Goal: Task Accomplishment & Management: Use online tool/utility

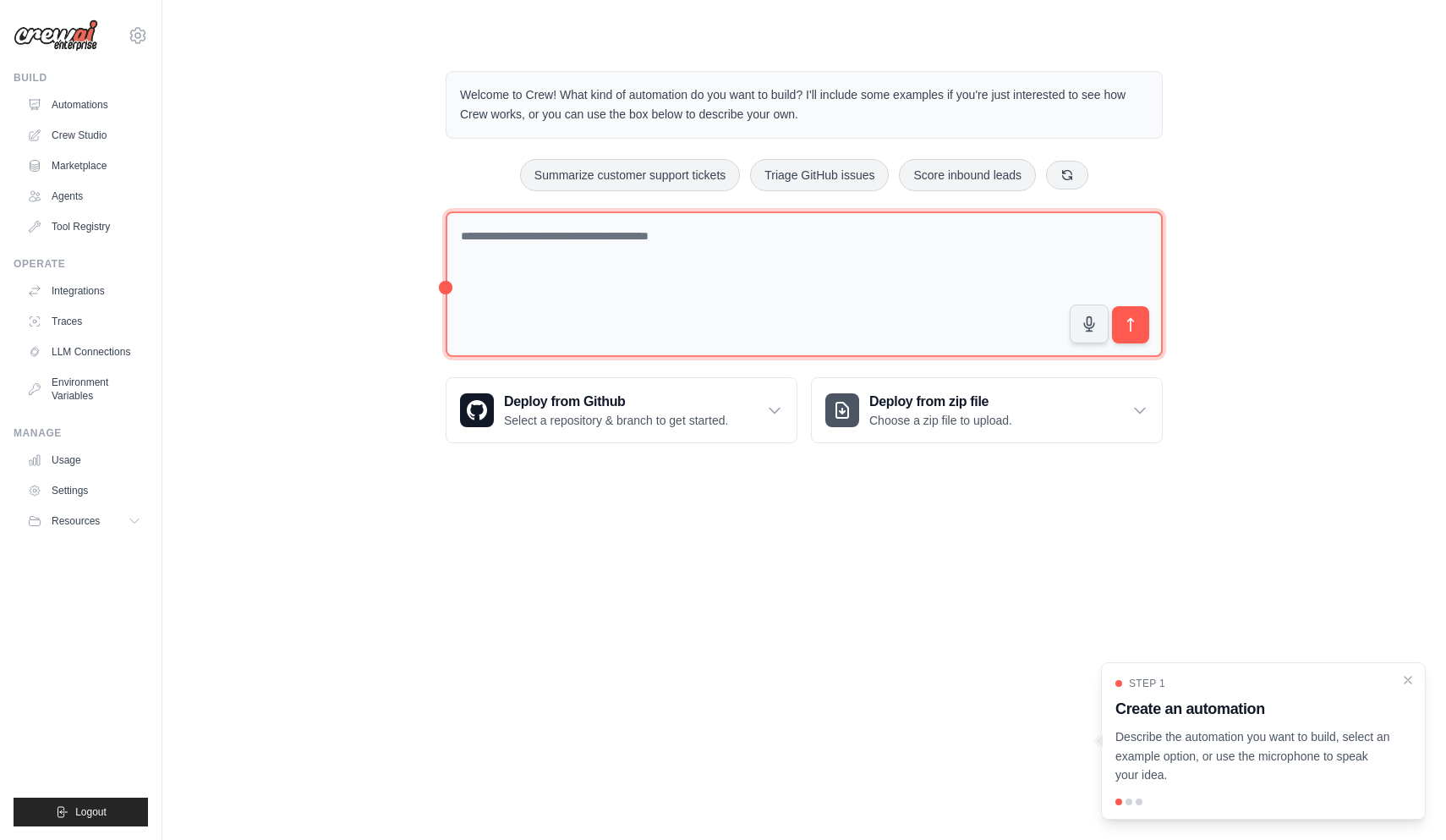
click at [972, 268] on textarea at bounding box center [804, 284] width 717 height 146
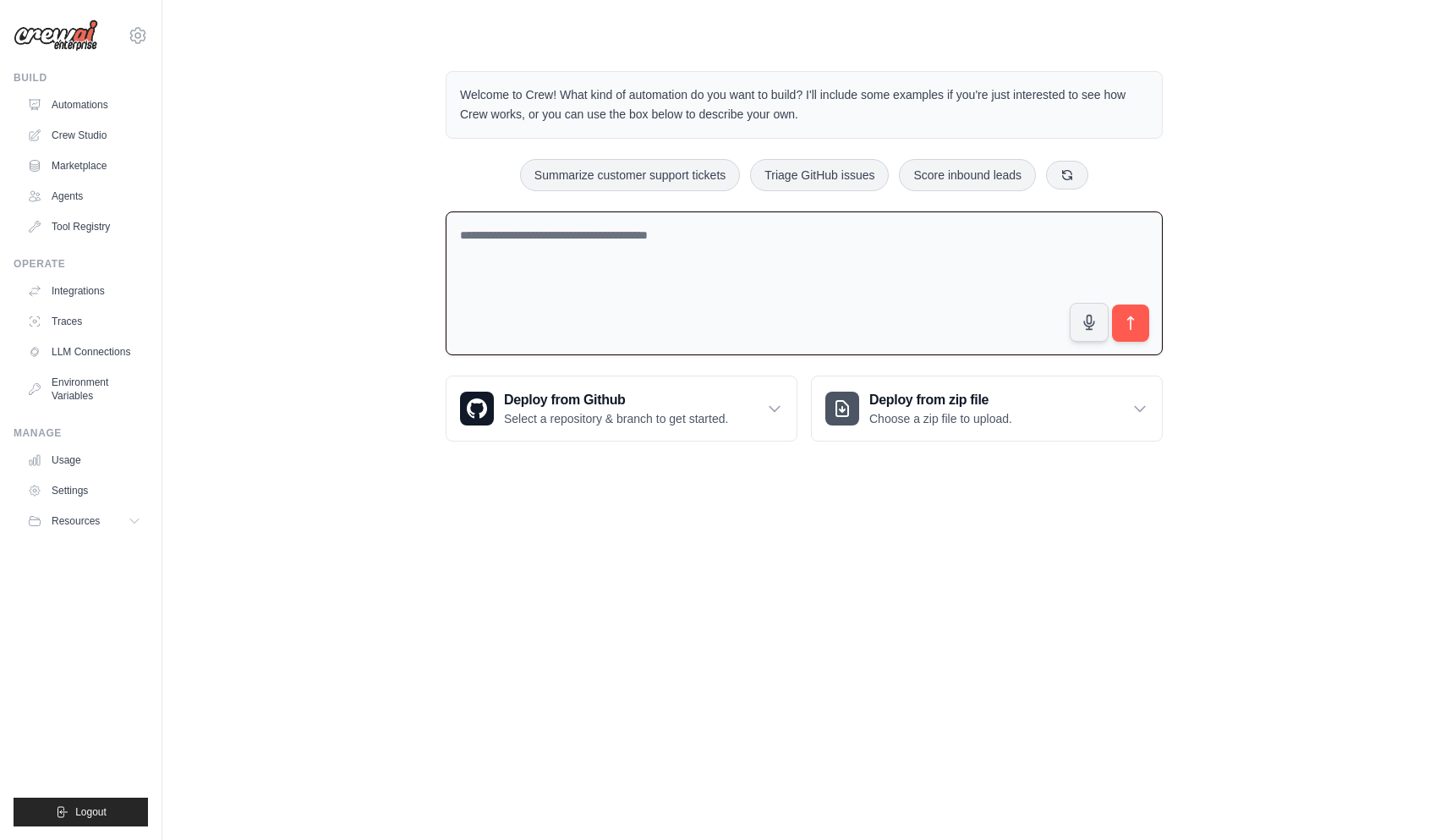
drag, startPoint x: 158, startPoint y: 74, endPoint x: 267, endPoint y: 95, distance: 111.0
click at [267, 96] on div "[PERSON_NAME][EMAIL_ADDRESS][PERSON_NAME][DOMAIN_NAME] Settings Build Automatio…" at bounding box center [723, 243] width 1446 height 485
click at [146, 109] on link "Automations" at bounding box center [85, 104] width 128 height 27
click at [319, 216] on div "Welcome to Crew! What kind of automation do you want to build? I'll include som…" at bounding box center [804, 256] width 1229 height 425
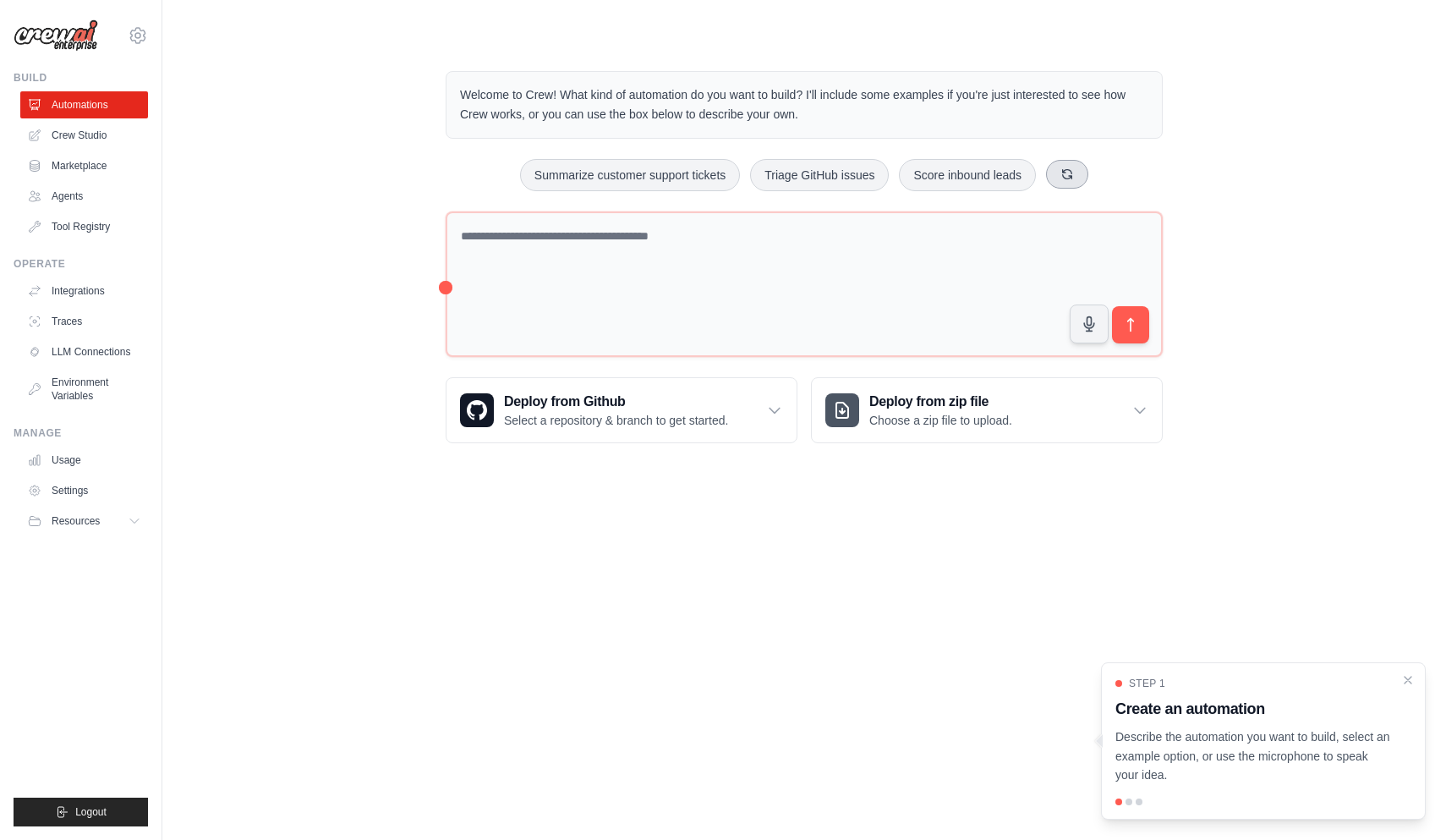
click at [1059, 179] on button at bounding box center [1067, 174] width 42 height 28
drag, startPoint x: 784, startPoint y: 167, endPoint x: 783, endPoint y: 176, distance: 9.1
click at [783, 176] on button "Generate weekly reports" at bounding box center [778, 174] width 158 height 32
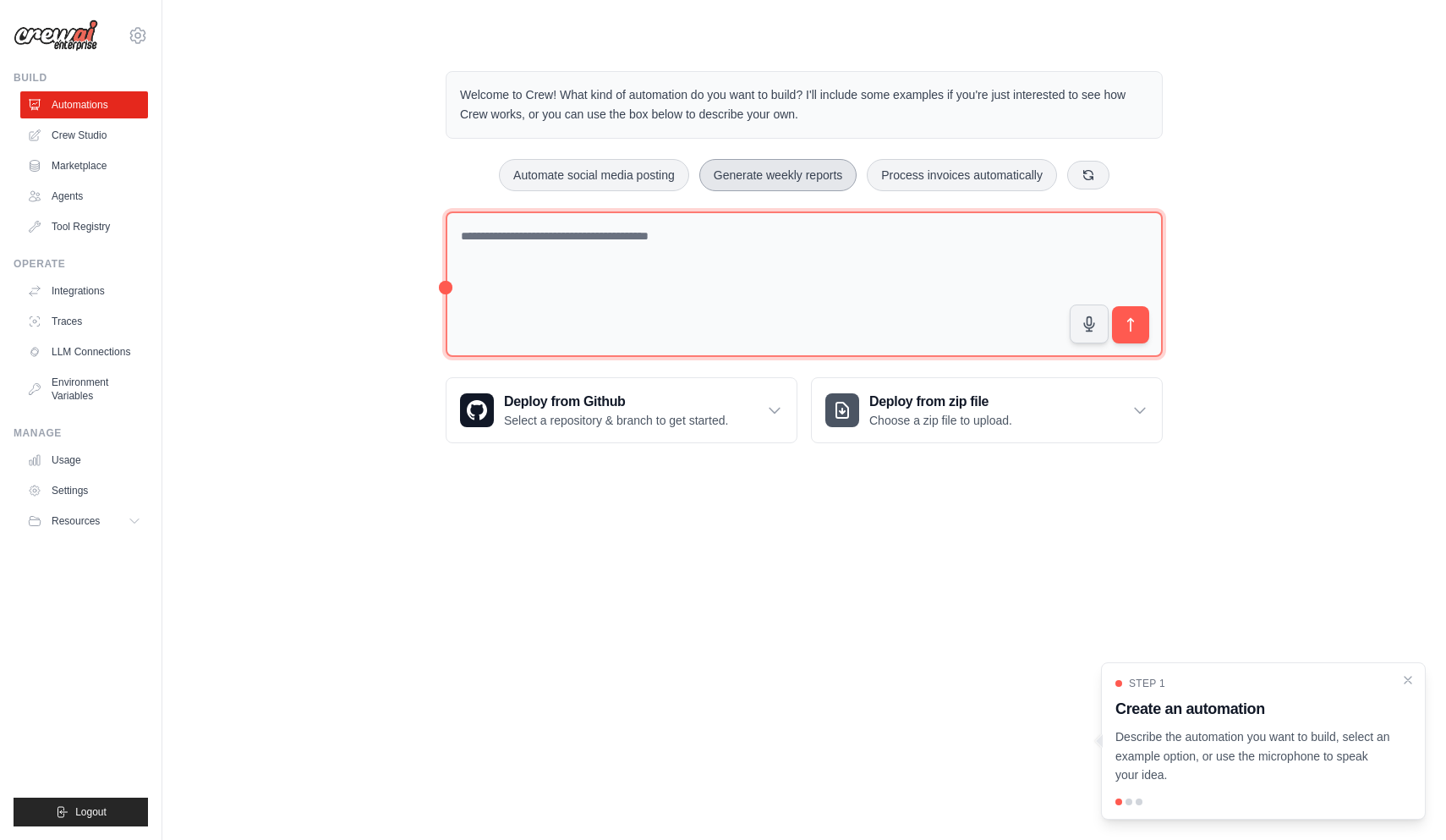
type textarea "**********"
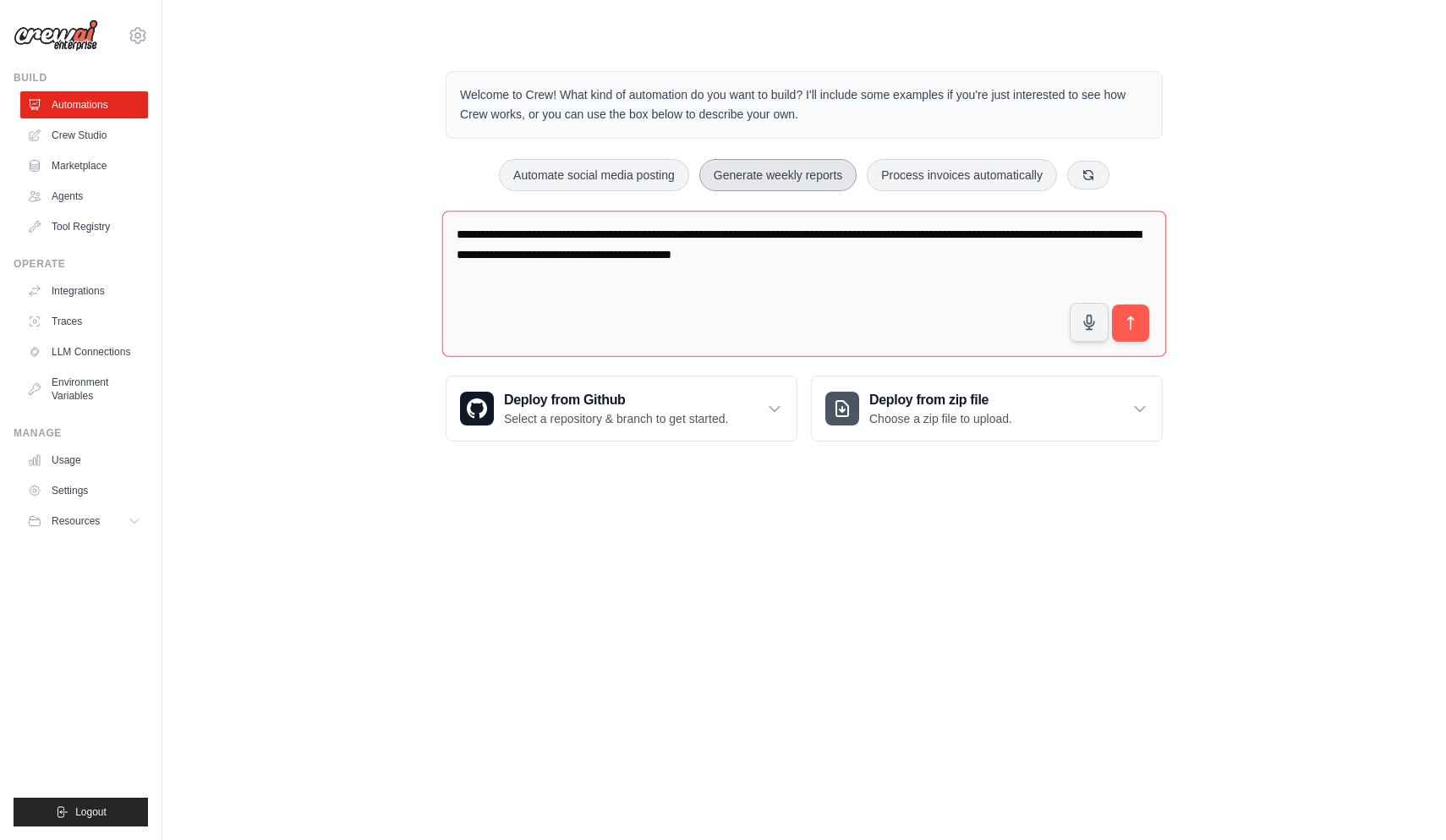
click at [783, 176] on button "Generate weekly reports" at bounding box center [778, 174] width 158 height 32
click at [1136, 334] on button "submit" at bounding box center [1130, 323] width 39 height 39
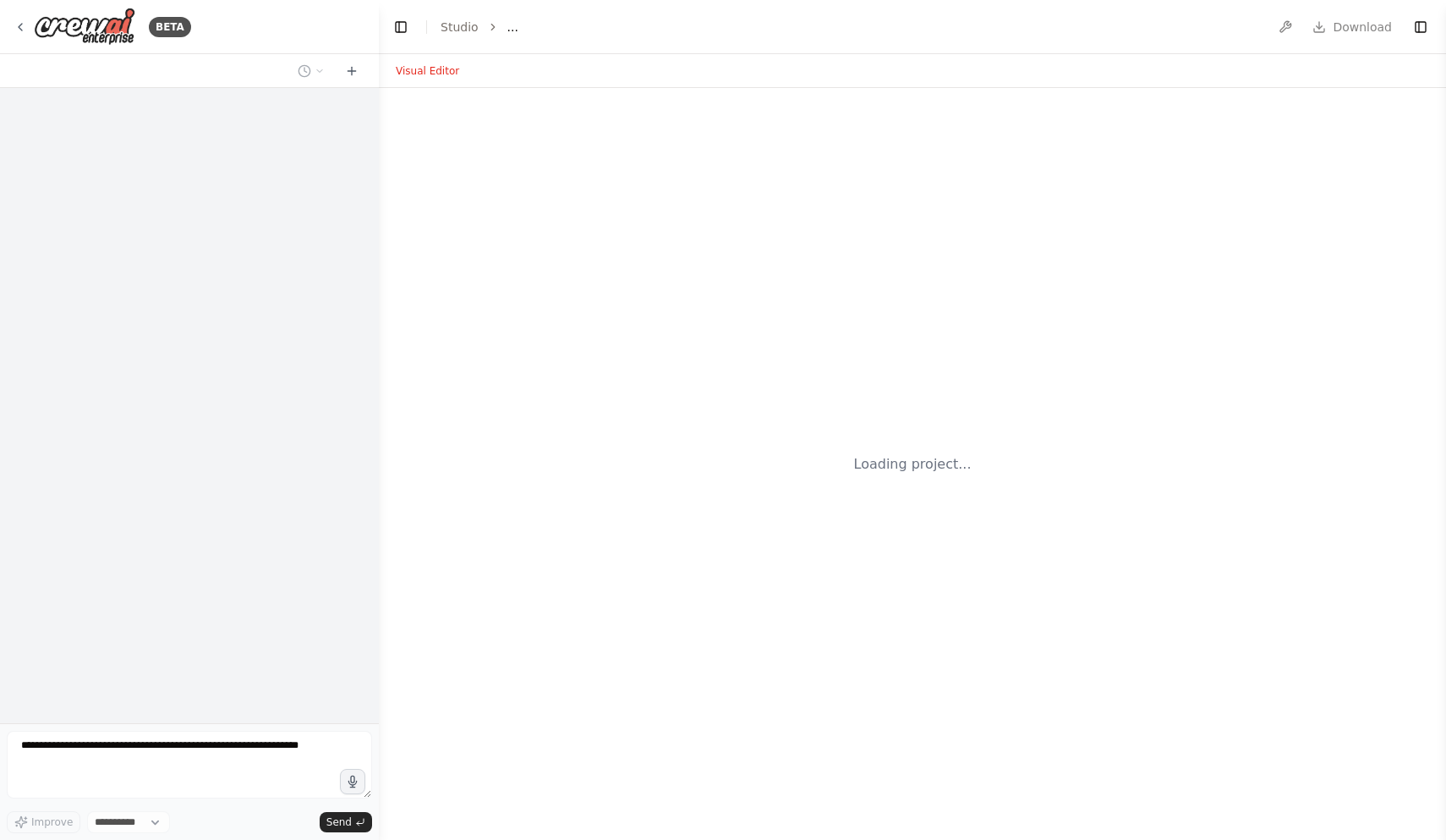
select select "****"
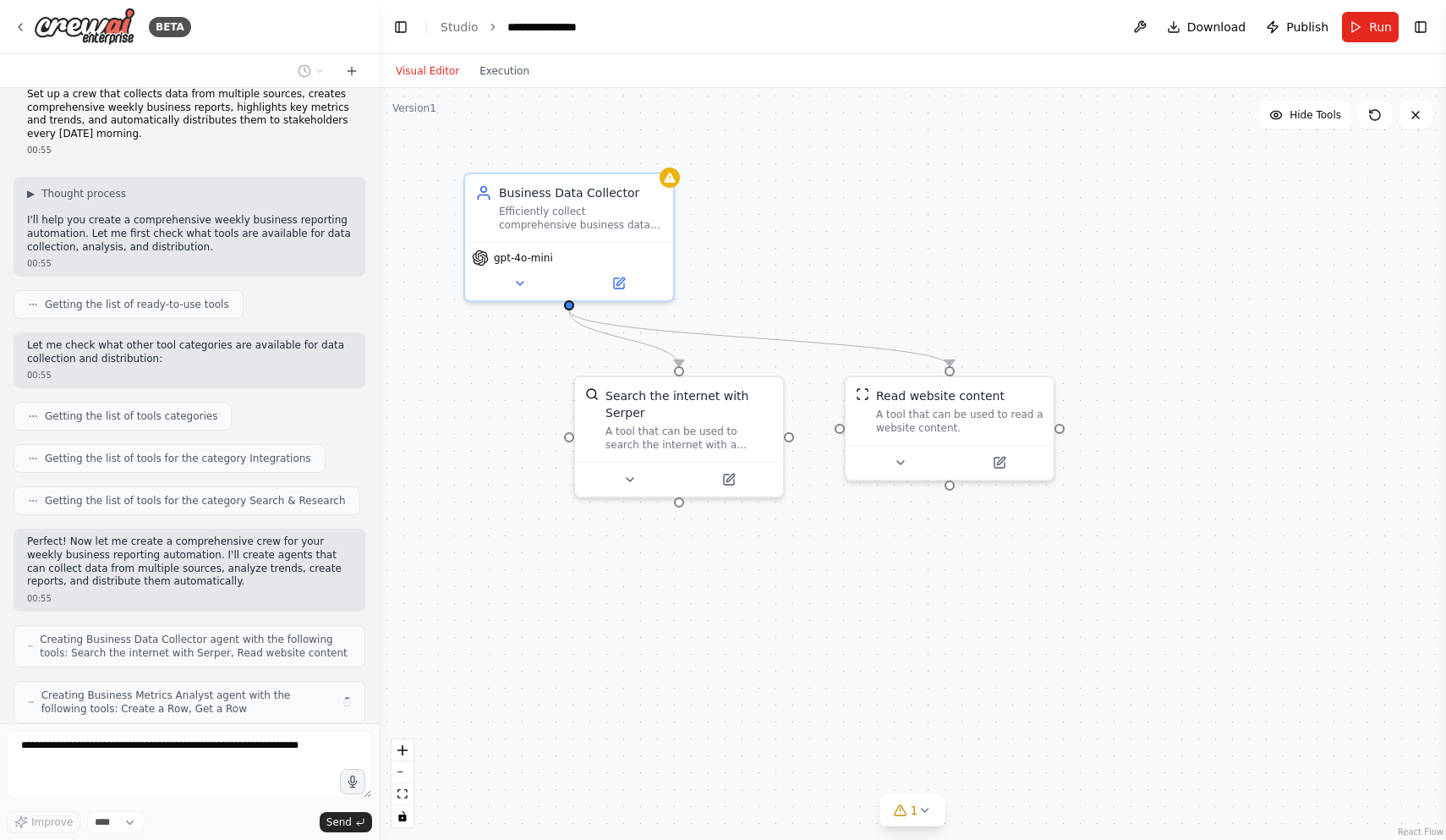
scroll to position [76, 0]
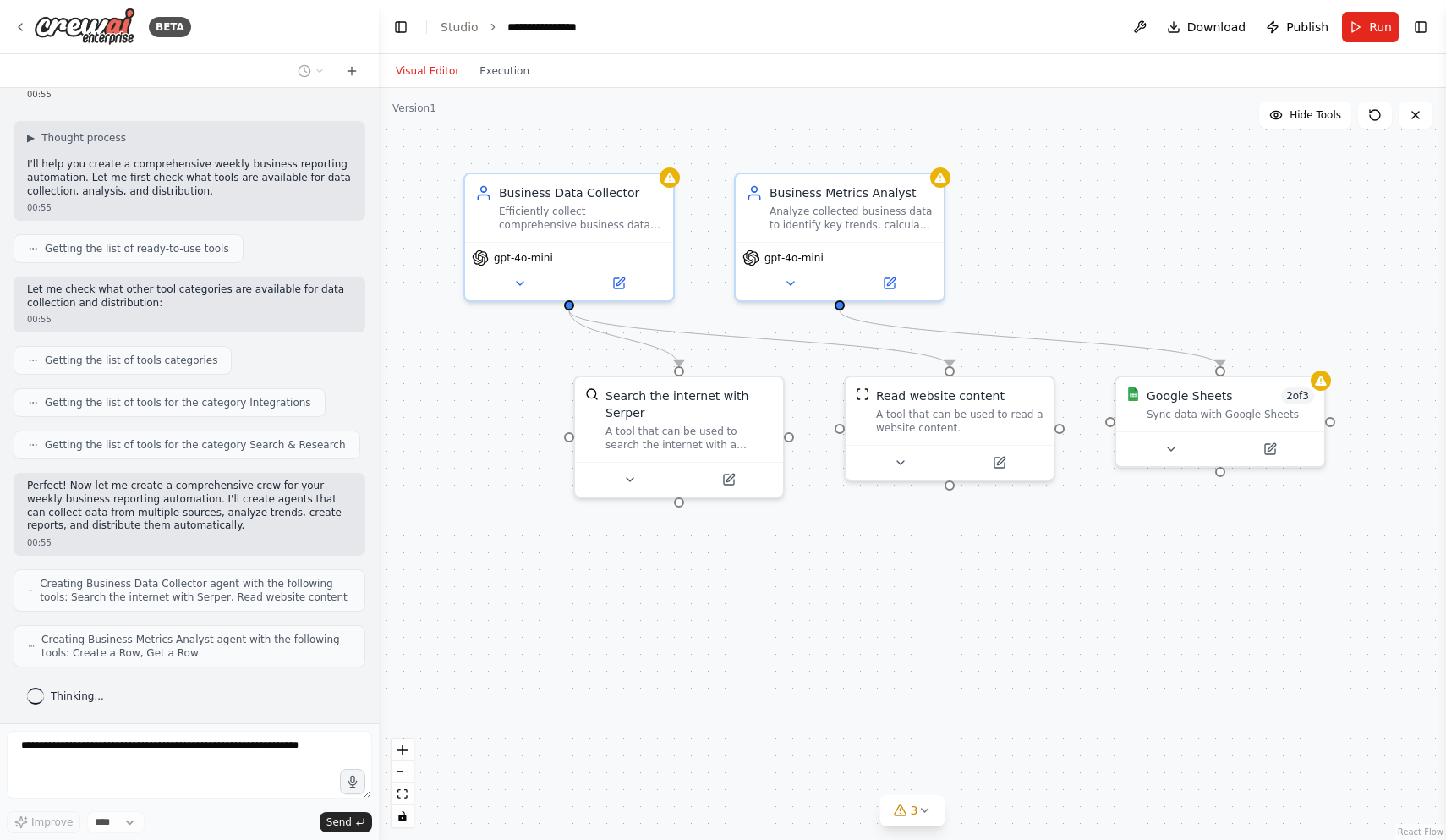
click at [904, 596] on div ".deletable-edge-delete-btn { width: 20px; height: 20px; border: 0px solid #ffff…" at bounding box center [912, 464] width 1067 height 752
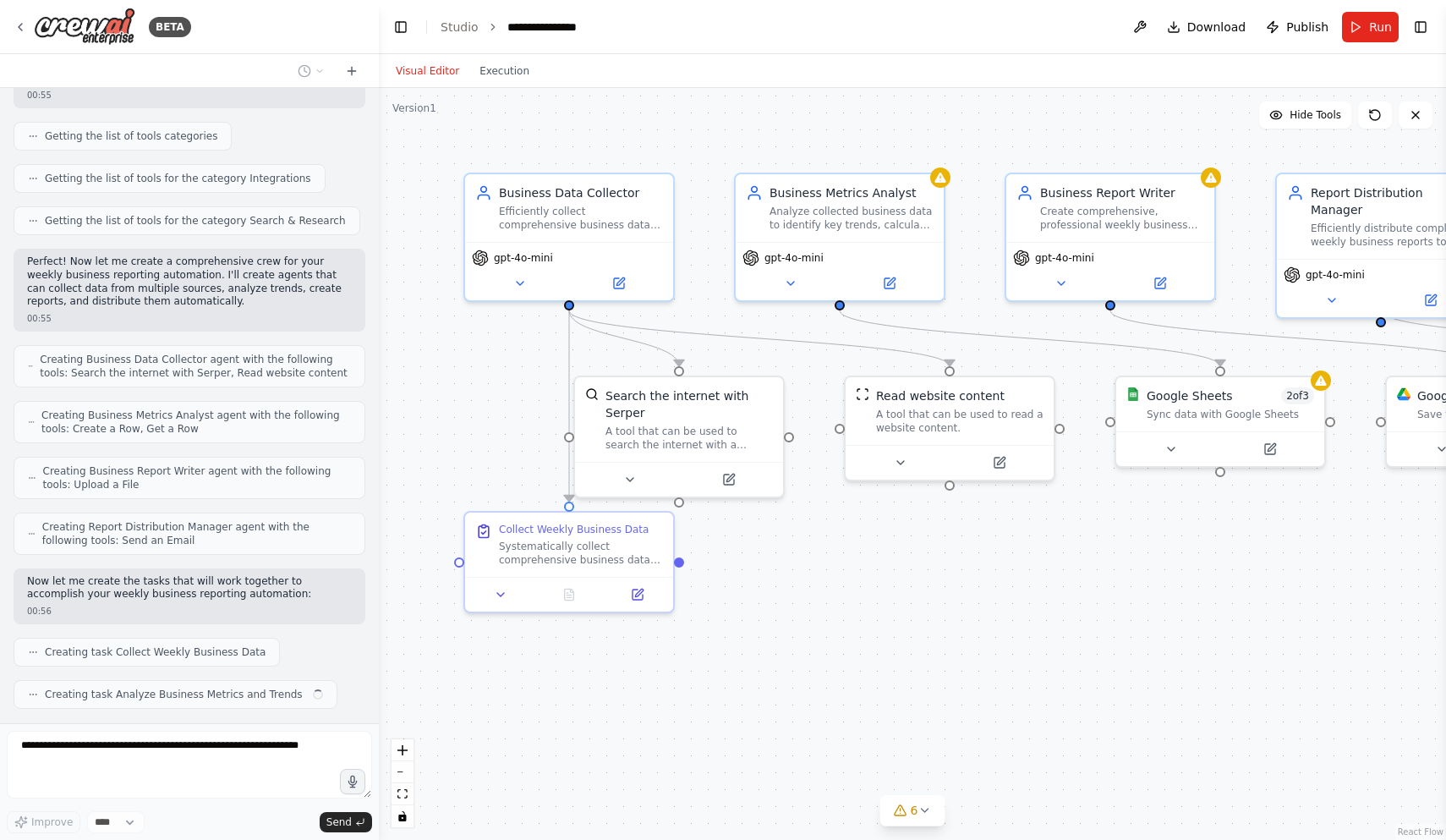
scroll to position [343, 0]
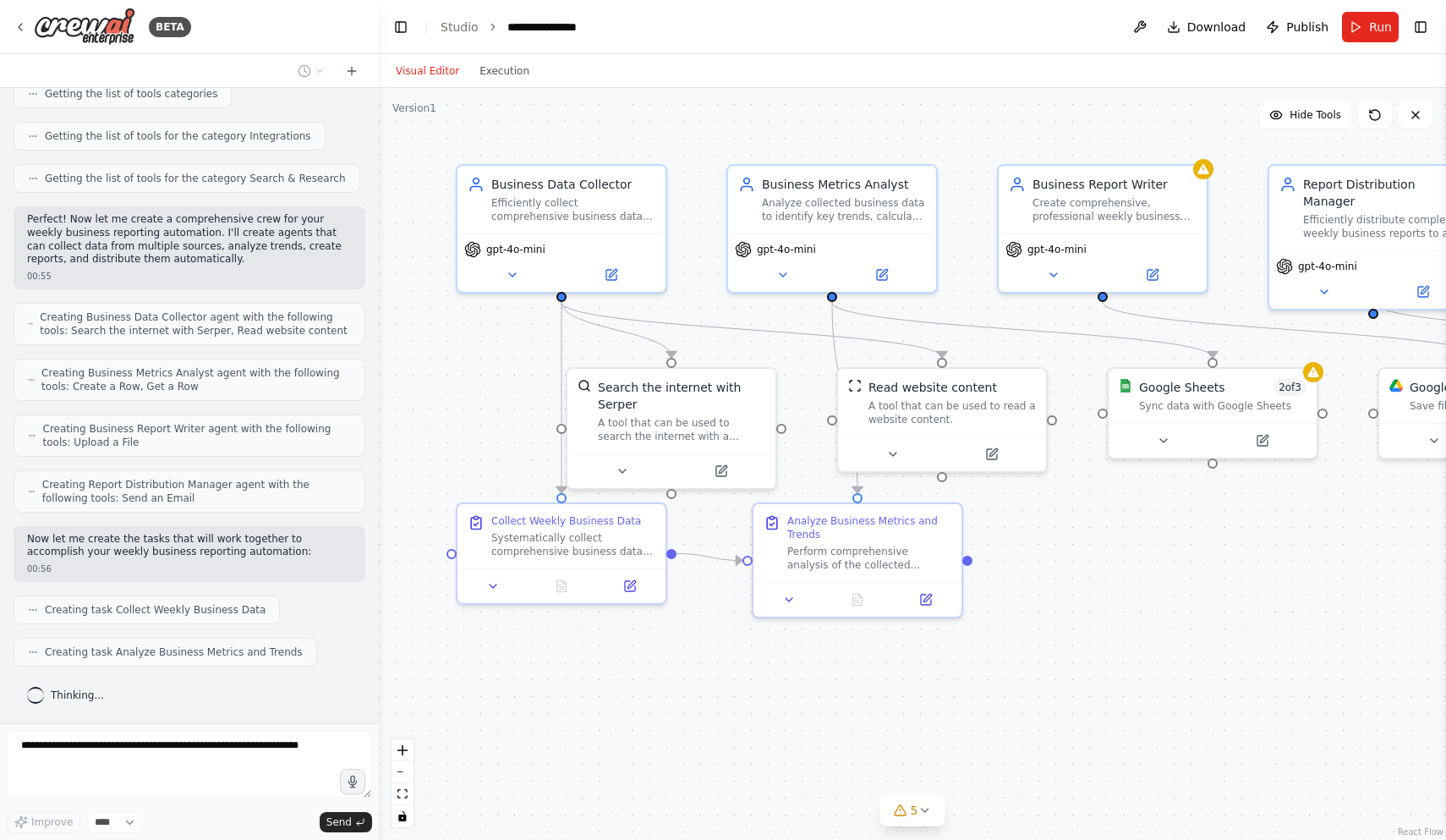
drag, startPoint x: 1168, startPoint y: 575, endPoint x: 1162, endPoint y: 565, distance: 11.7
click at [1162, 565] on div ".deletable-edge-delete-btn { width: 20px; height: 20px; border: 0px solid #ffff…" at bounding box center [912, 464] width 1067 height 752
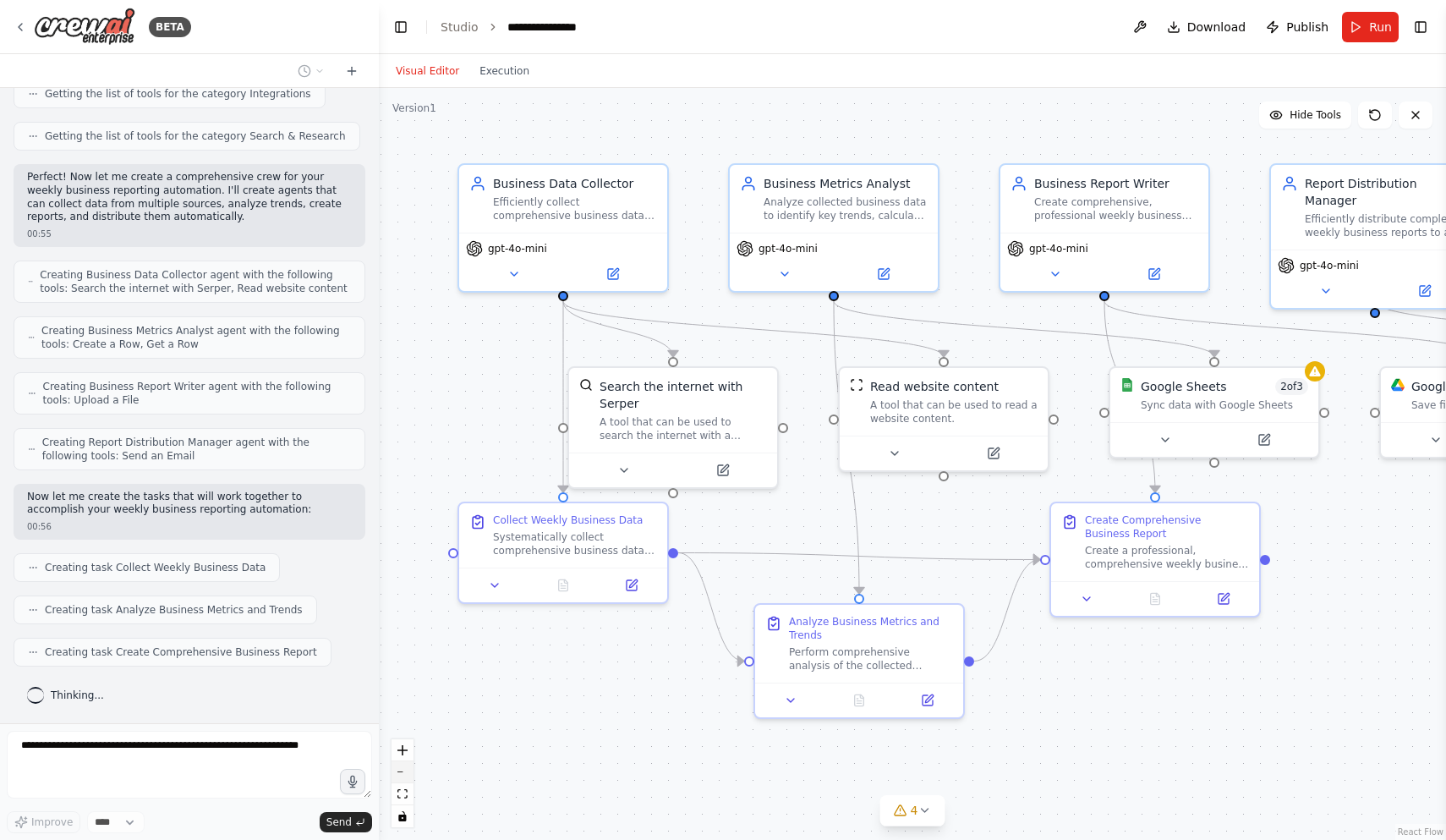
click at [407, 776] on button "zoom out" at bounding box center [401, 771] width 22 height 22
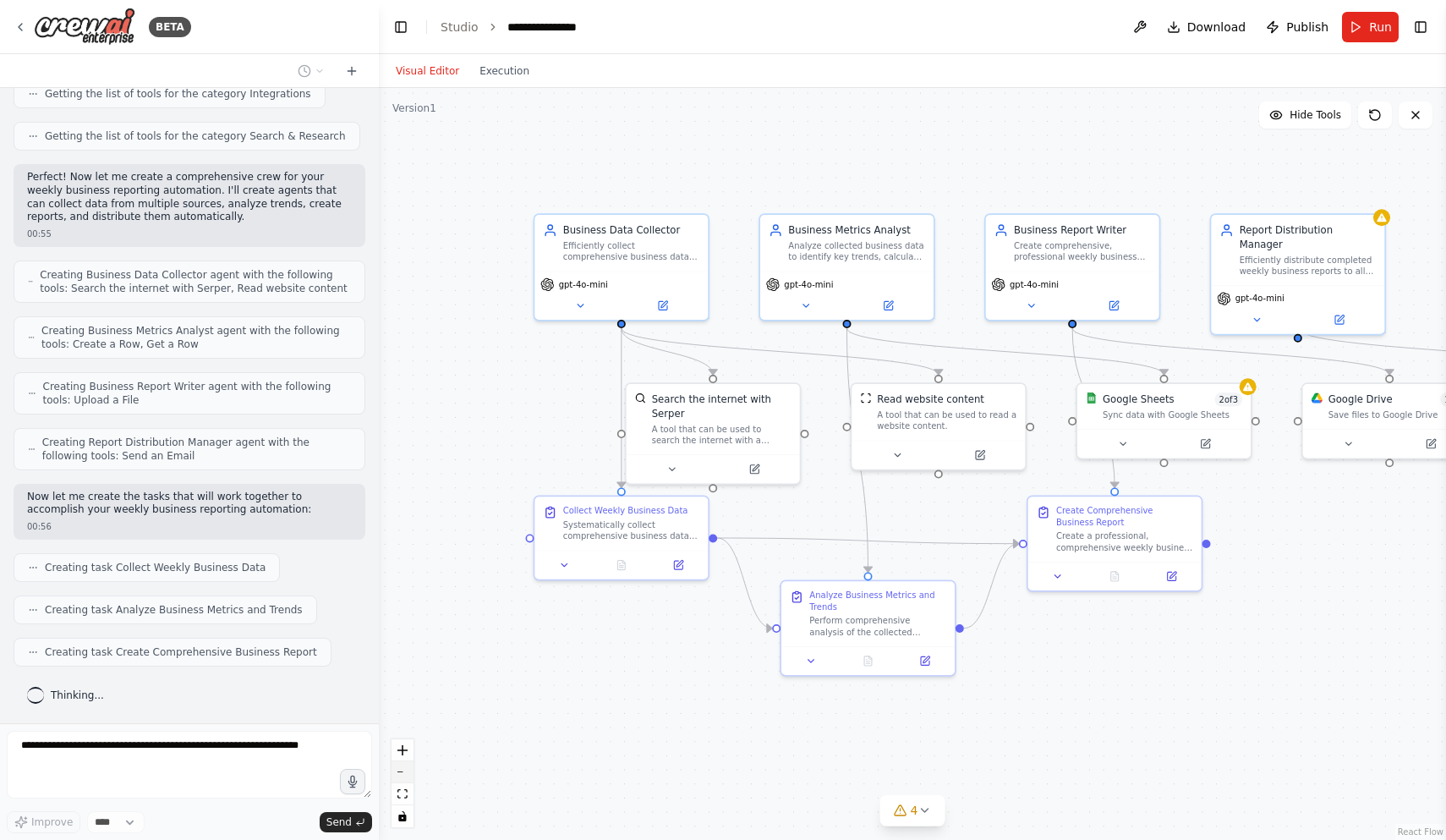
click at [407, 776] on button "zoom out" at bounding box center [401, 771] width 22 height 22
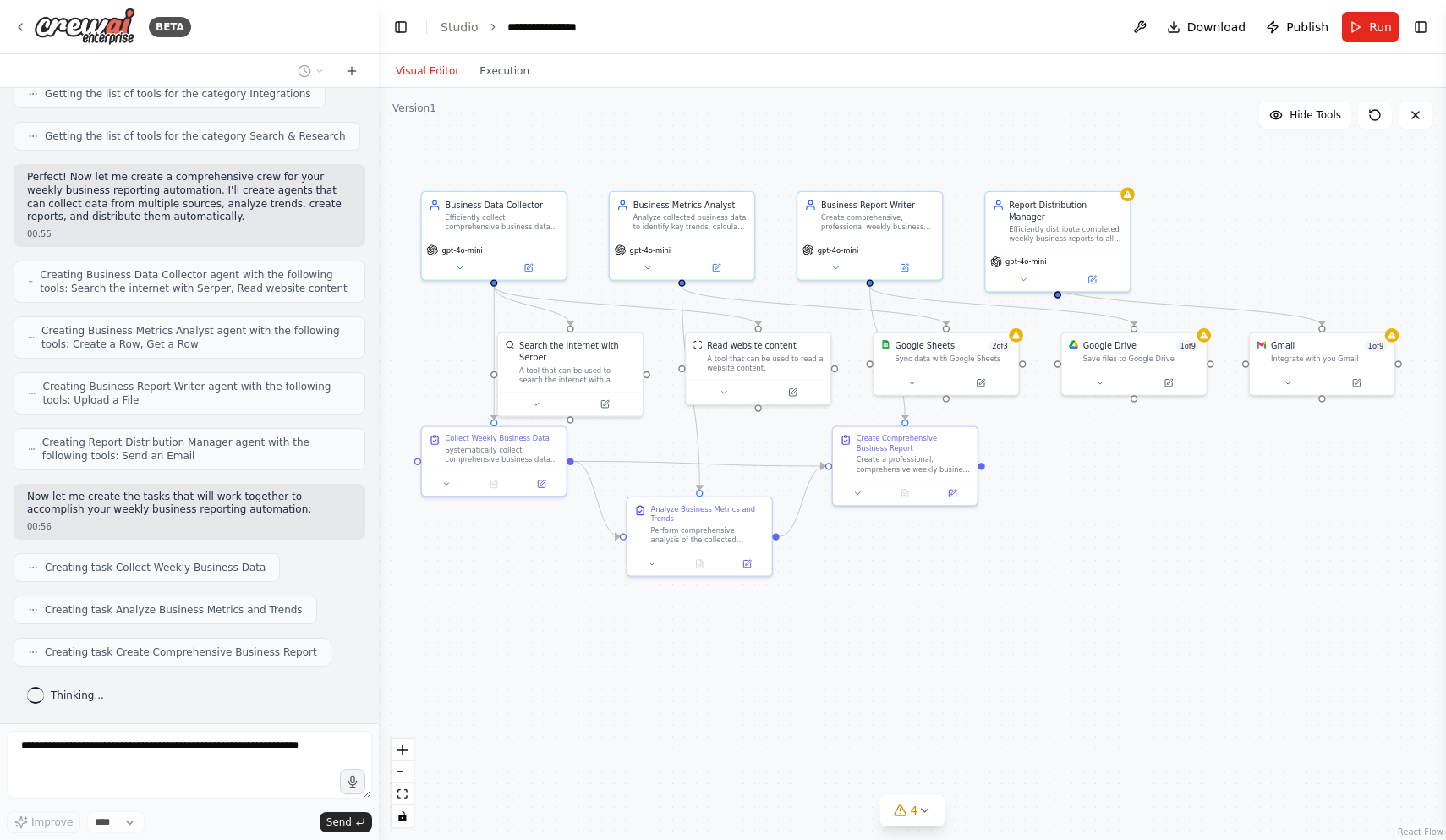
drag, startPoint x: 1211, startPoint y: 667, endPoint x: 1035, endPoint y: 603, distance: 187.3
click at [1035, 603] on div ".deletable-edge-delete-btn { width: 20px; height: 20px; border: 0px solid #ffff…" at bounding box center [912, 464] width 1067 height 752
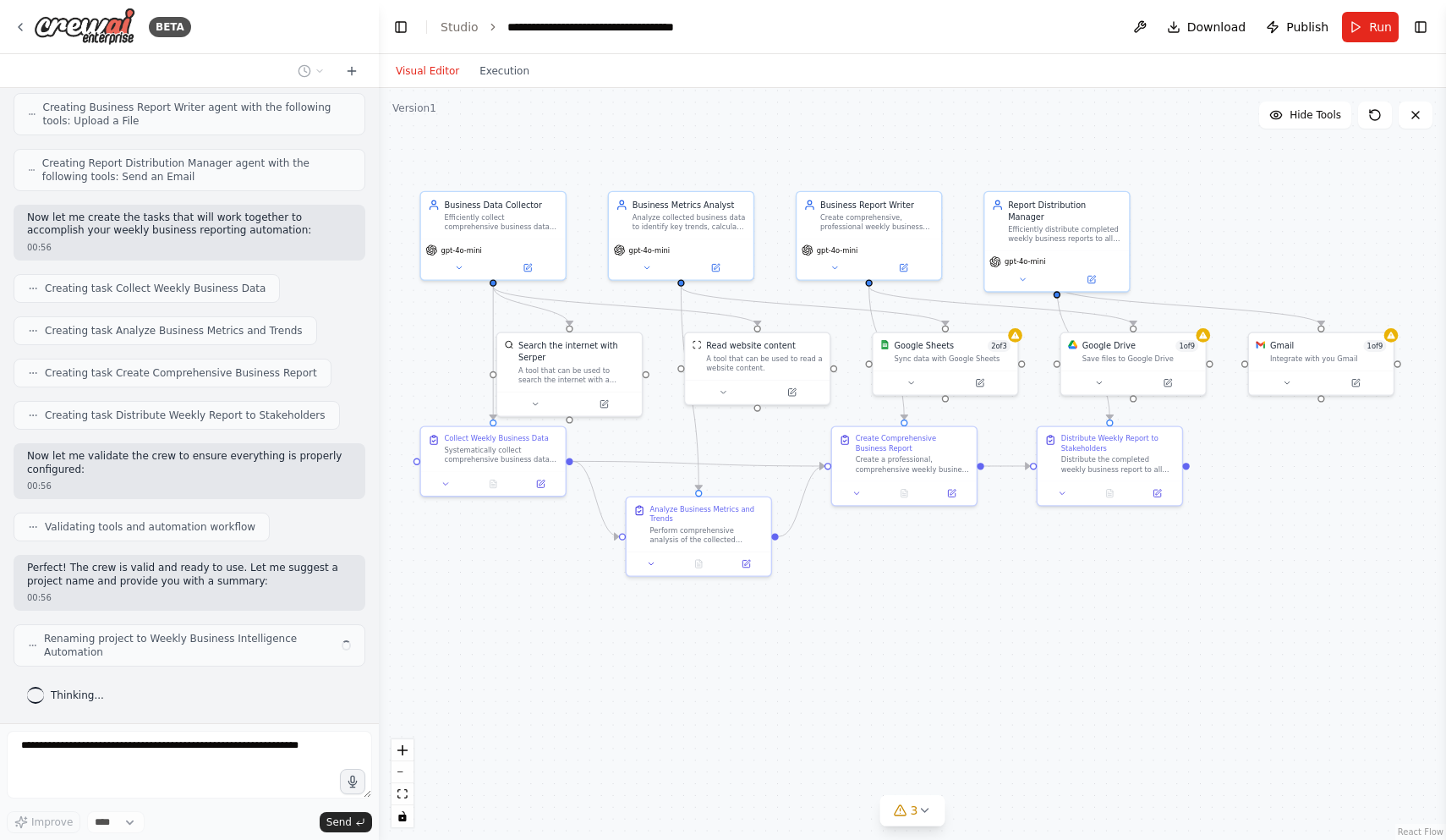
scroll to position [650, 0]
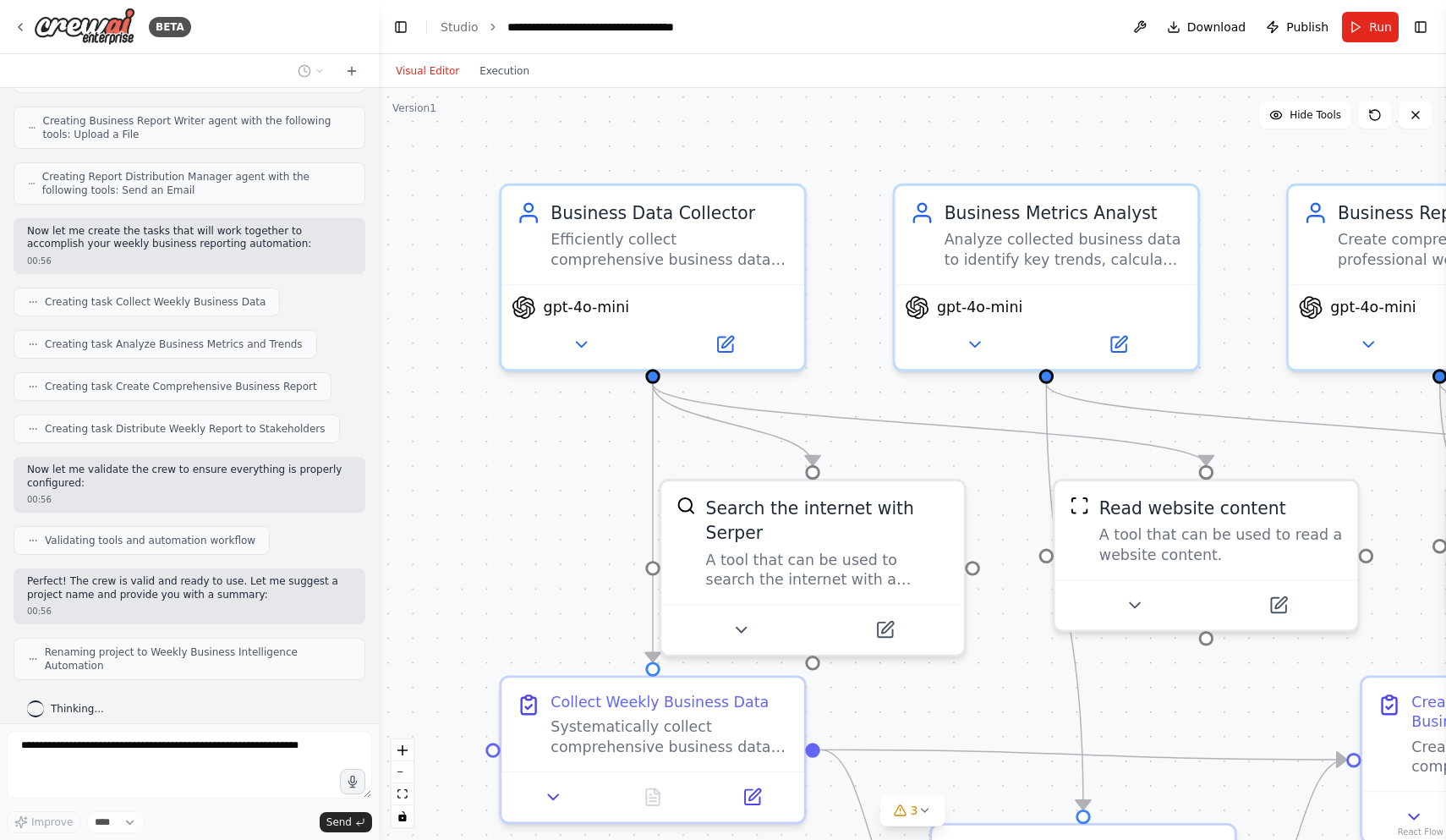
drag, startPoint x: 875, startPoint y: 129, endPoint x: 1127, endPoint y: 126, distance: 252.0
click at [1127, 126] on div ".deletable-edge-delete-btn { width: 20px; height: 20px; border: 0px solid #ffff…" at bounding box center [912, 464] width 1067 height 752
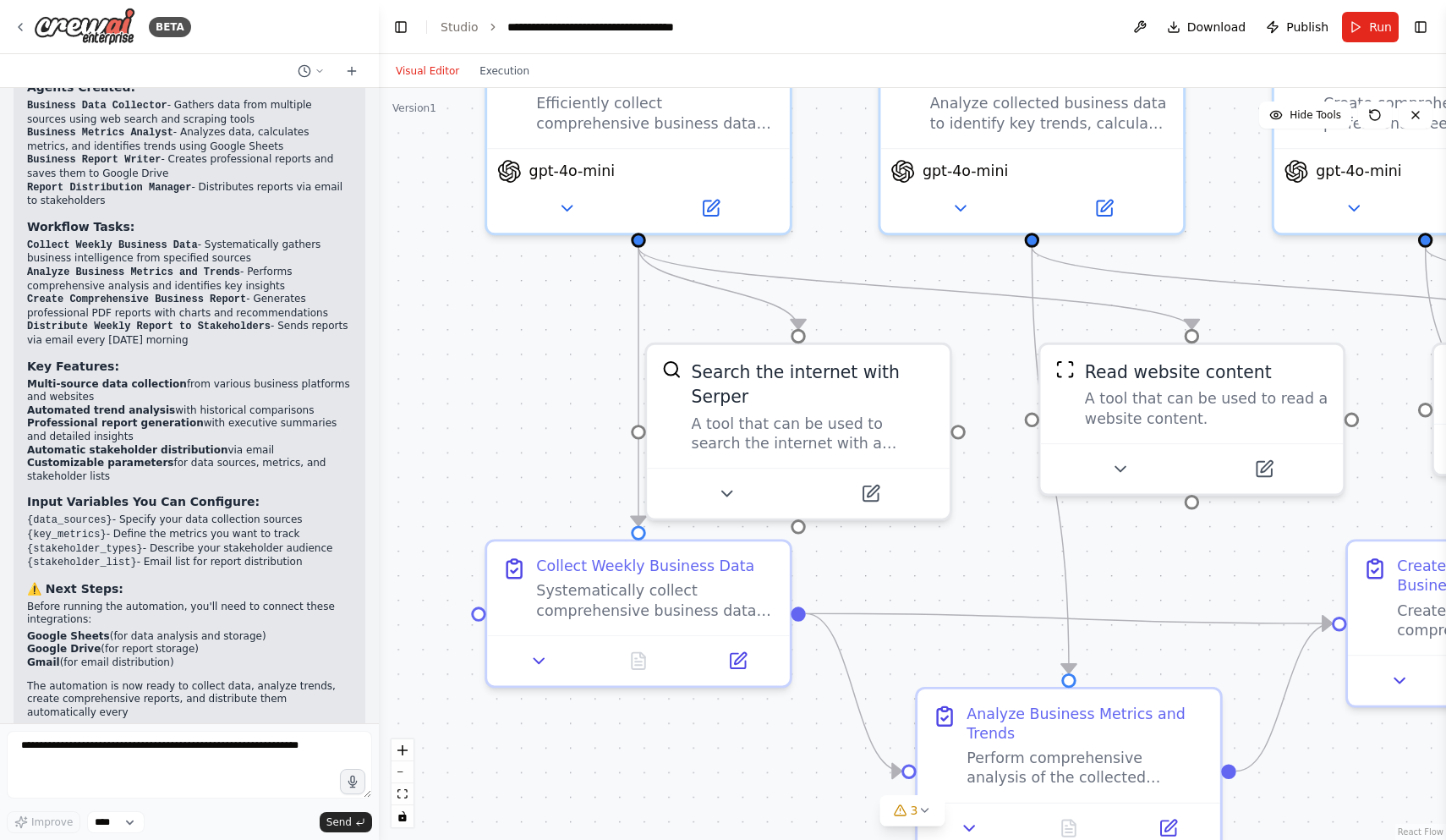
scroll to position [1335, 0]
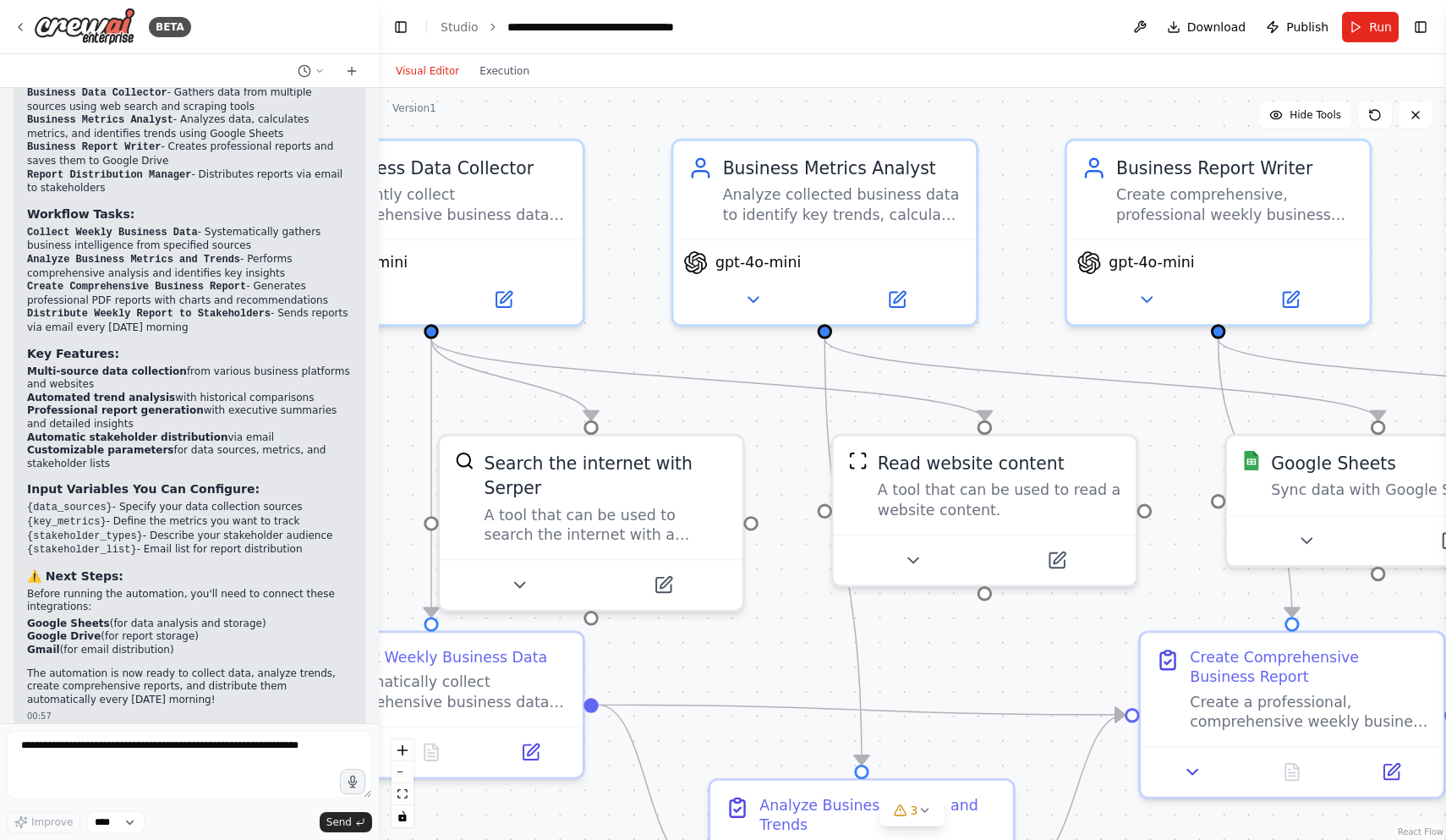
drag, startPoint x: 1001, startPoint y: 696, endPoint x: 780, endPoint y: 649, distance: 225.9
click at [780, 649] on div ".deletable-edge-delete-btn { width: 20px; height: 20px; border: 0px solid #ffff…" at bounding box center [912, 464] width 1067 height 752
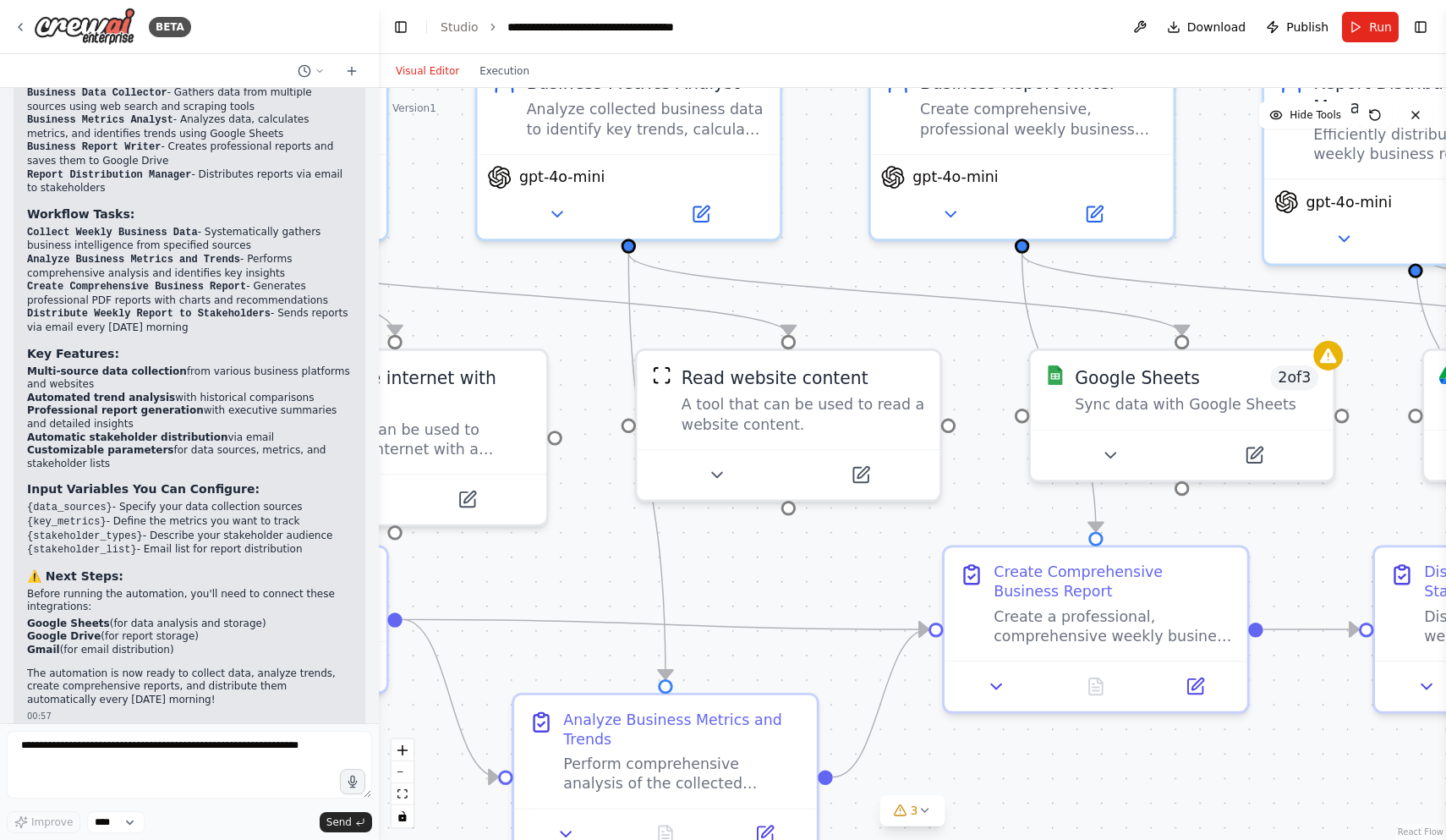
drag, startPoint x: 1137, startPoint y: 393, endPoint x: 921, endPoint y: 310, distance: 231.4
click at [921, 310] on div ".deletable-edge-delete-btn { width: 20px; height: 20px; border: 0px solid #ffff…" at bounding box center [912, 464] width 1067 height 752
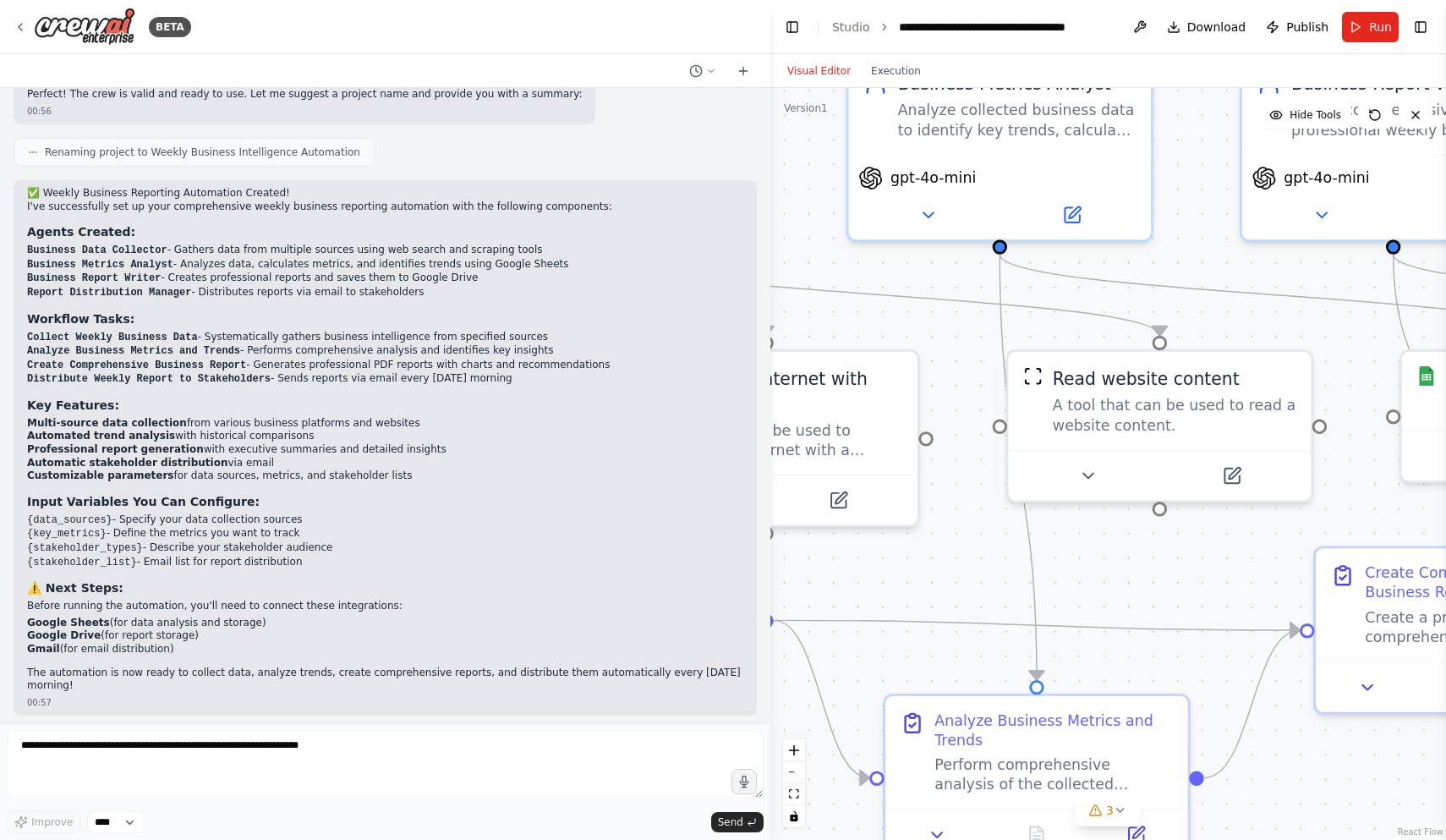
scroll to position [964, 0]
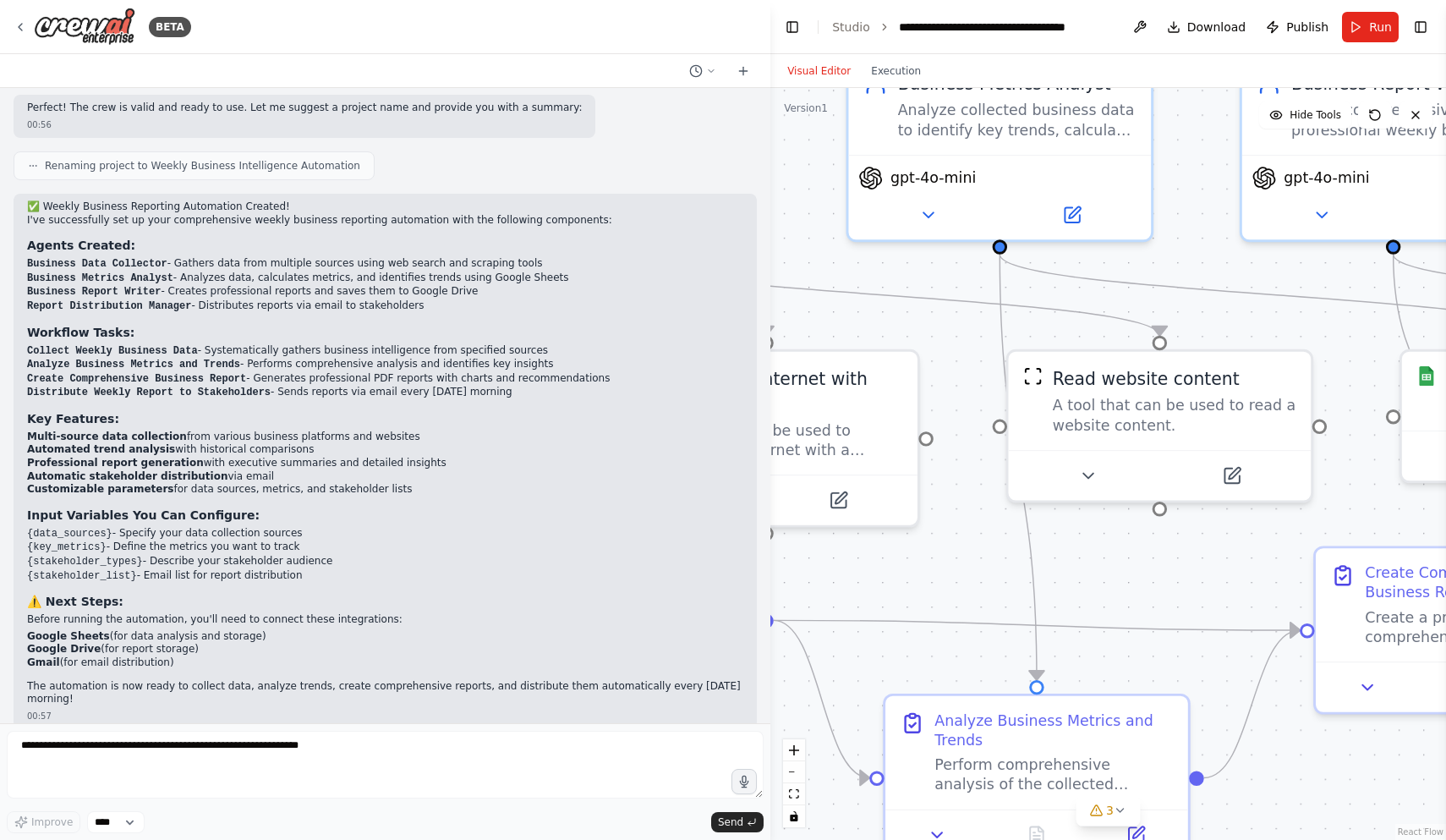
drag, startPoint x: 377, startPoint y: 628, endPoint x: 776, endPoint y: 596, distance: 400.3
click at [776, 596] on div "BETA Set up a crew that collects data from multiple sources, creates comprehens…" at bounding box center [723, 420] width 1446 height 840
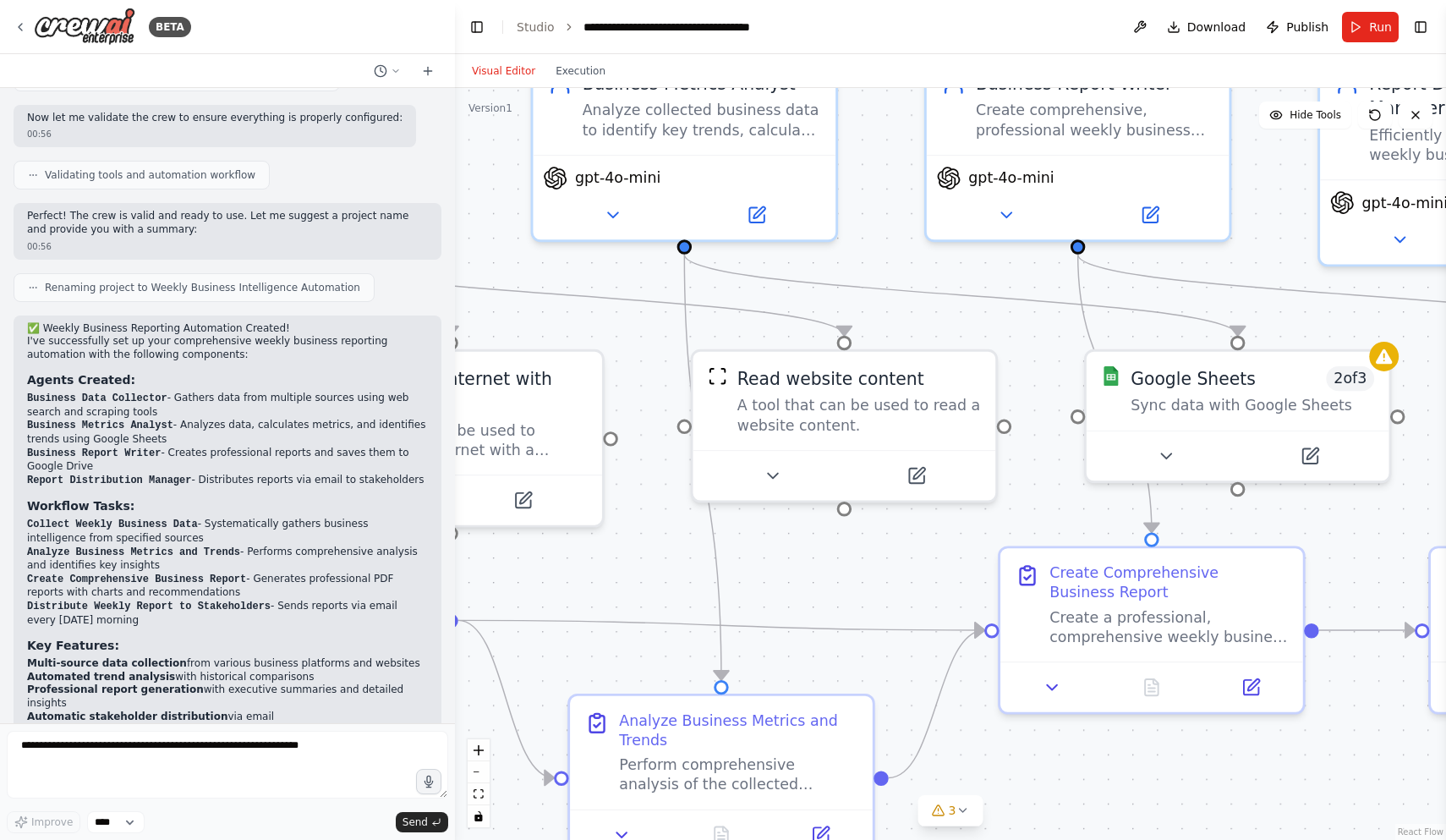
scroll to position [1016, 0]
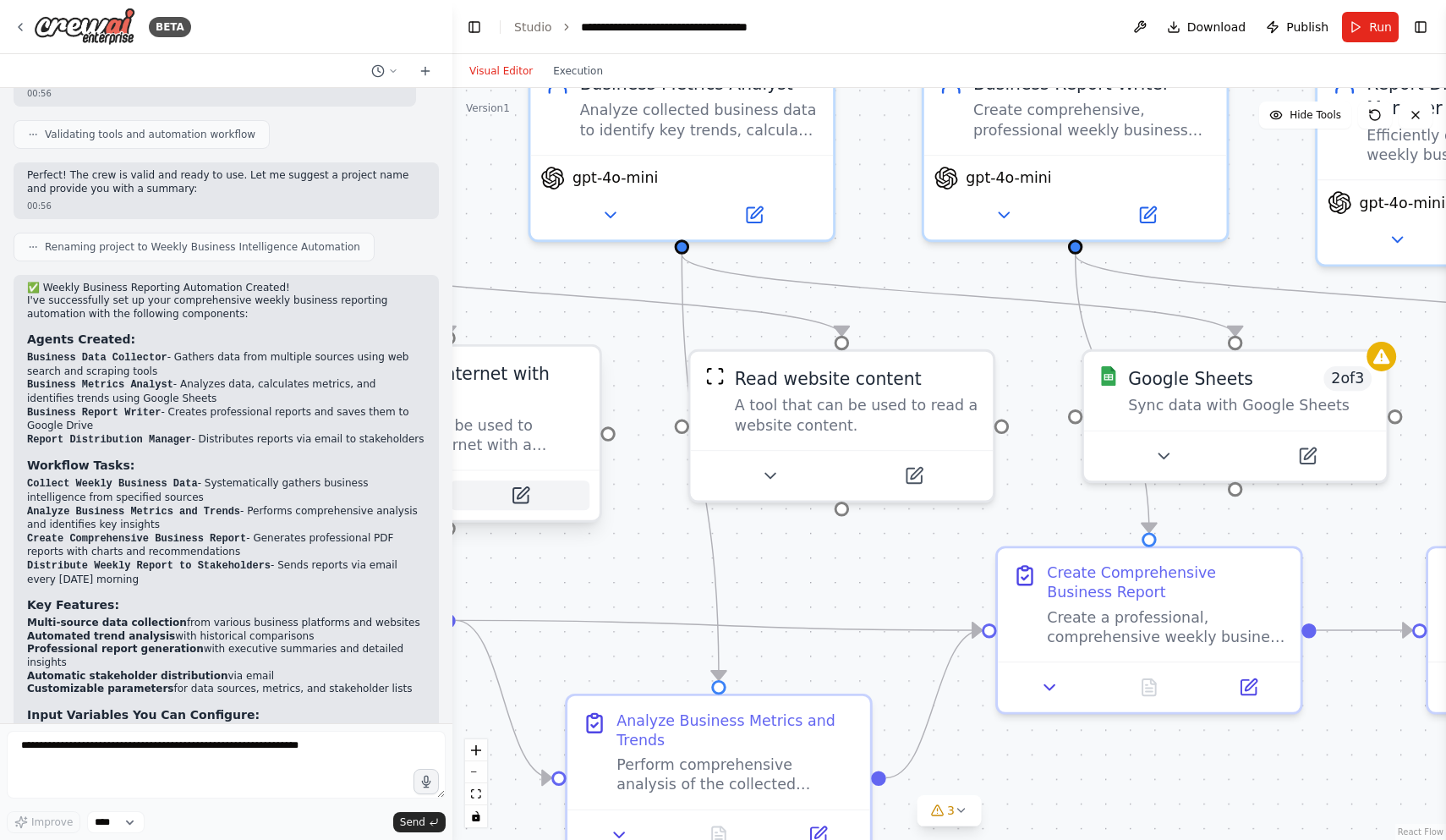
drag, startPoint x: 766, startPoint y: 559, endPoint x: 452, endPoint y: 484, distance: 322.8
click at [452, 484] on div "BETA Set up a crew that collects data from multiple sources, creates comprehens…" at bounding box center [723, 420] width 1446 height 840
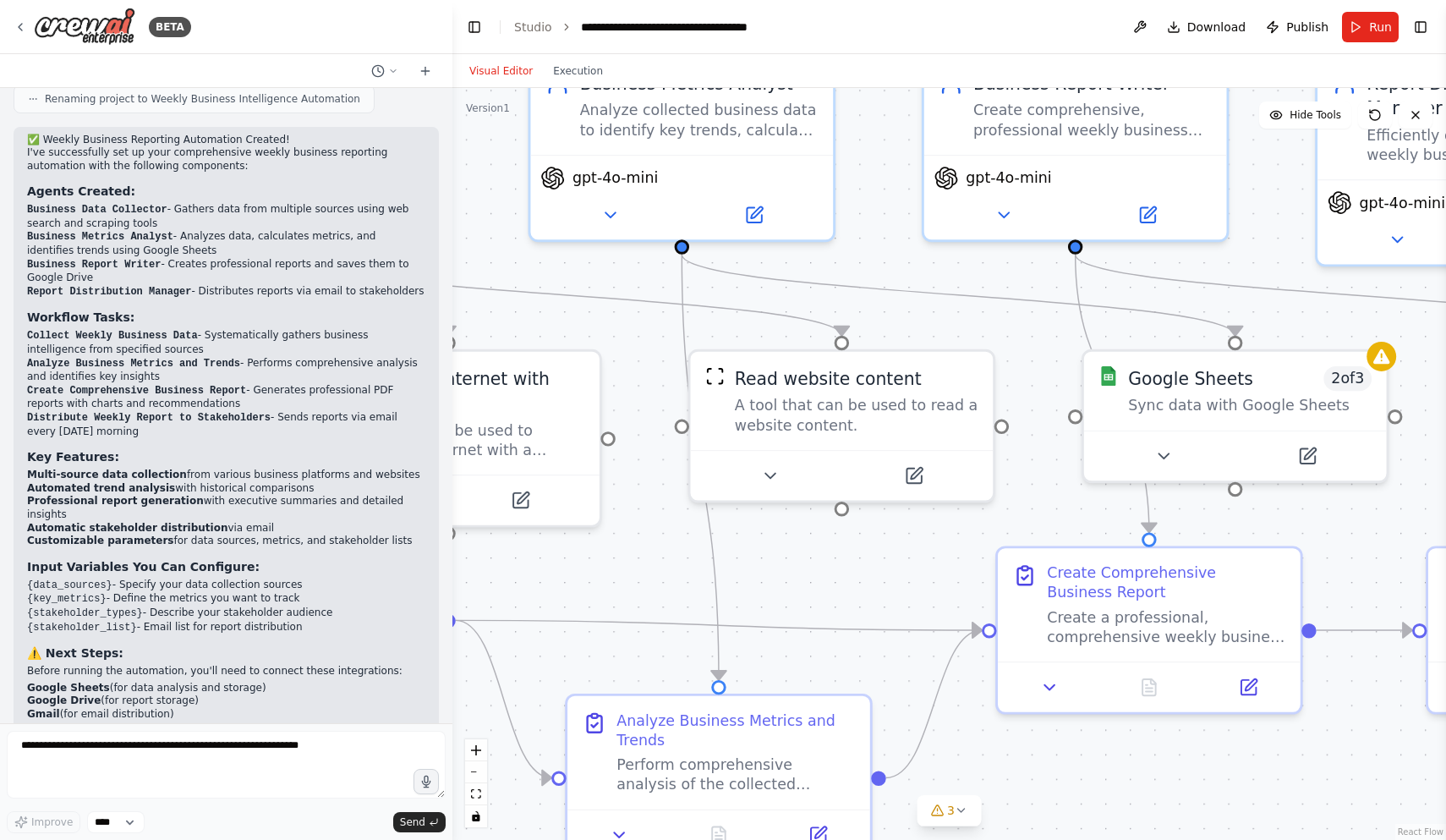
scroll to position [1189, 0]
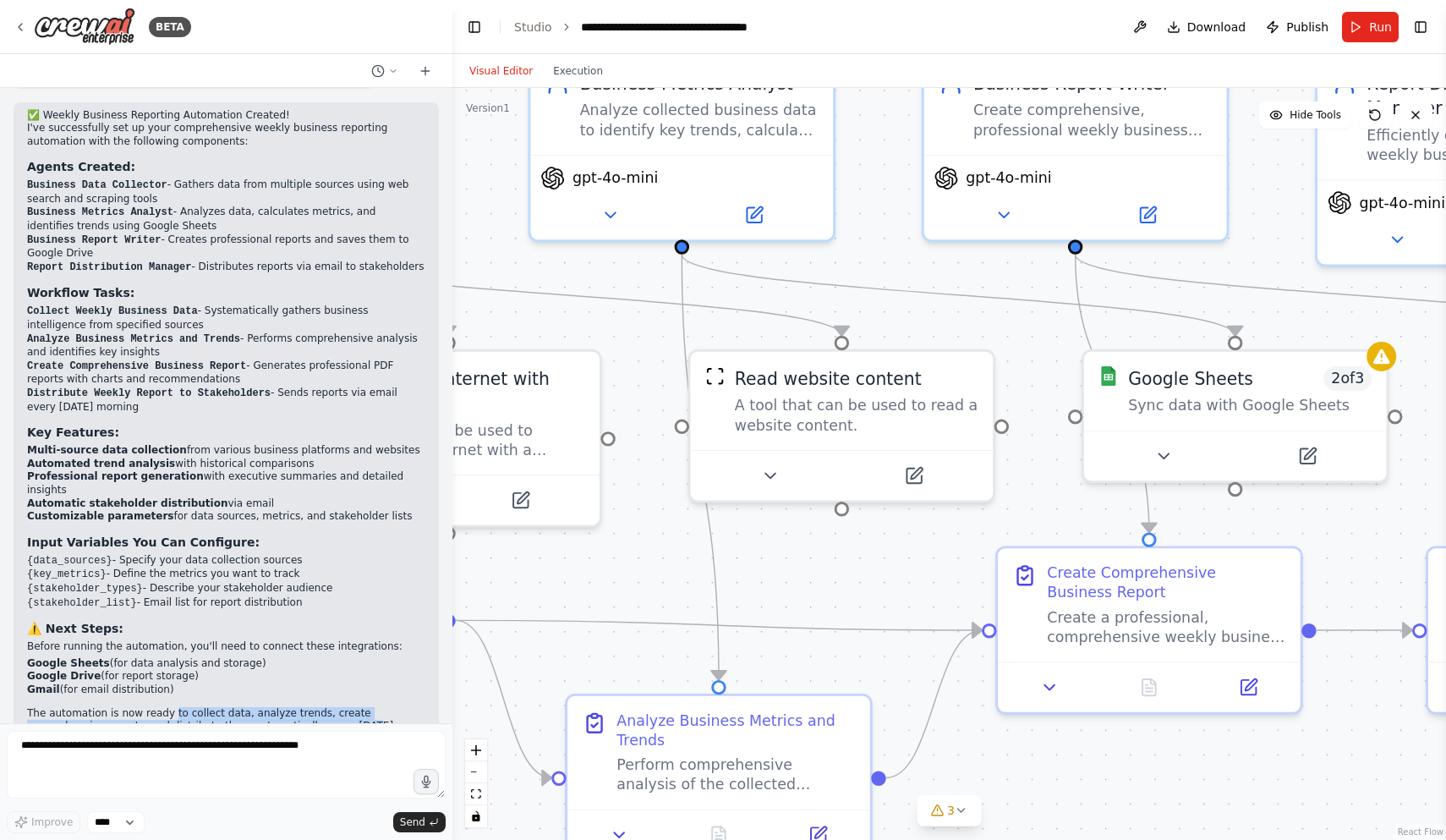
drag, startPoint x: 166, startPoint y: 669, endPoint x: 283, endPoint y: 679, distance: 117.4
click at [283, 707] on p "The automation is now ready to collect data, analyze trends, create comprehensi…" at bounding box center [225, 727] width 398 height 40
click at [479, 779] on button "zoom out" at bounding box center [476, 771] width 22 height 22
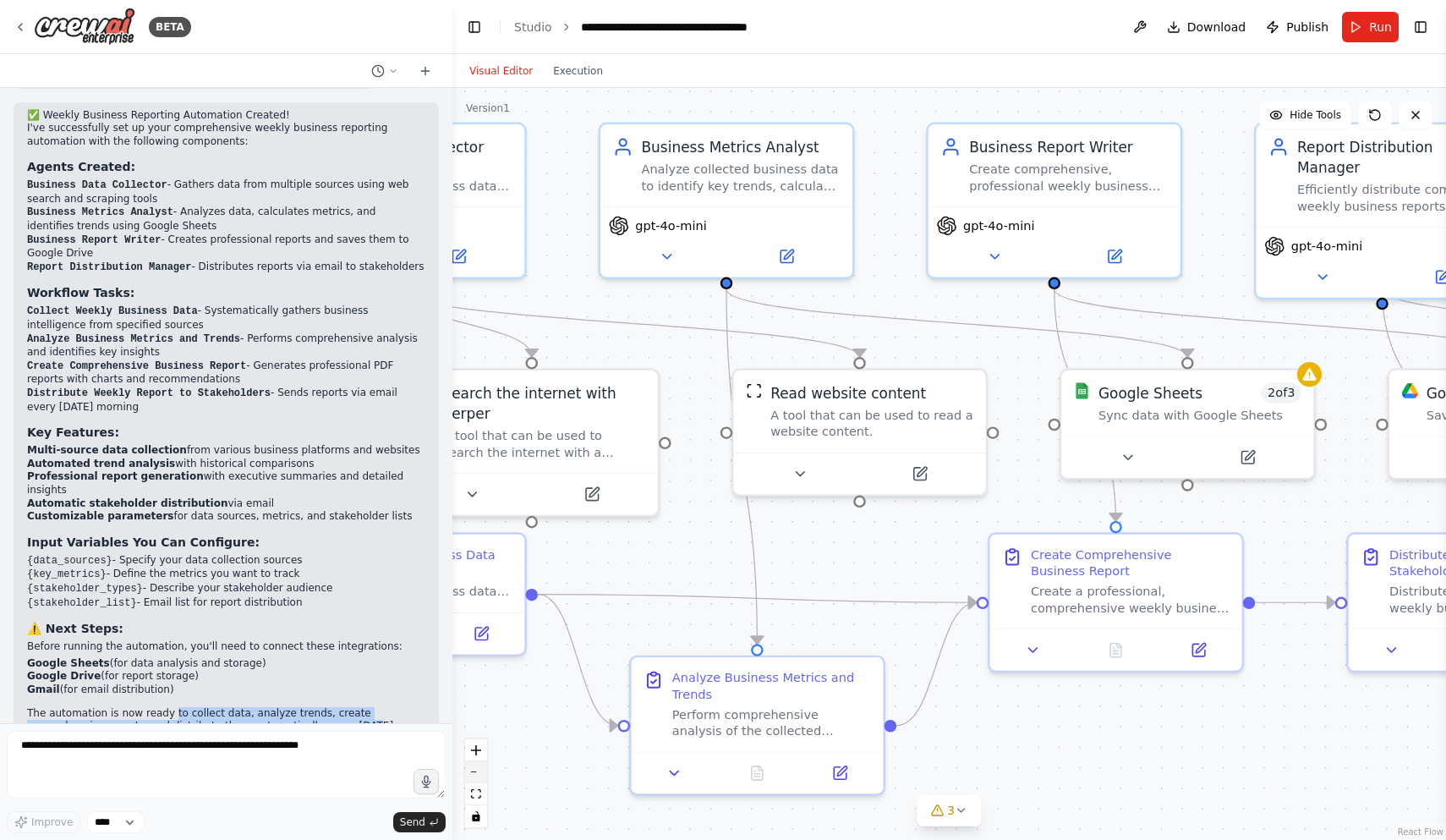
click at [479, 779] on button "zoom out" at bounding box center [476, 771] width 22 height 22
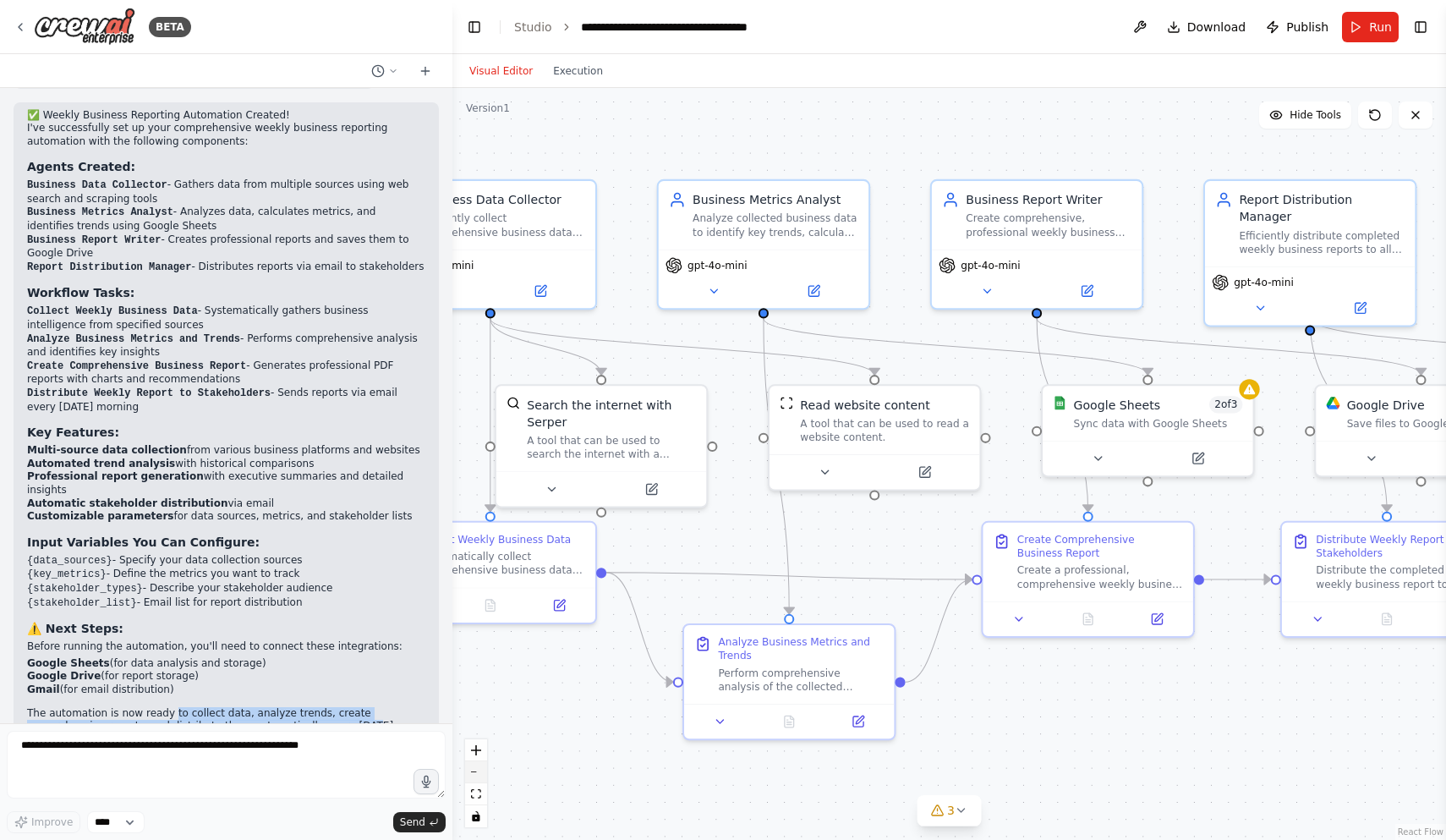
click at [479, 779] on button "zoom out" at bounding box center [476, 771] width 22 height 22
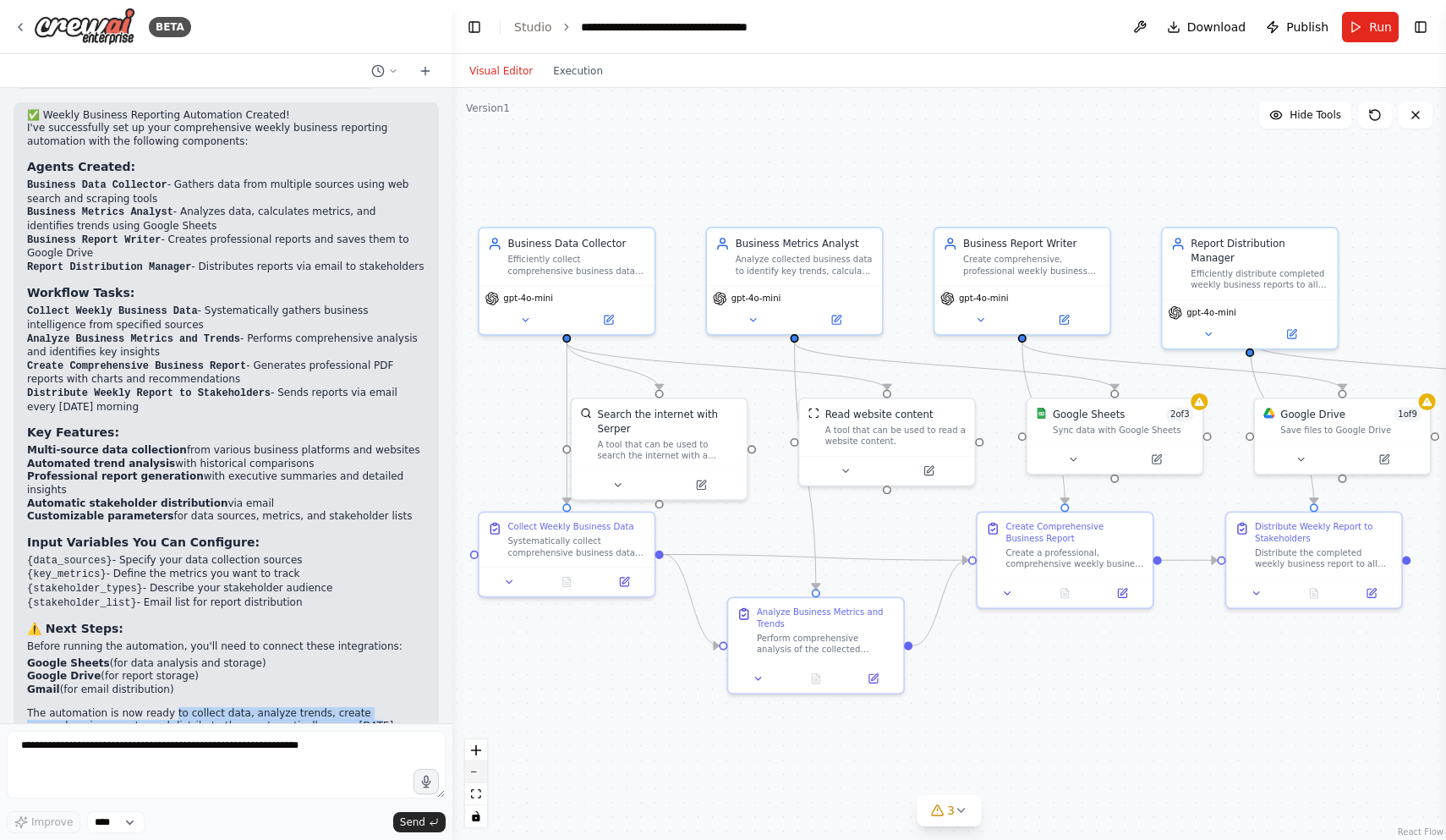
click at [479, 779] on button "zoom out" at bounding box center [476, 771] width 22 height 22
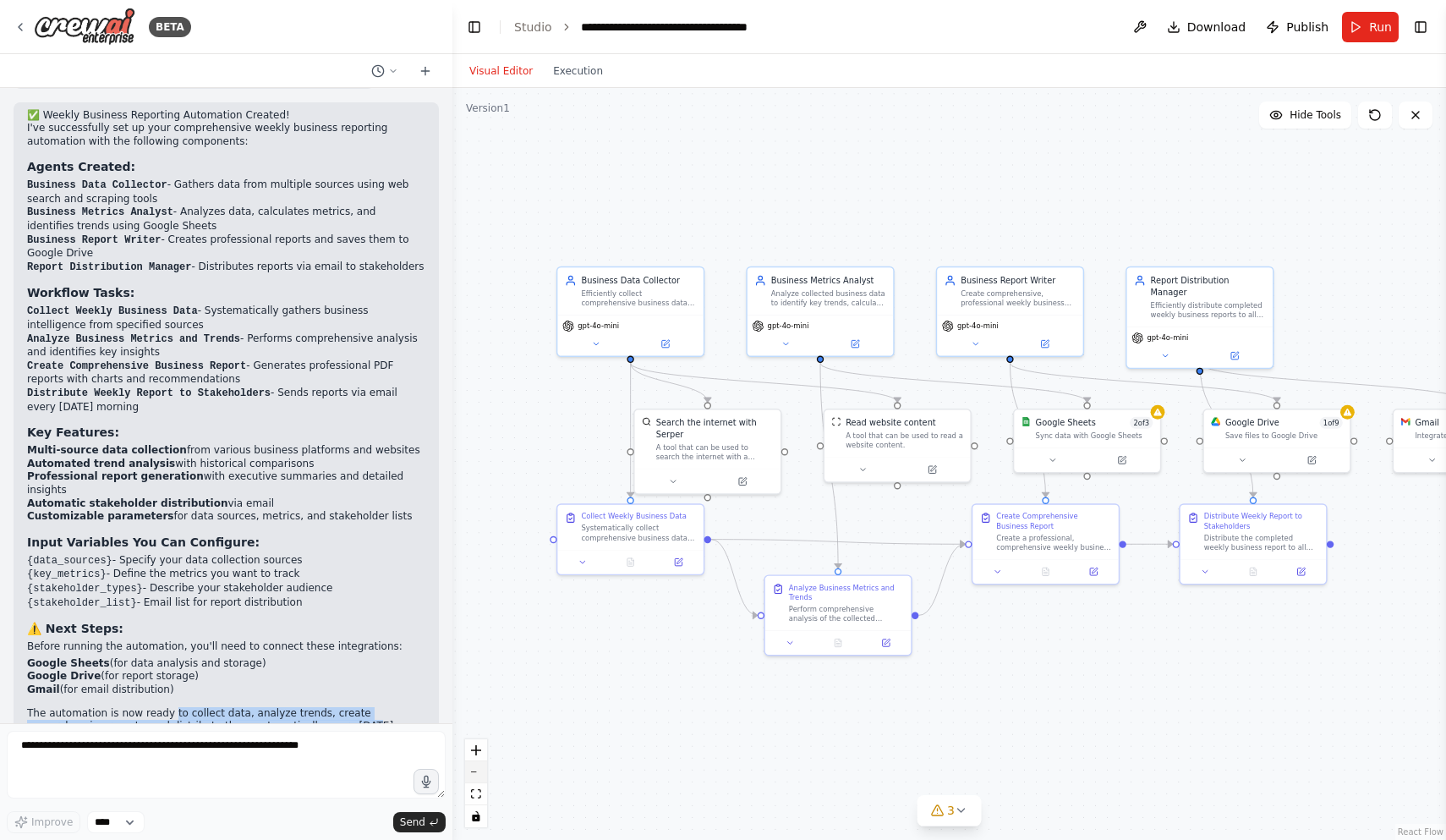
click at [479, 779] on button "zoom out" at bounding box center [476, 771] width 22 height 22
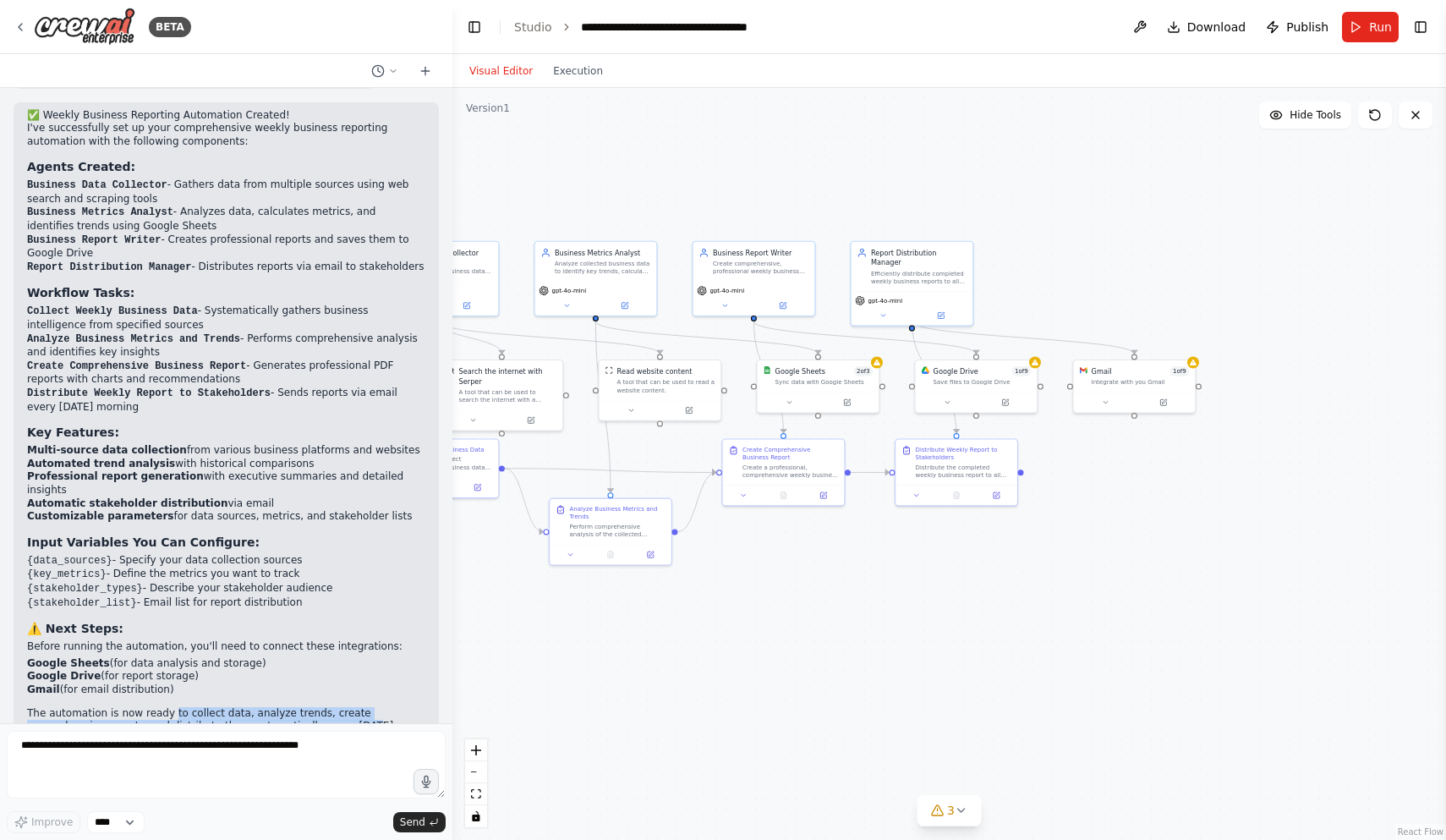
drag, startPoint x: 1216, startPoint y: 617, endPoint x: 970, endPoint y: 559, distance: 252.7
click at [970, 559] on div ".deletable-edge-delete-btn { width: 20px; height: 20px; border: 0px solid #ffff…" at bounding box center [949, 464] width 994 height 752
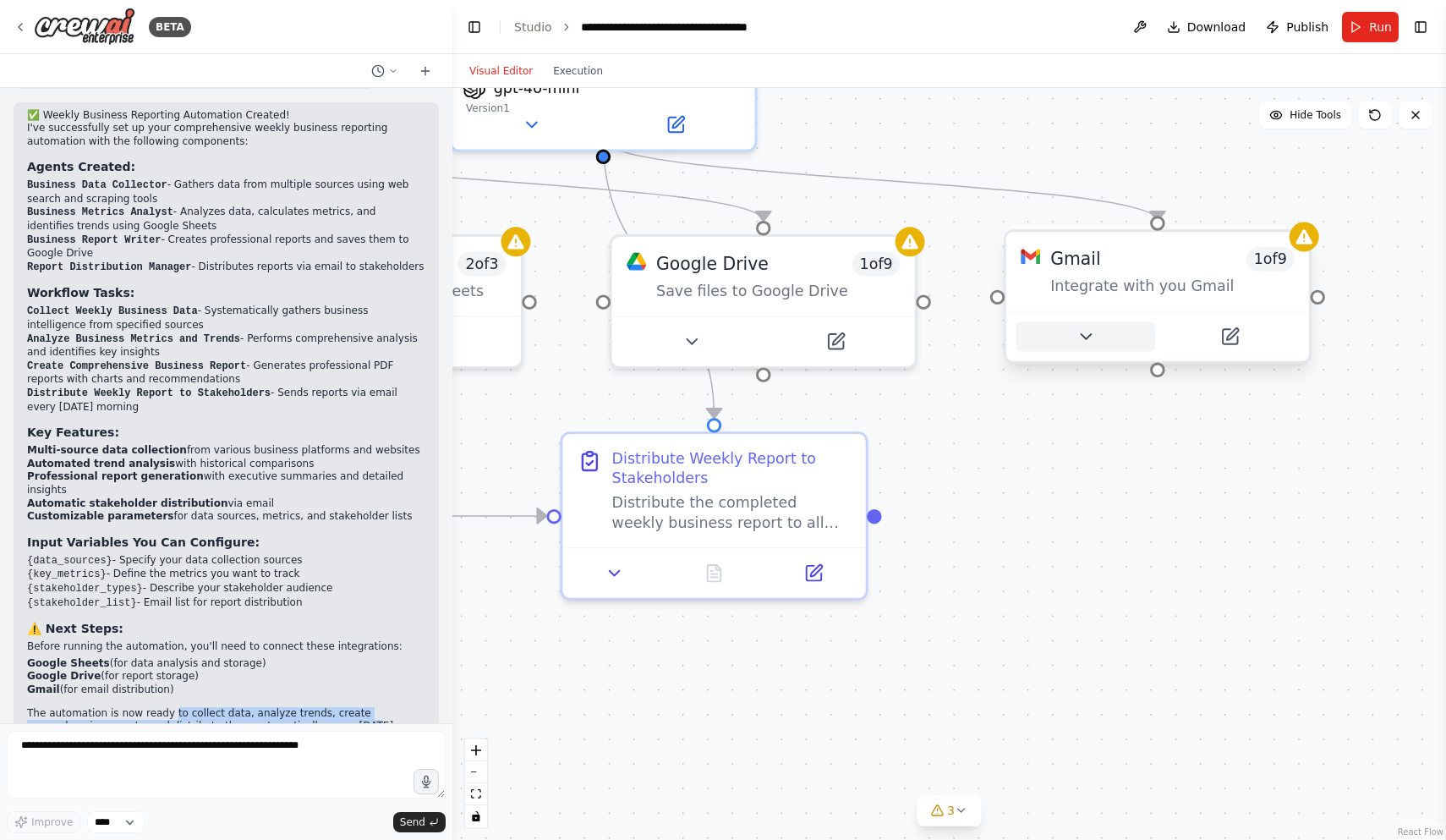
click at [1088, 344] on icon at bounding box center [1085, 336] width 20 height 20
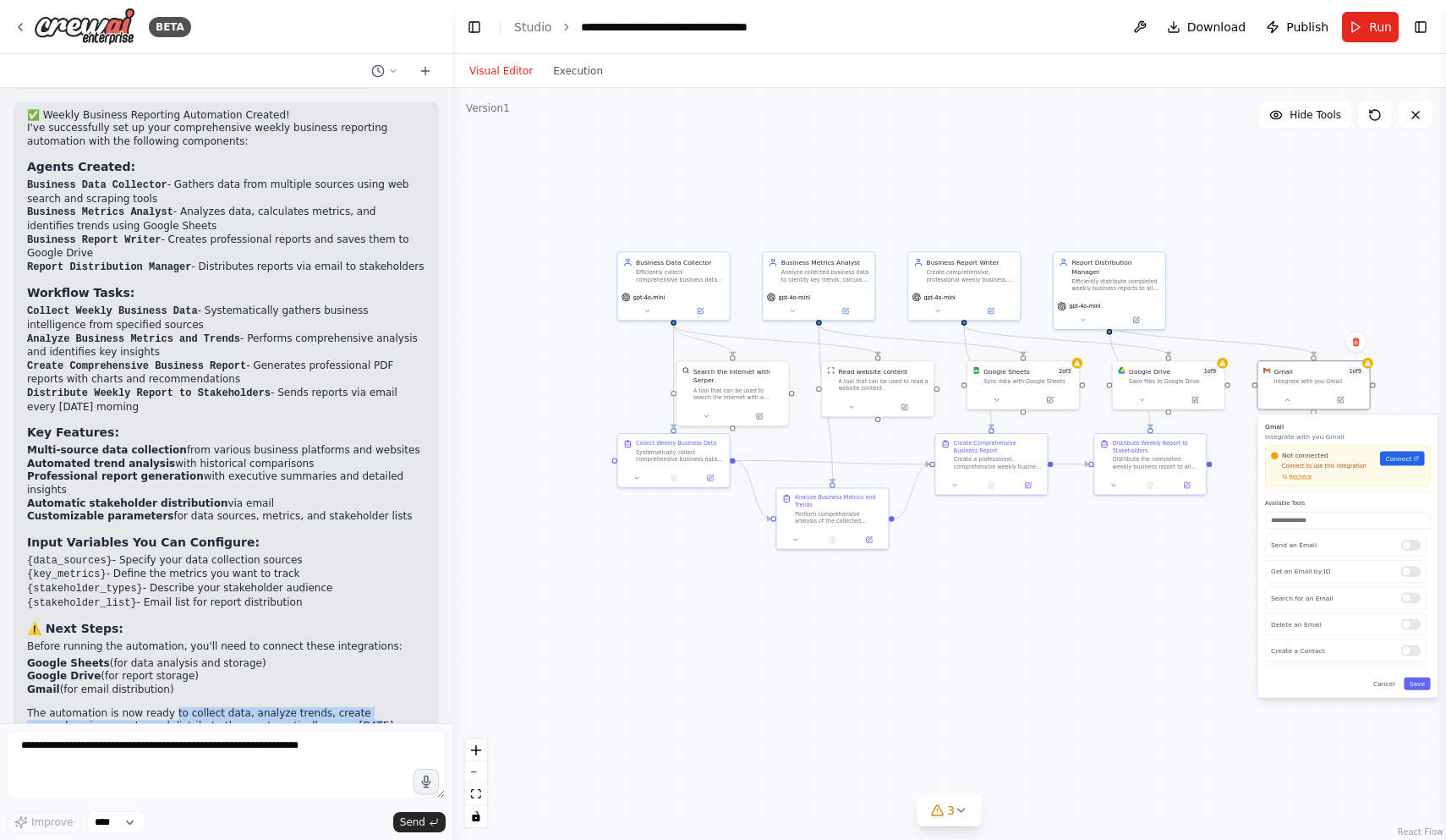
drag, startPoint x: 1047, startPoint y: 523, endPoint x: 1082, endPoint y: 573, distance: 61.0
click at [1082, 573] on div ".deletable-edge-delete-btn { width: 20px; height: 20px; border: 0px solid #ffff…" at bounding box center [949, 464] width 994 height 752
click at [967, 811] on icon at bounding box center [962, 810] width 14 height 14
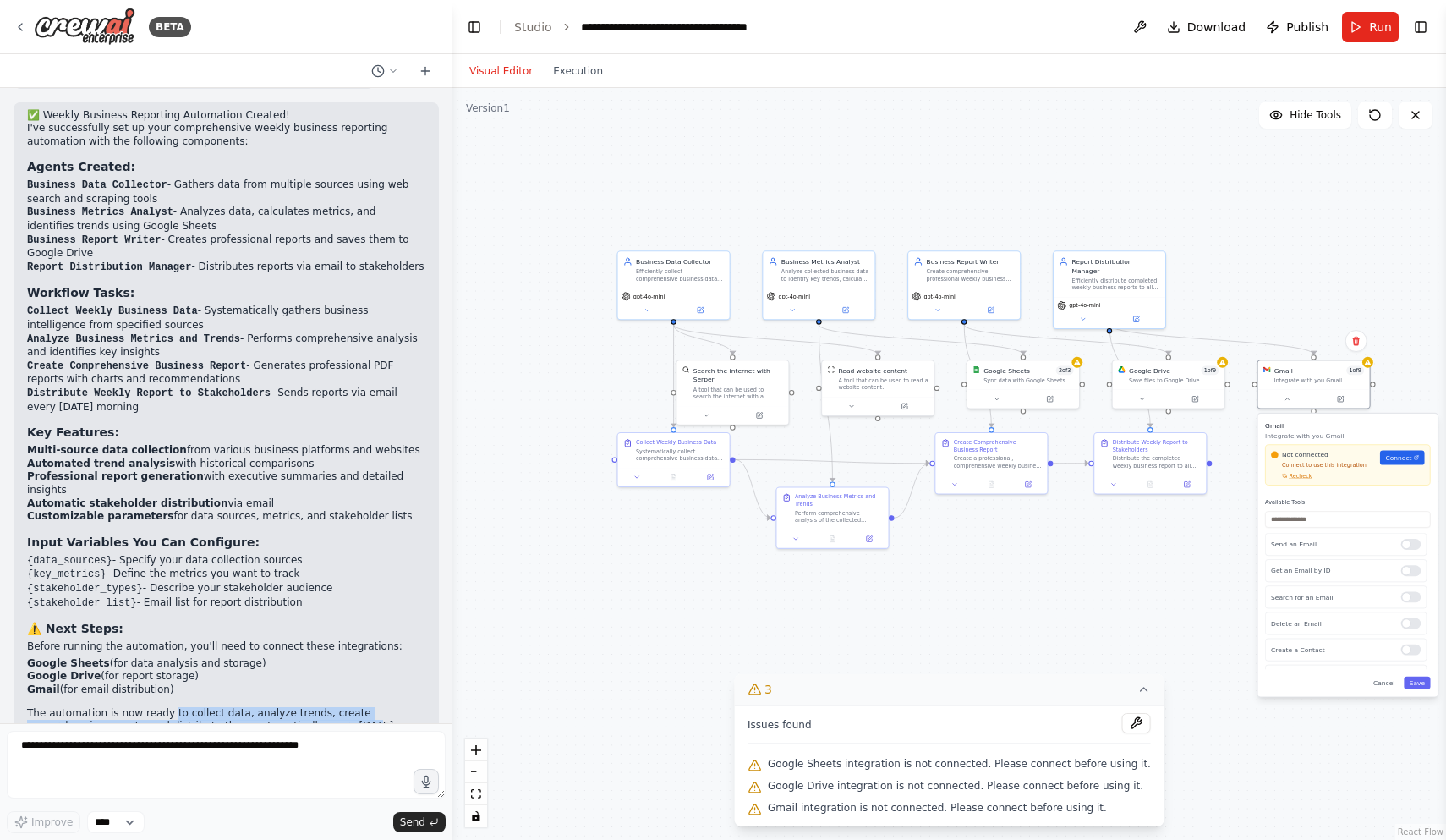
click at [945, 625] on div ".deletable-edge-delete-btn { width: 20px; height: 20px; border: 0px solid #ffff…" at bounding box center [949, 464] width 994 height 752
click at [1022, 367] on div "Google Sheets" at bounding box center [1007, 368] width 47 height 9
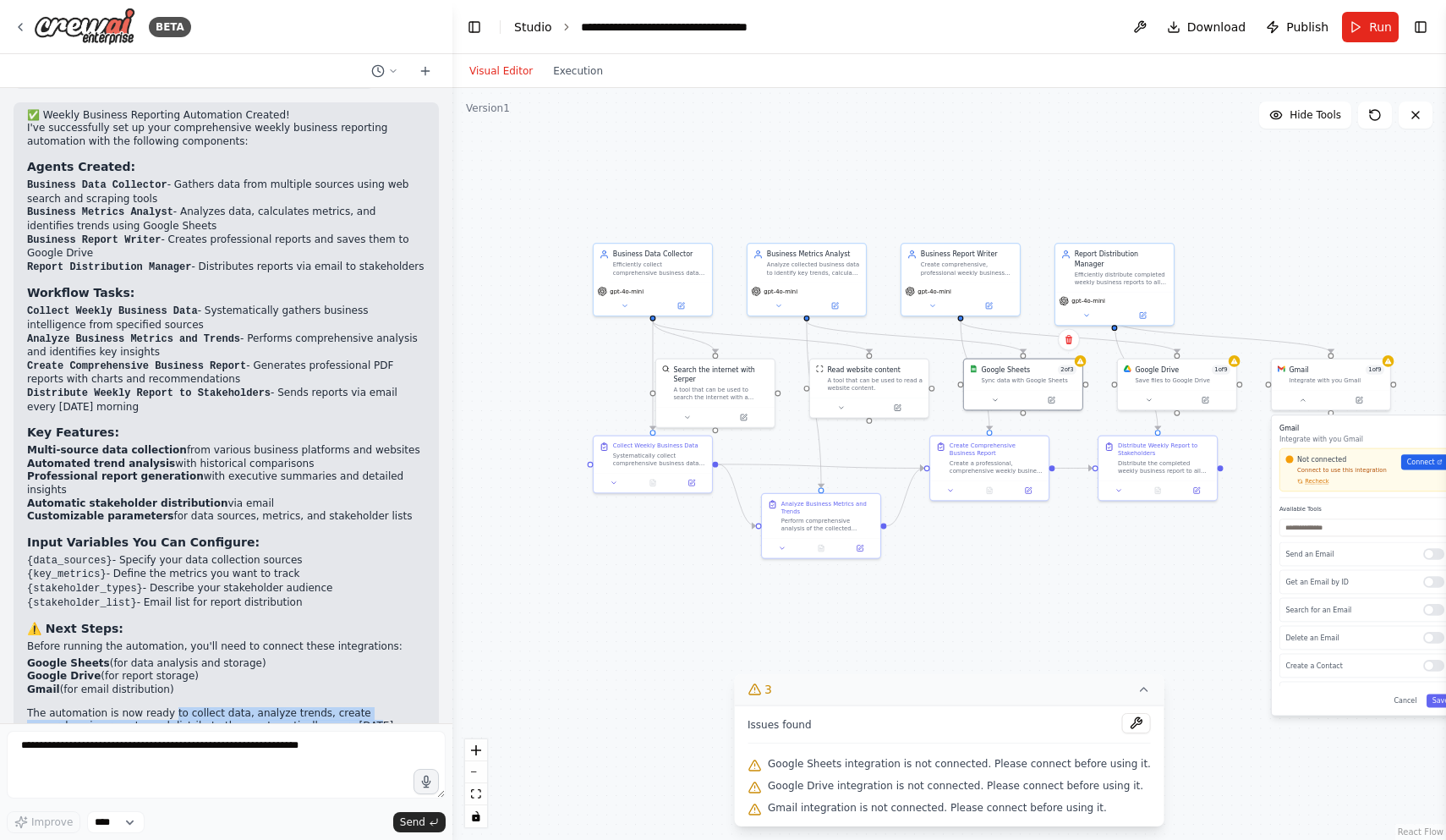
click at [548, 28] on link "Studio" at bounding box center [533, 28] width 38 height 14
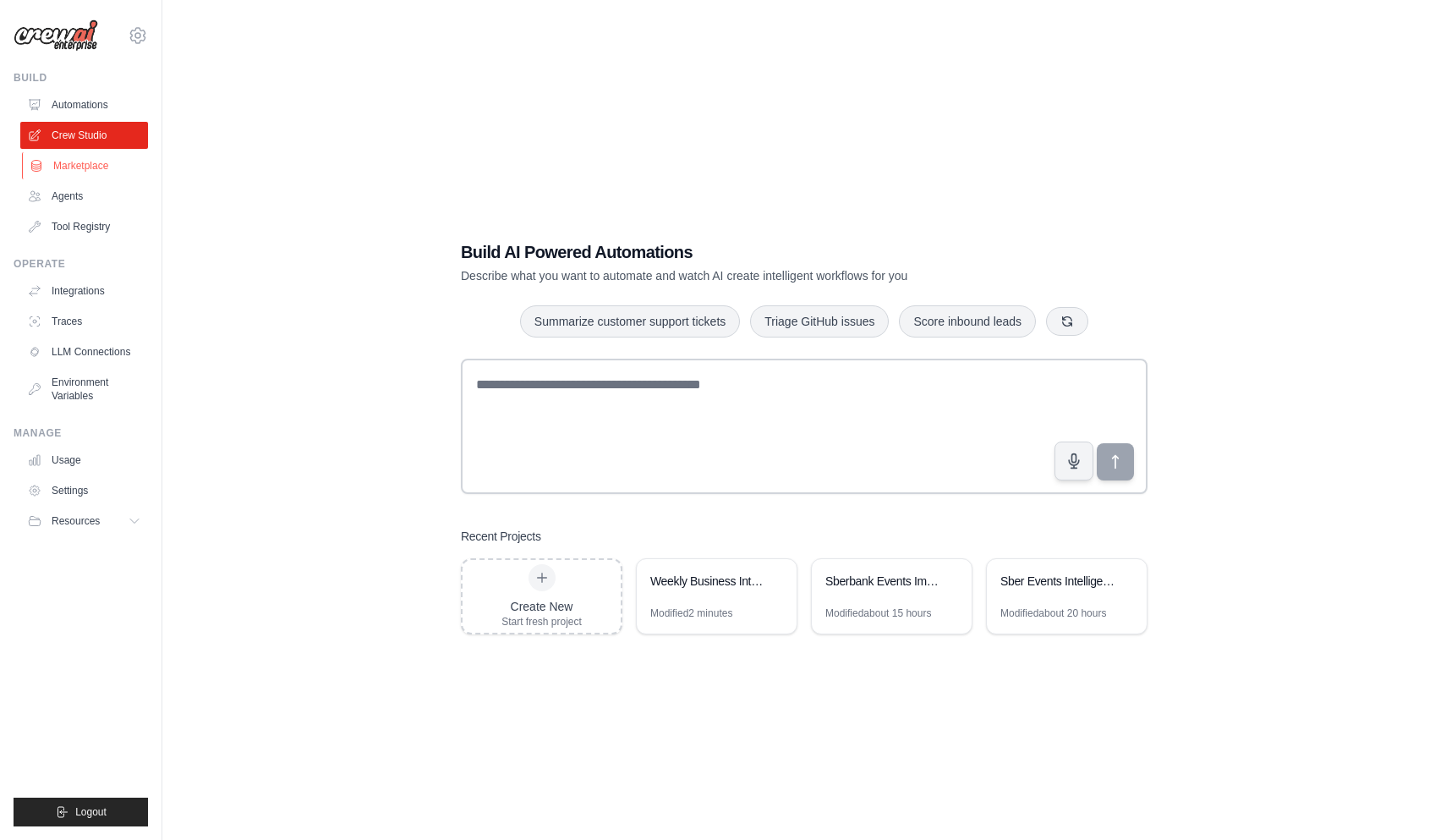
click at [94, 165] on link "Marketplace" at bounding box center [85, 165] width 128 height 27
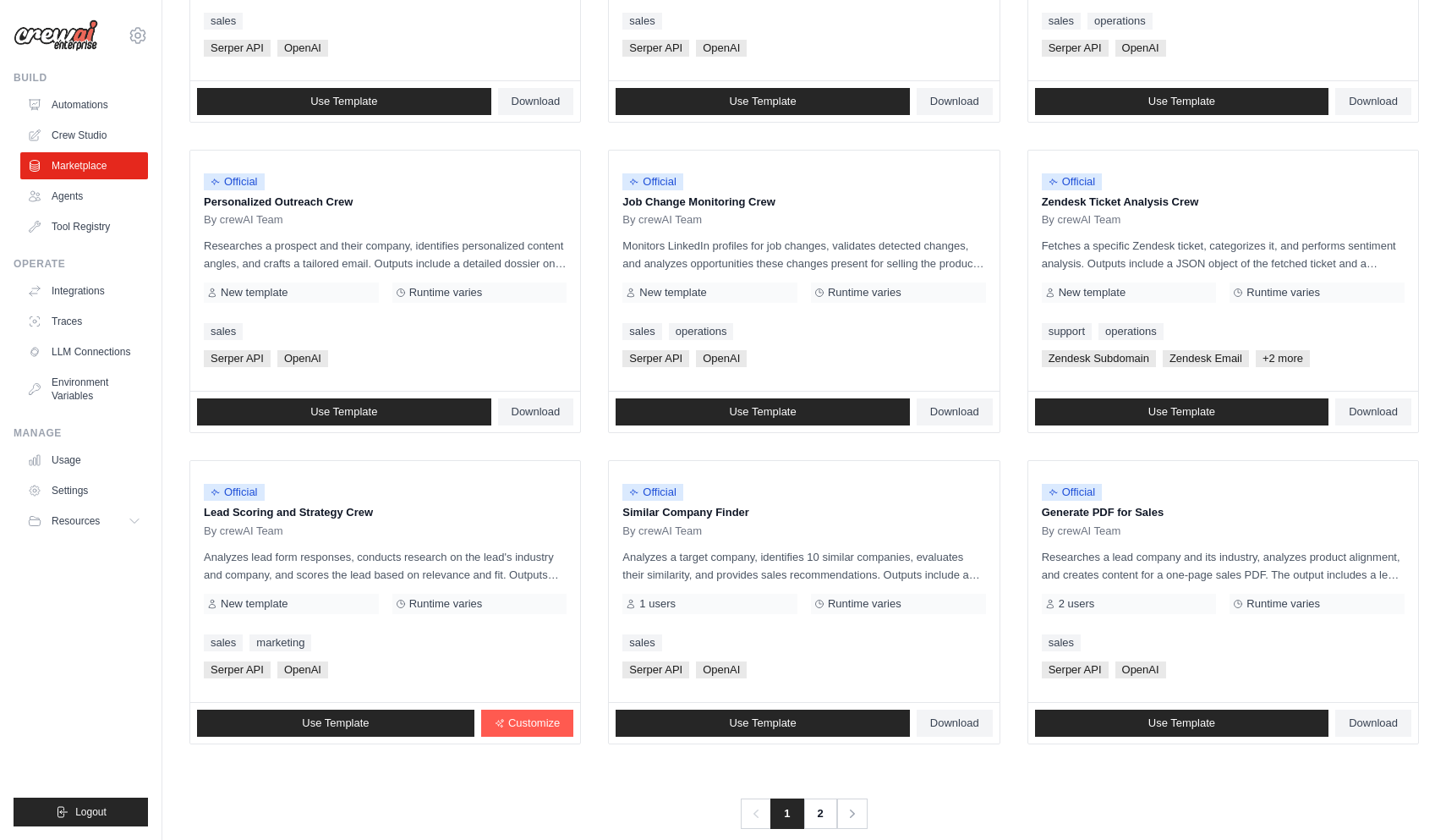
scroll to position [727, 0]
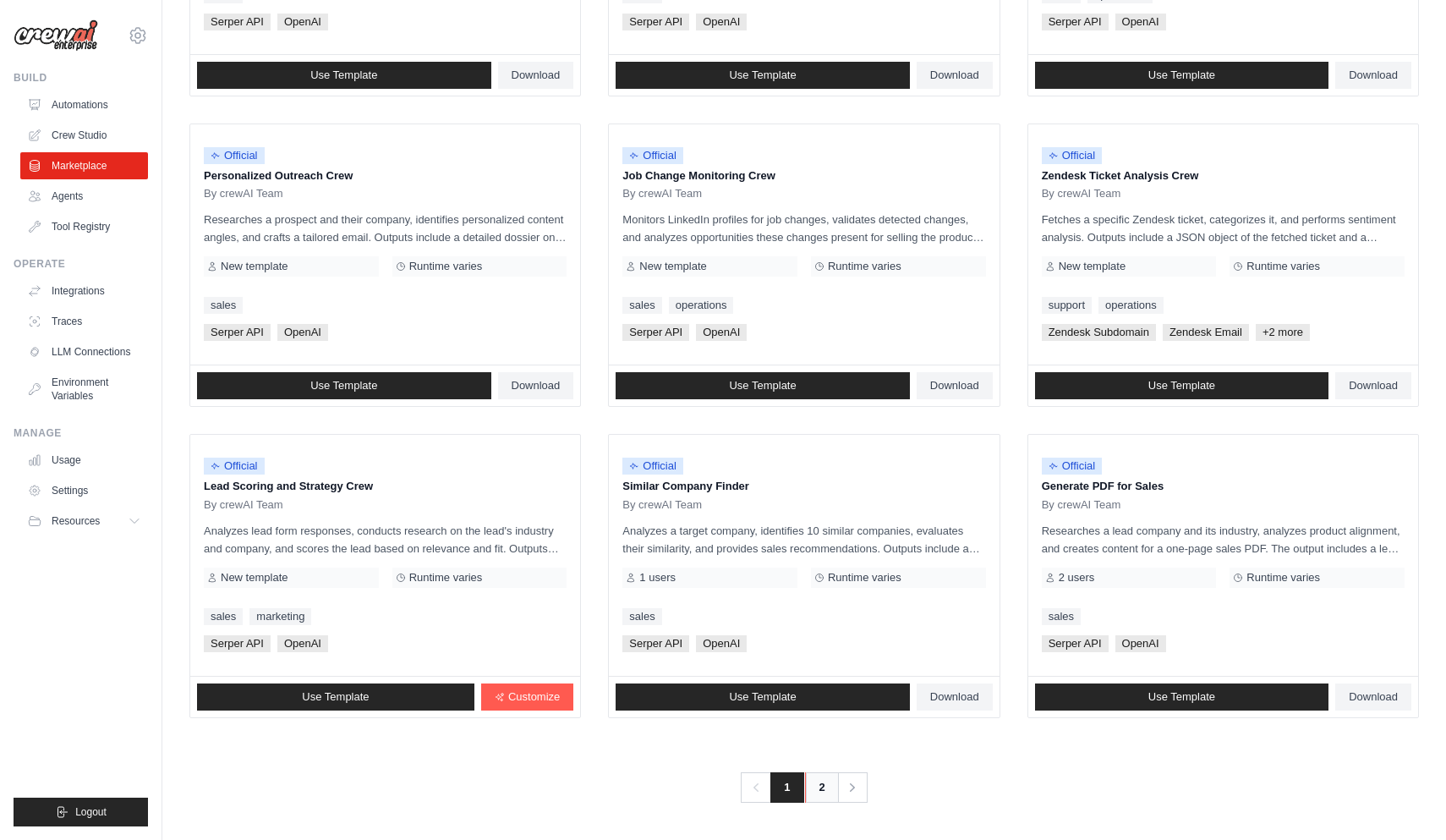
click at [824, 782] on link "2" at bounding box center [821, 786] width 34 height 30
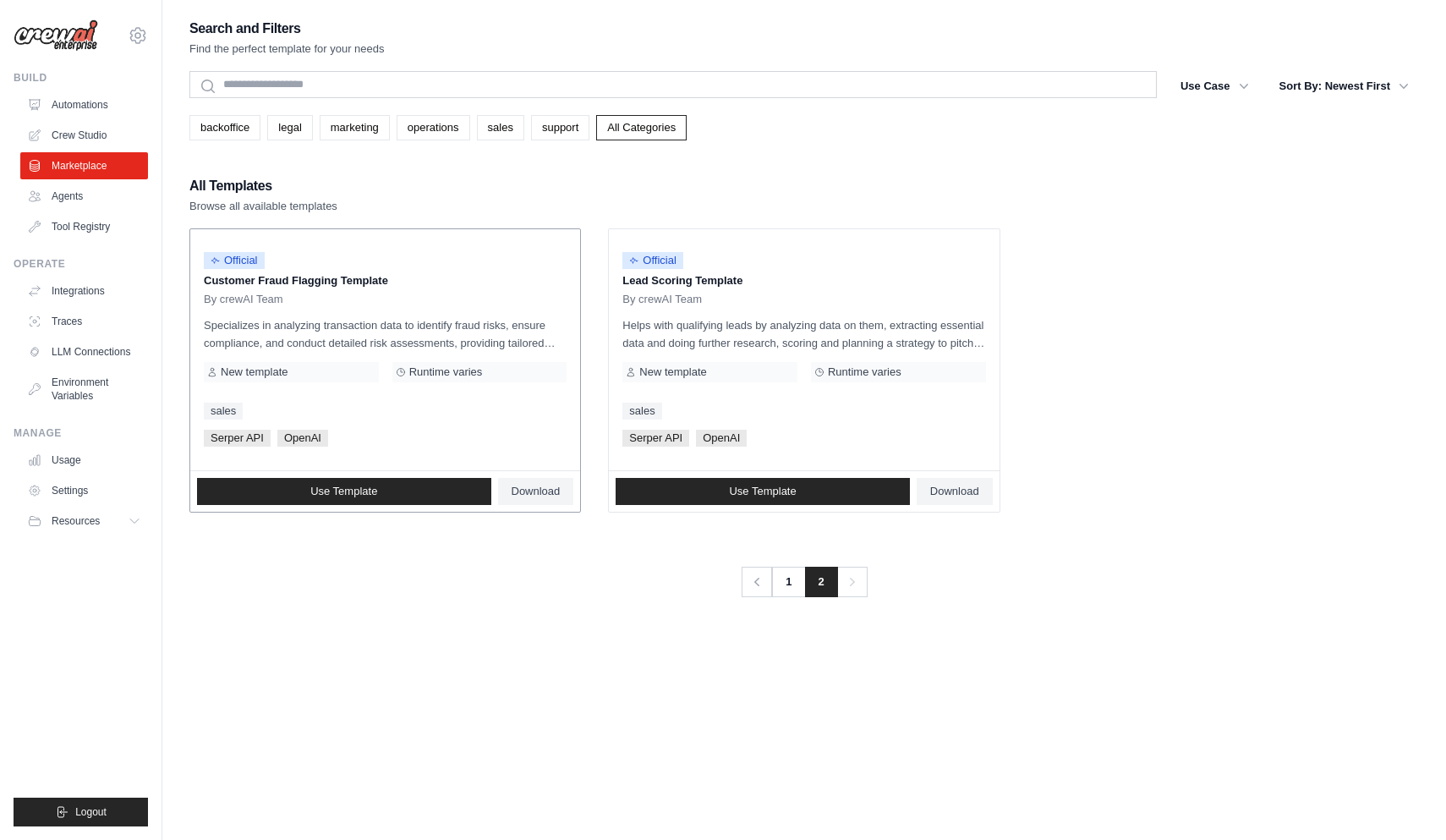
click at [409, 313] on div "Official Customer Fraud Flagging Template By crewAI Team Specializes in analyzi…" at bounding box center [385, 349] width 390 height 241
click at [380, 488] on link "Use Template" at bounding box center [344, 490] width 294 height 27
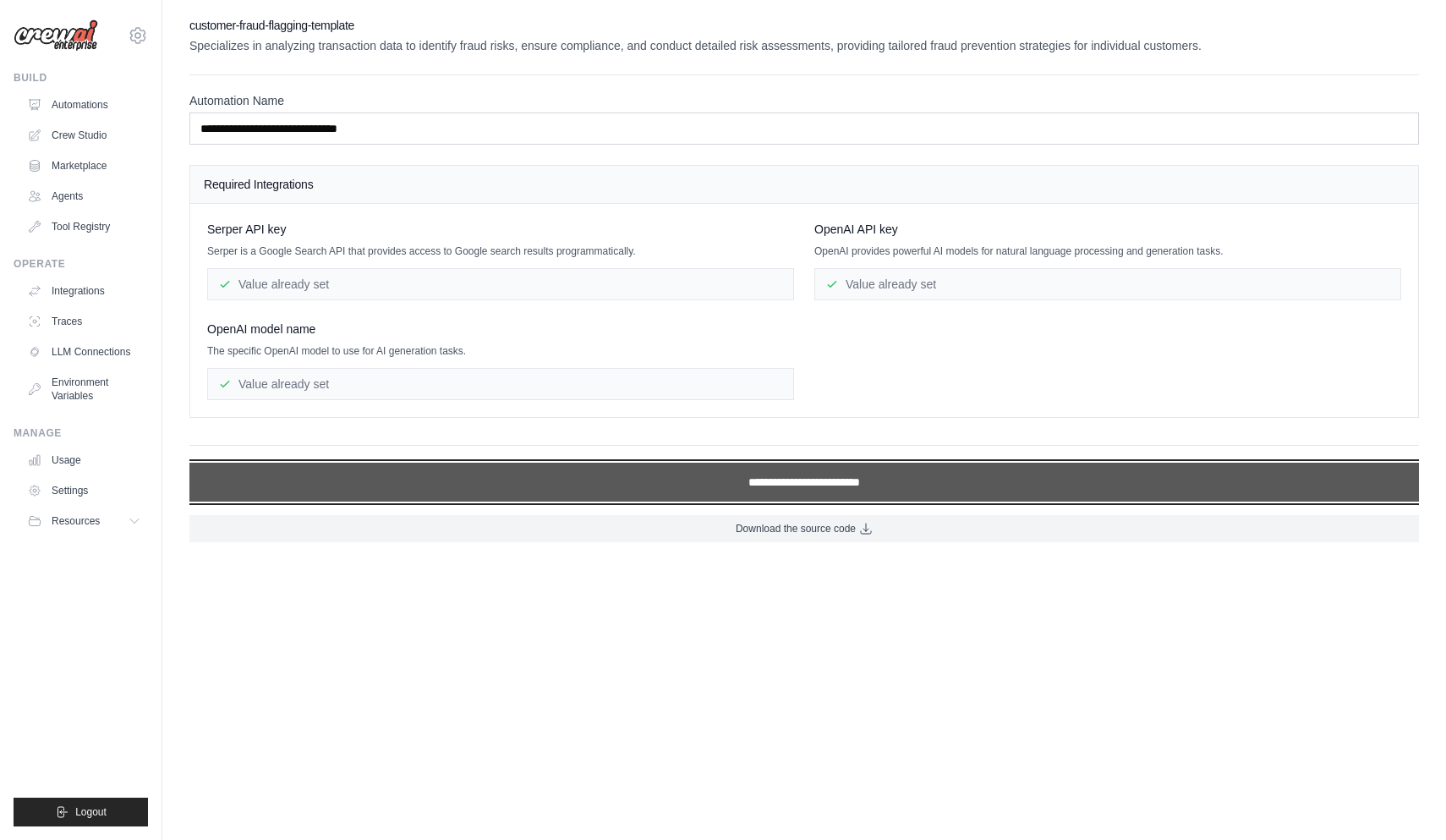
click at [717, 477] on input "**********" at bounding box center [804, 482] width 1229 height 39
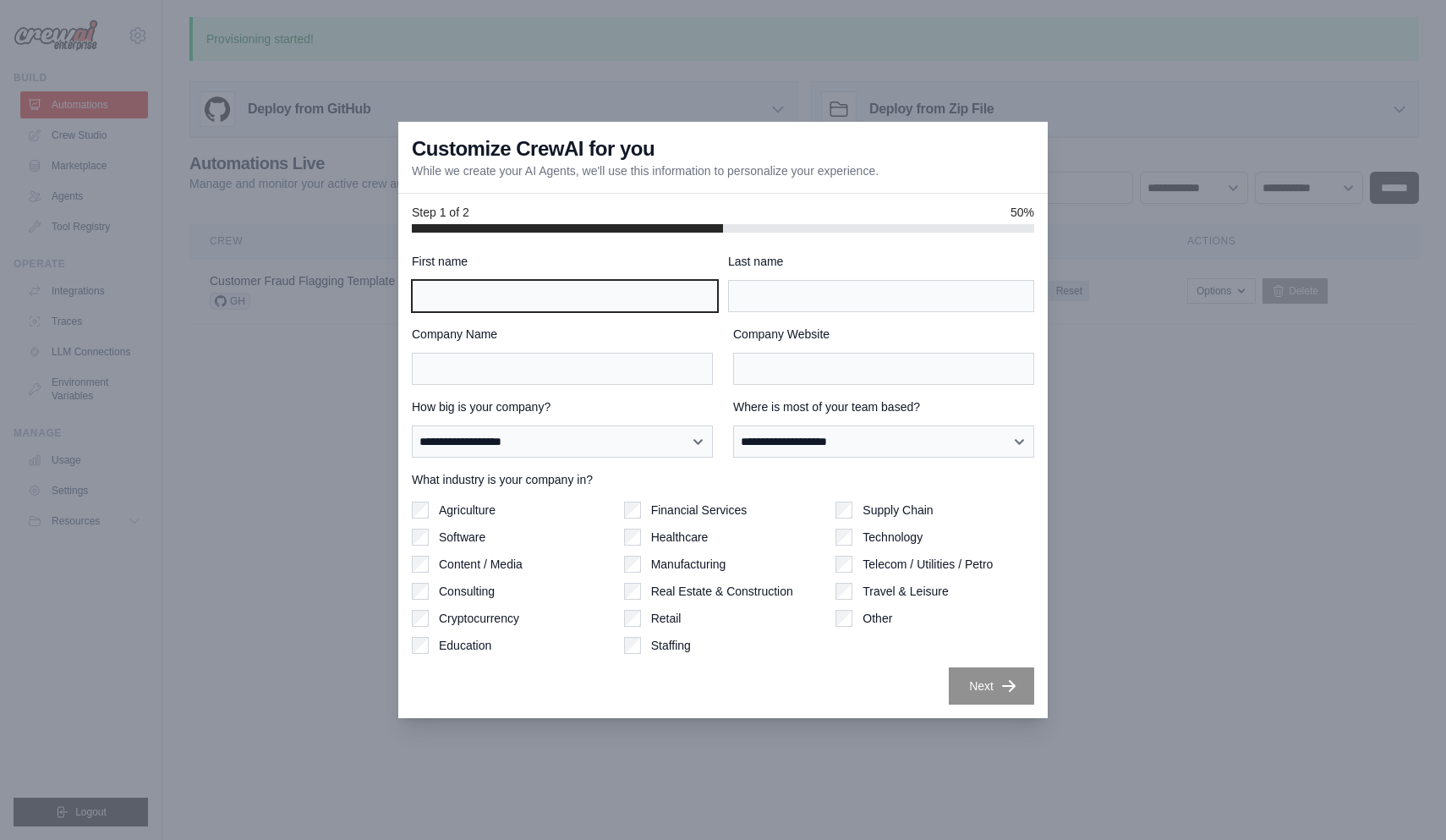
click at [596, 294] on input "First name" at bounding box center [565, 295] width 306 height 32
type input "******"
type input "*******"
type input "********"
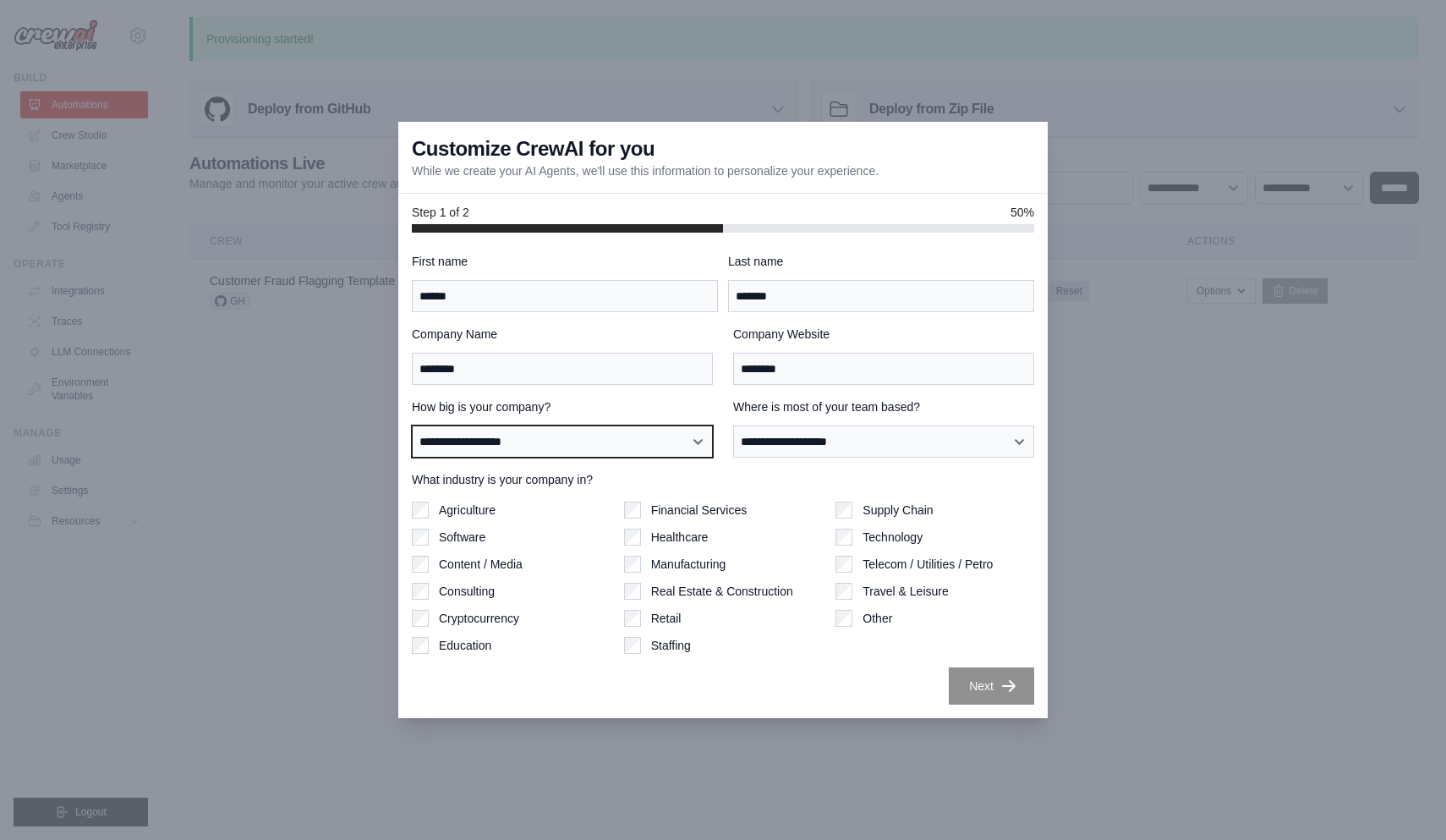
click at [621, 450] on select "**********" at bounding box center [562, 441] width 301 height 32
select select "**********"
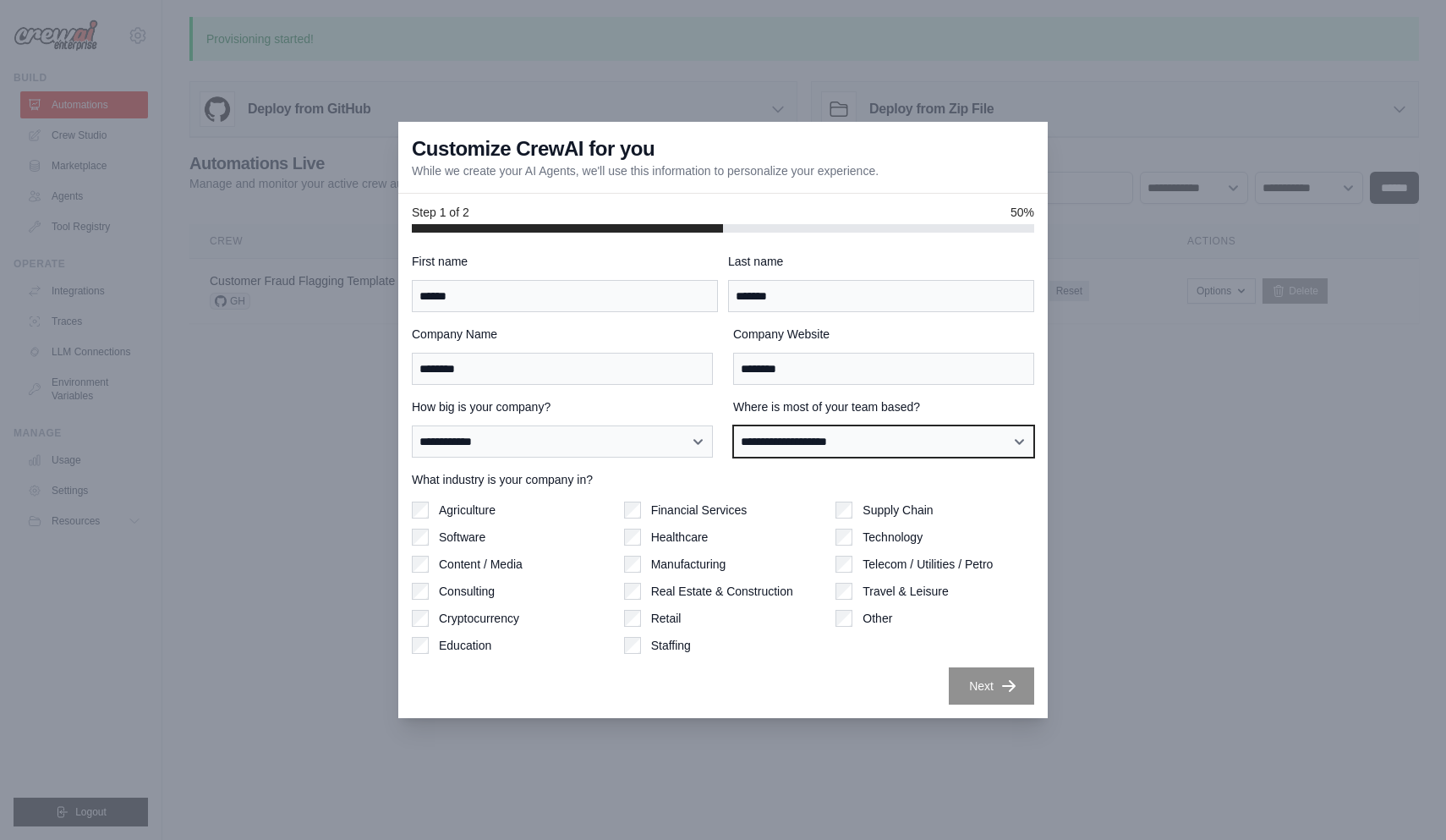
click at [831, 452] on select "**********" at bounding box center [883, 441] width 301 height 32
select select "******"
click at [692, 510] on label "Financial Services" at bounding box center [699, 510] width 97 height 17
click at [1016, 693] on button "Next" at bounding box center [991, 685] width 85 height 37
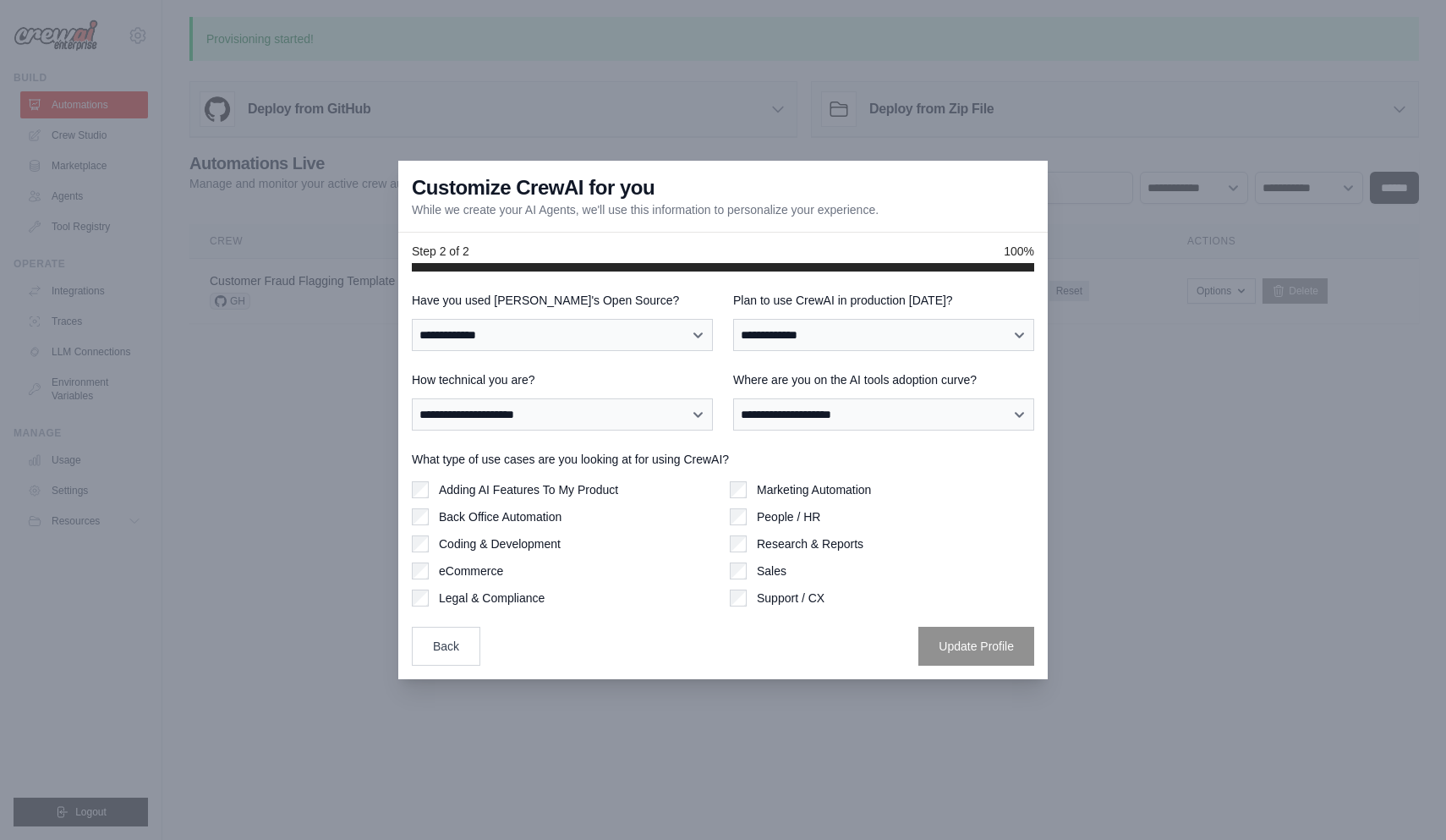
click at [641, 350] on div "**********" at bounding box center [723, 478] width 622 height 374
click at [647, 346] on select "**********" at bounding box center [562, 334] width 301 height 32
select select "**"
click at [799, 331] on select "**********" at bounding box center [883, 334] width 301 height 32
select select "****"
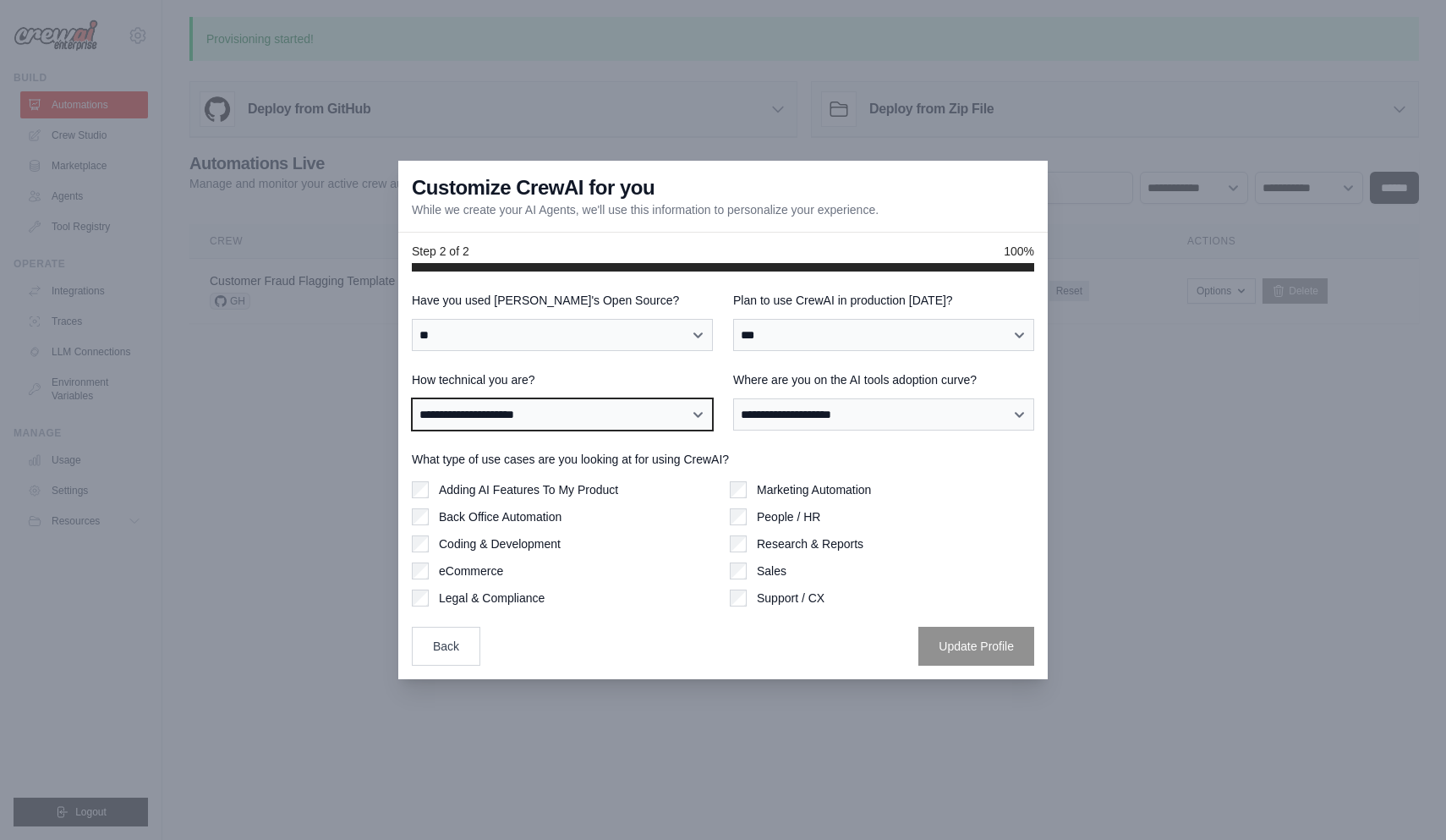
click at [631, 417] on select "**********" at bounding box center [562, 414] width 301 height 32
select select "**********"
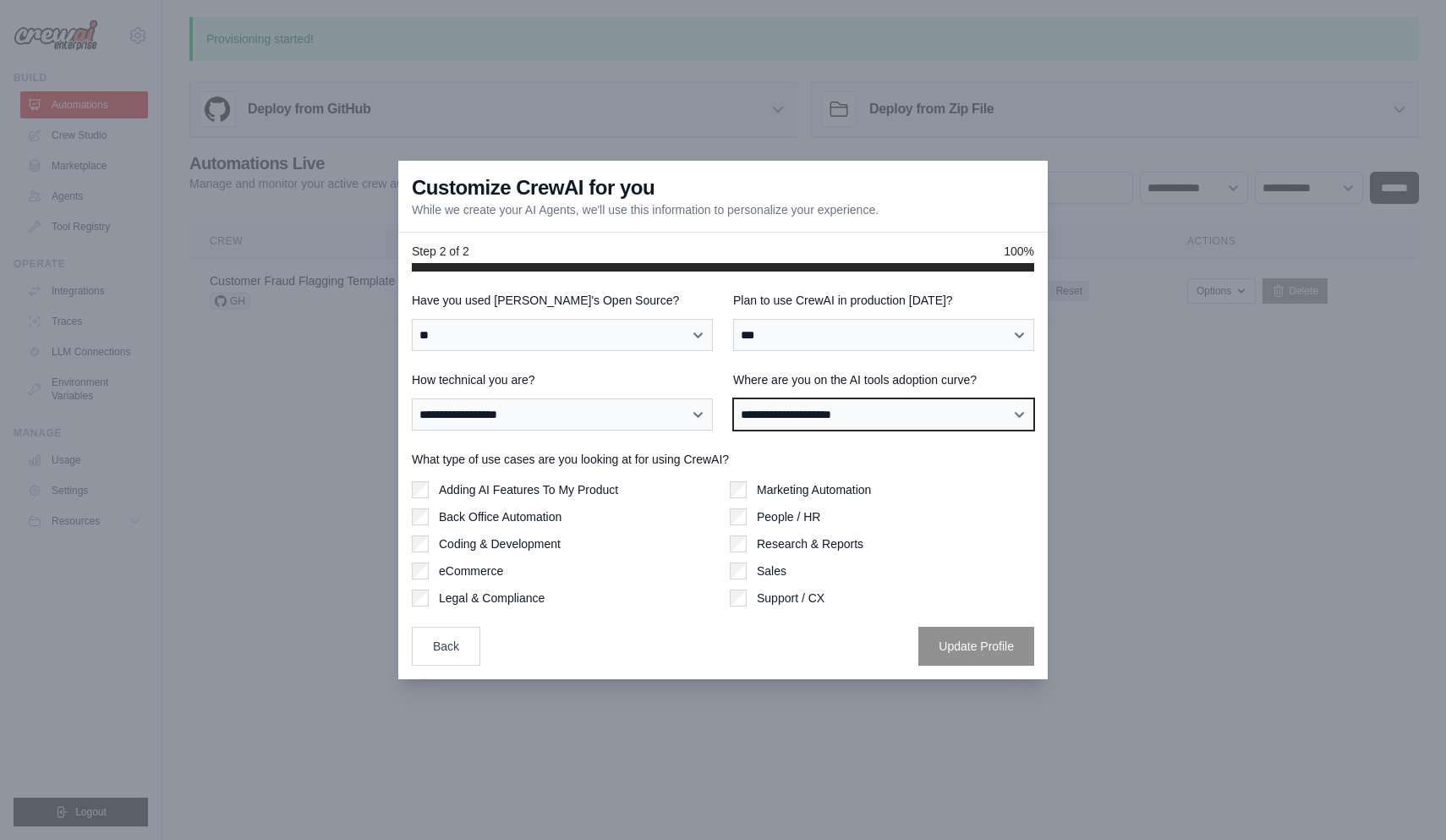
click at [794, 426] on select "**********" at bounding box center [883, 414] width 301 height 32
select select "**********"
click at [566, 500] on div "Adding AI Features To My Product Back Office Automation Coding & Development eC…" at bounding box center [564, 543] width 305 height 125
click at [829, 544] on label "Research & Reports" at bounding box center [810, 544] width 106 height 17
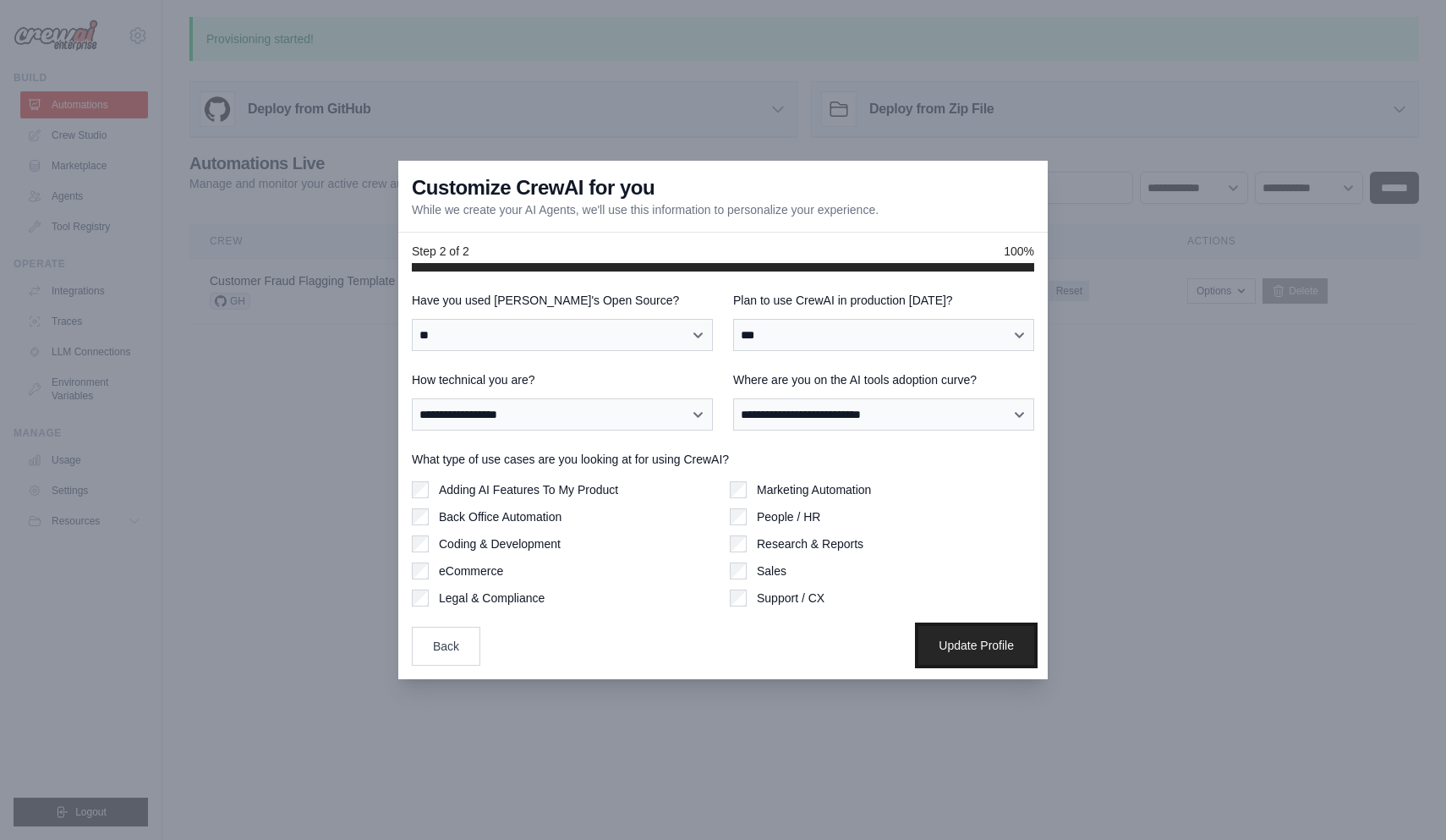
click at [995, 655] on button "Update Profile" at bounding box center [976, 645] width 116 height 39
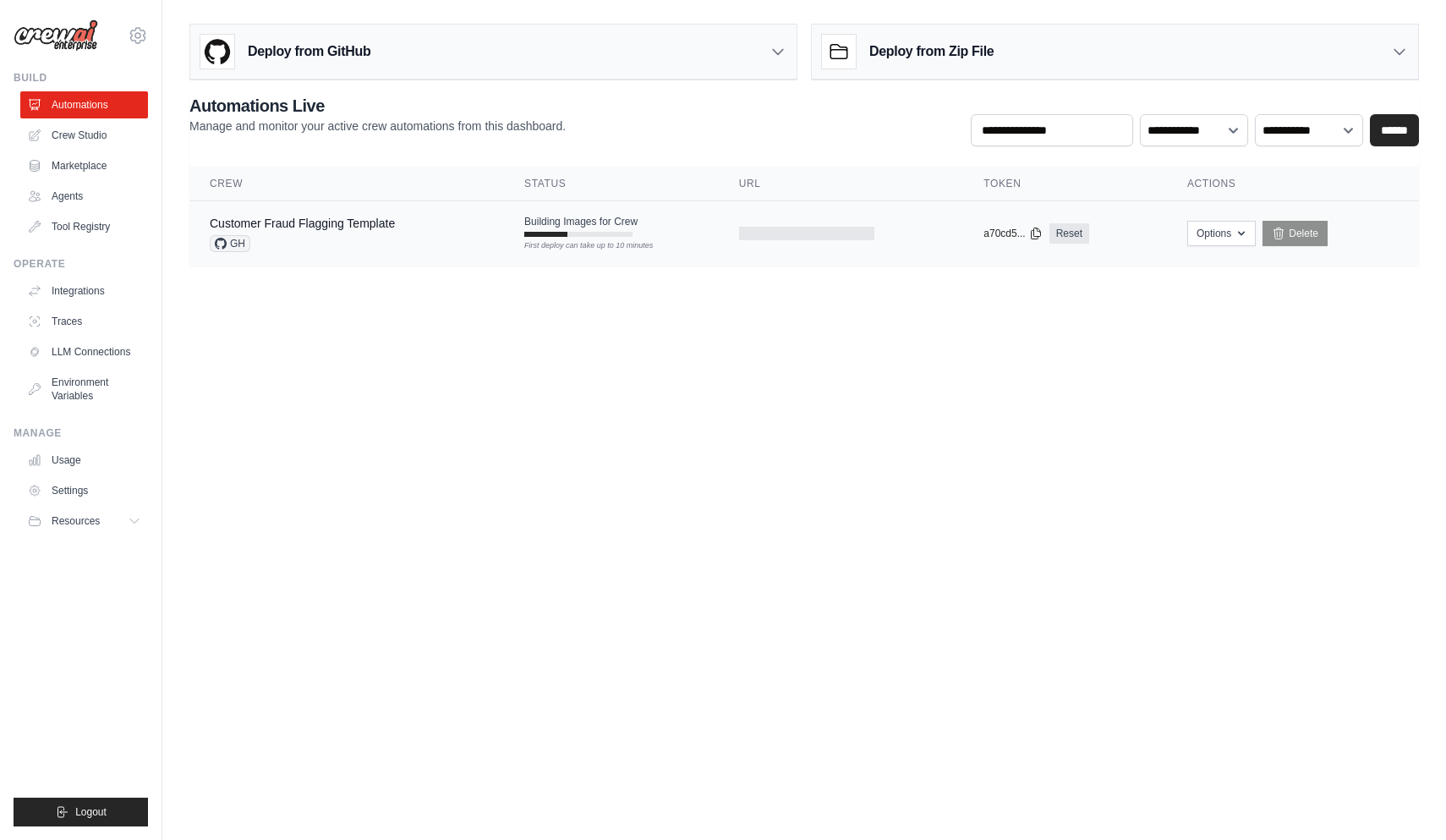
click at [262, 234] on div "Customer Fraud Flagging Template GH" at bounding box center [302, 233] width 185 height 37
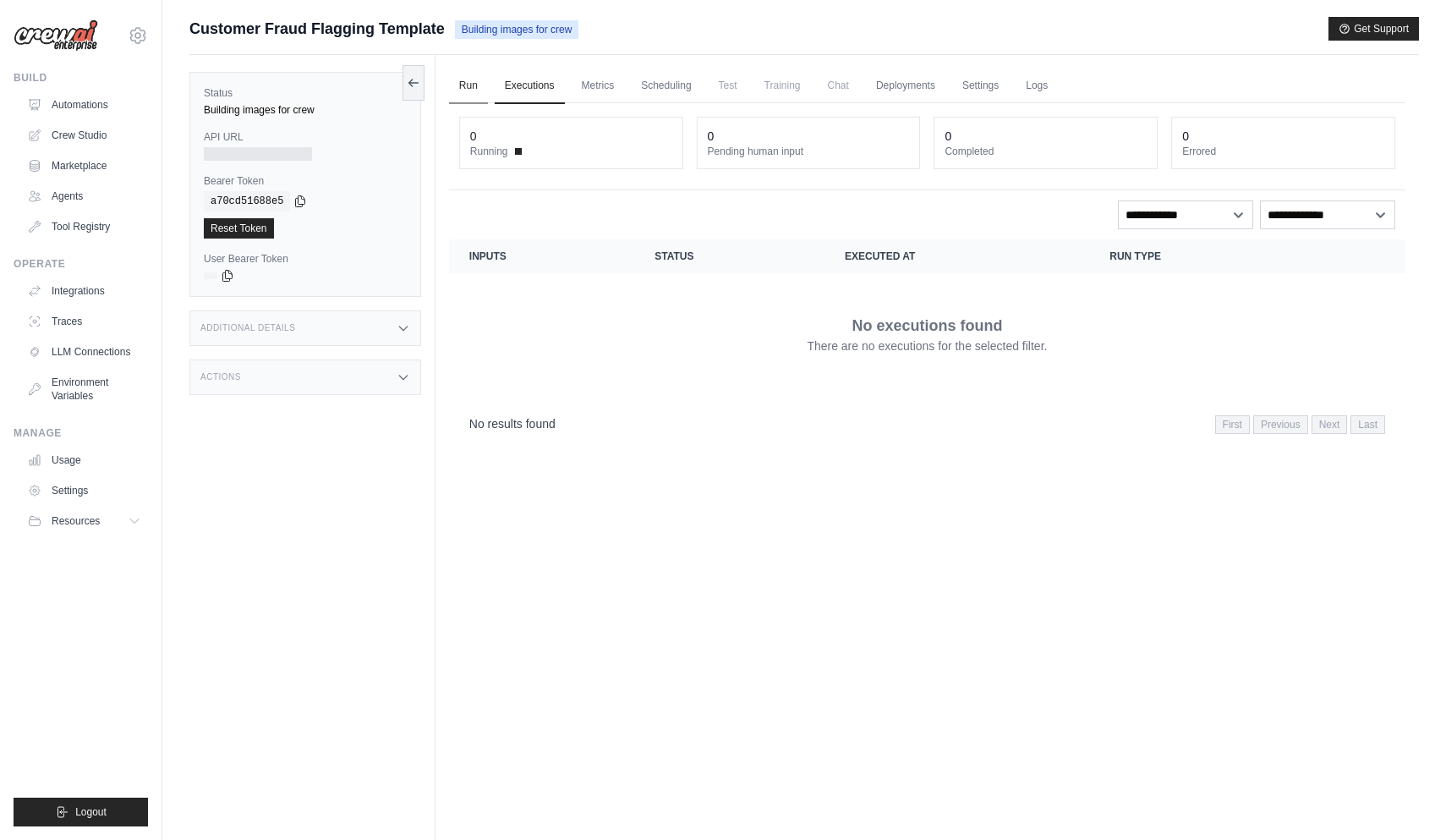
click at [472, 85] on link "Run" at bounding box center [468, 85] width 39 height 35
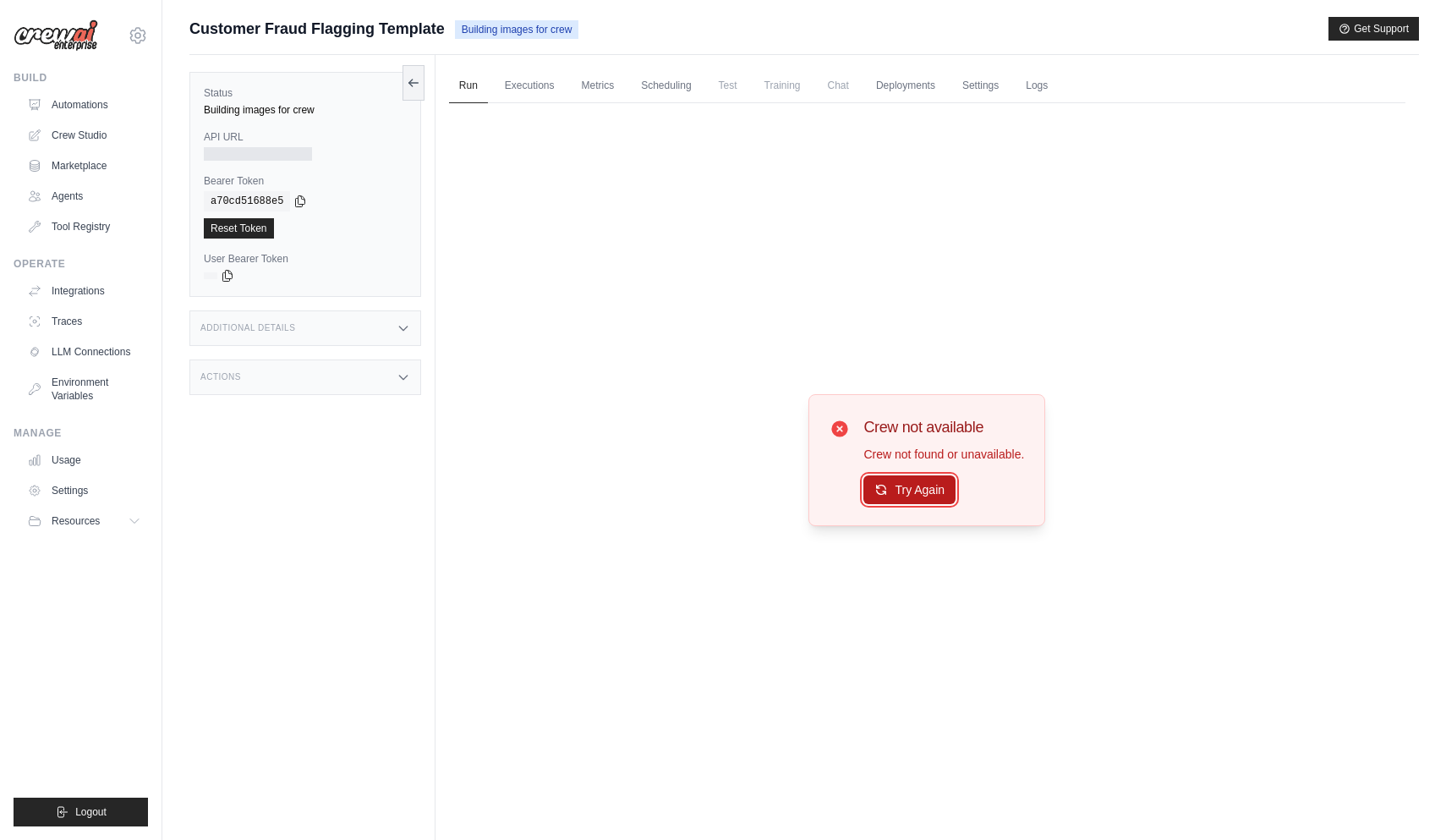
click at [925, 486] on button "Try Again" at bounding box center [909, 489] width 92 height 28
click at [925, 486] on button "Try Again" at bounding box center [909, 489] width 92 height 28
click at [515, 35] on span "Building images for crew" at bounding box center [517, 30] width 124 height 19
click at [1054, 84] on link "Logs" at bounding box center [1036, 85] width 42 height 35
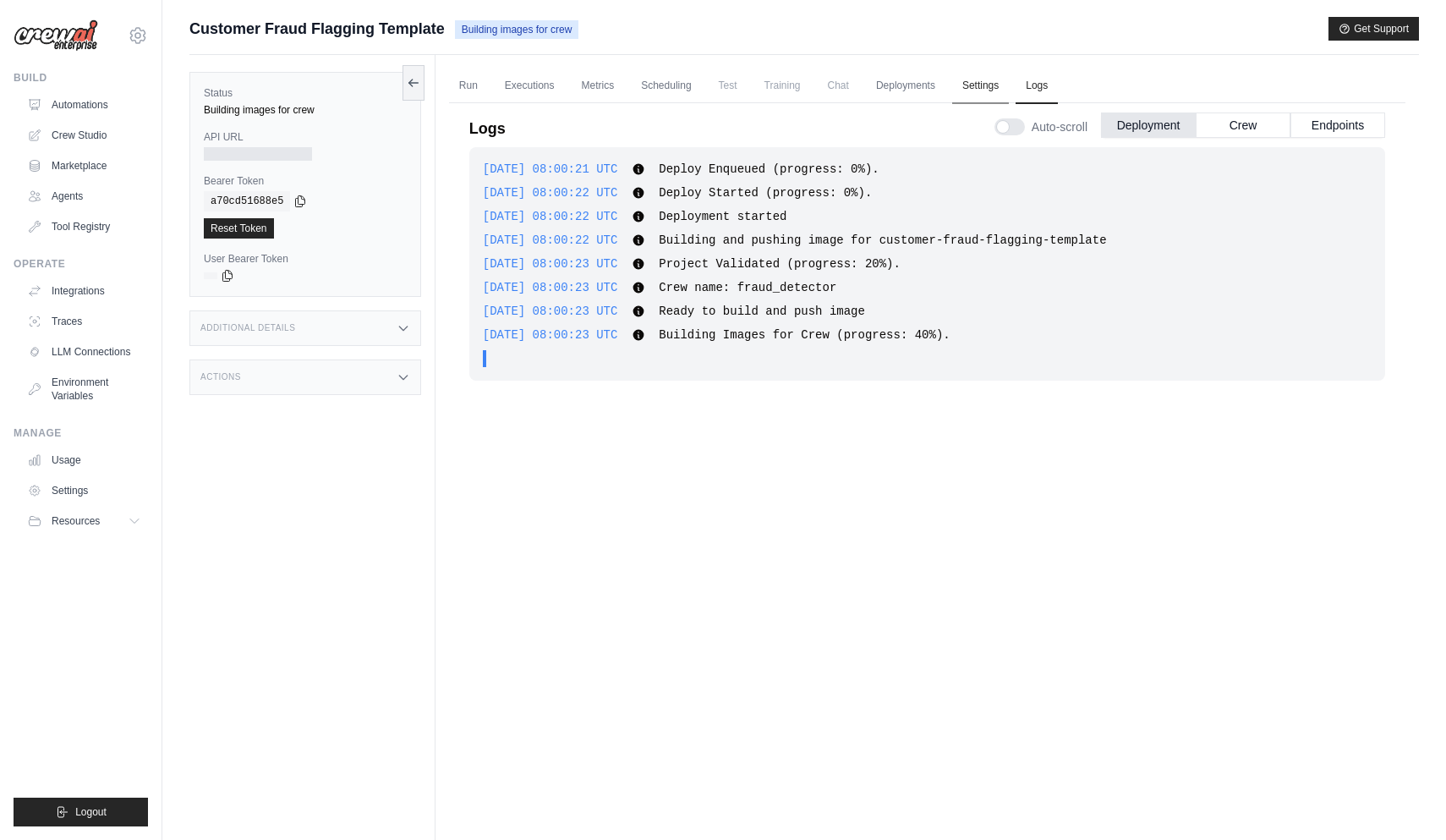
click at [998, 89] on link "Settings" at bounding box center [981, 85] width 57 height 35
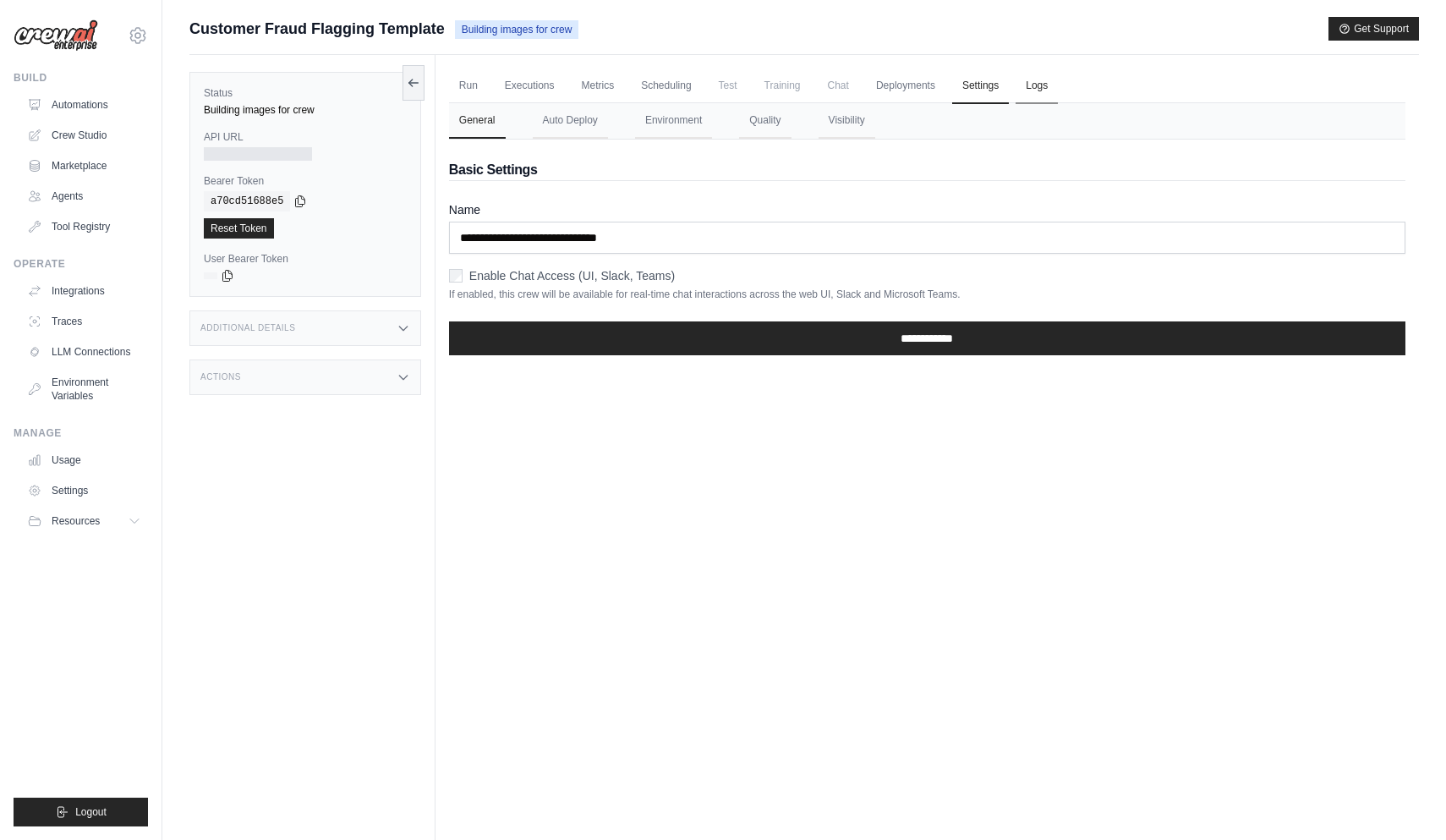
click at [1024, 80] on link "Logs" at bounding box center [1036, 85] width 42 height 35
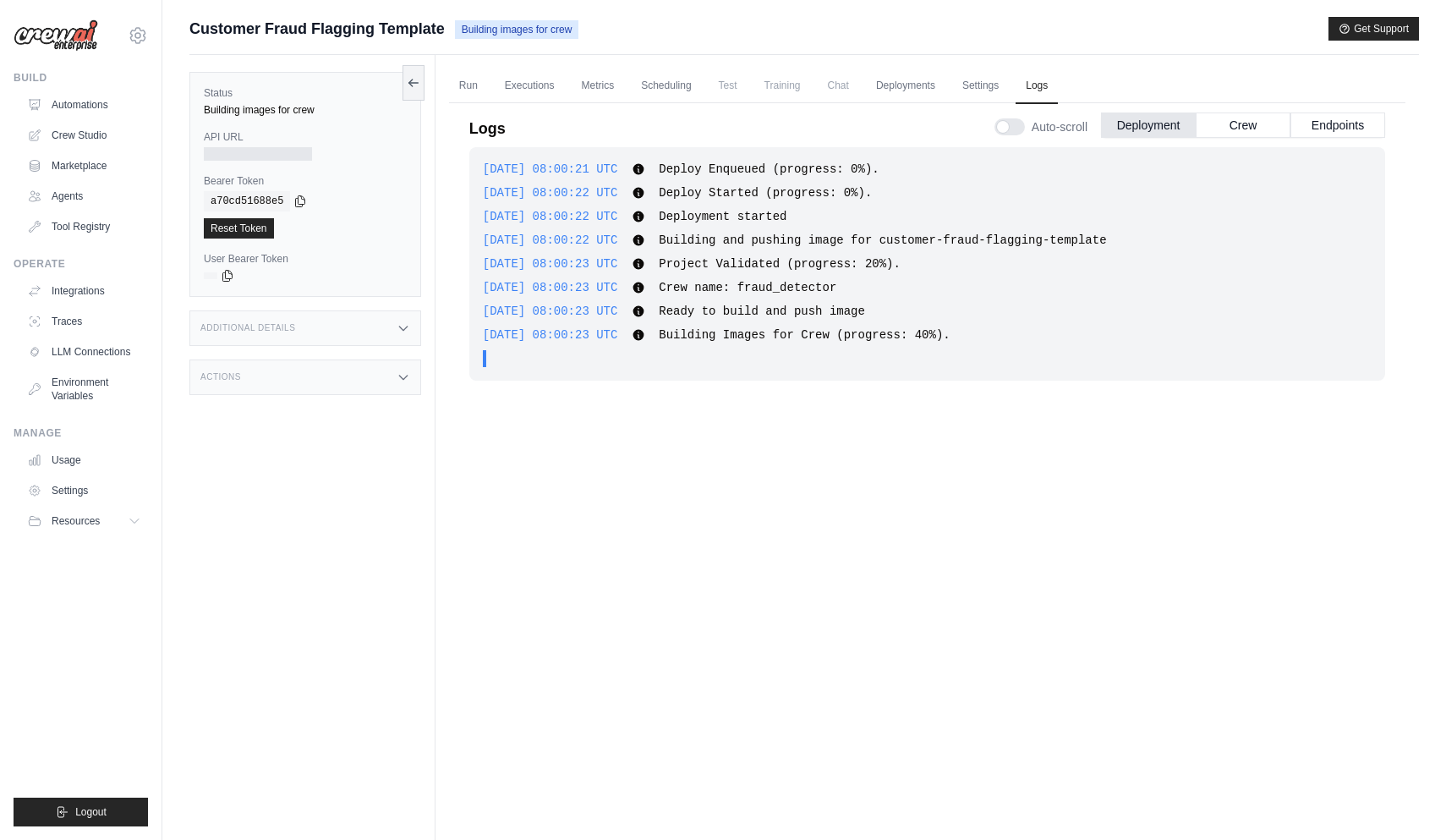
scroll to position [72, 0]
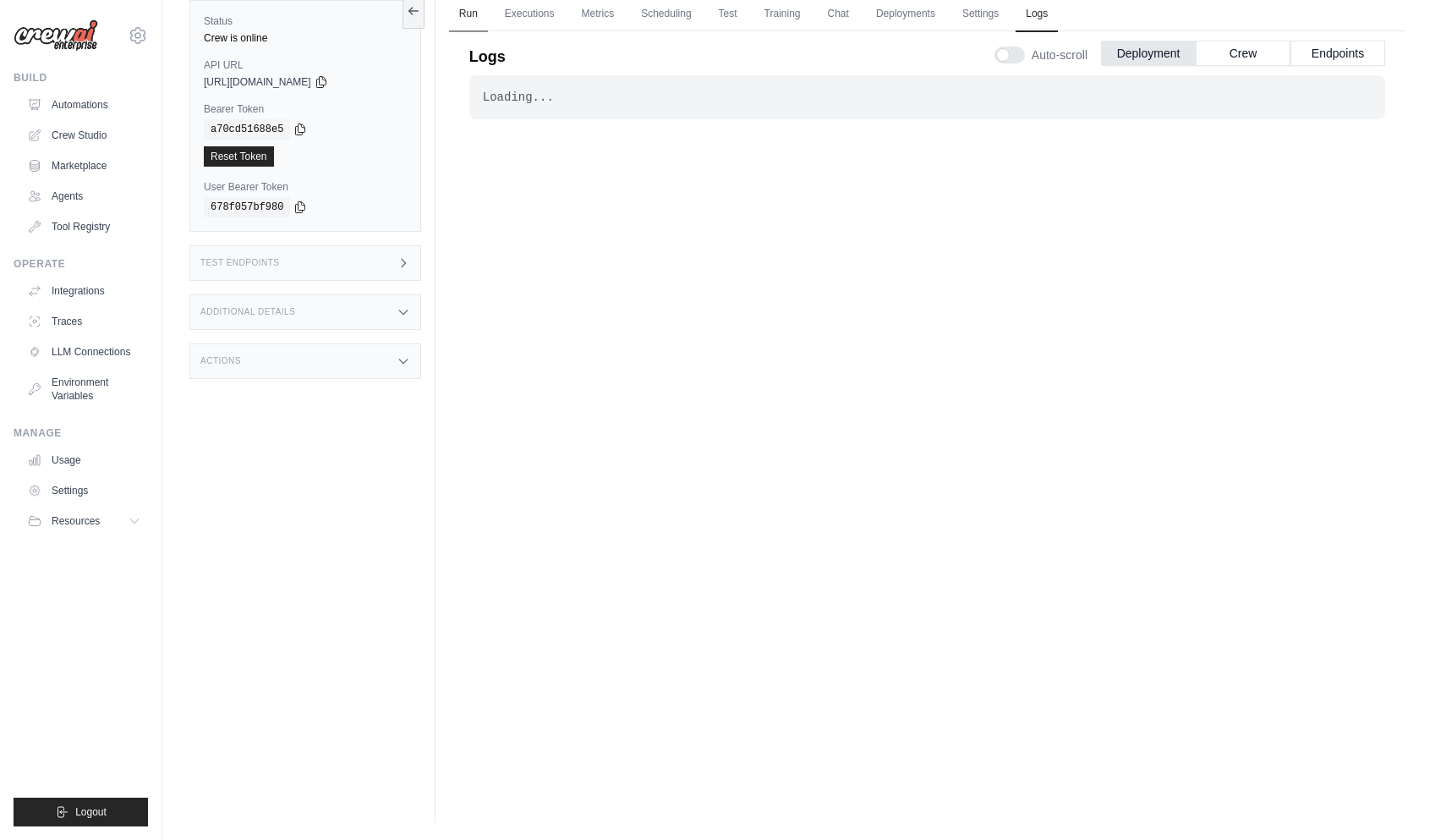
click at [471, 18] on link "Run" at bounding box center [468, 14] width 39 height 35
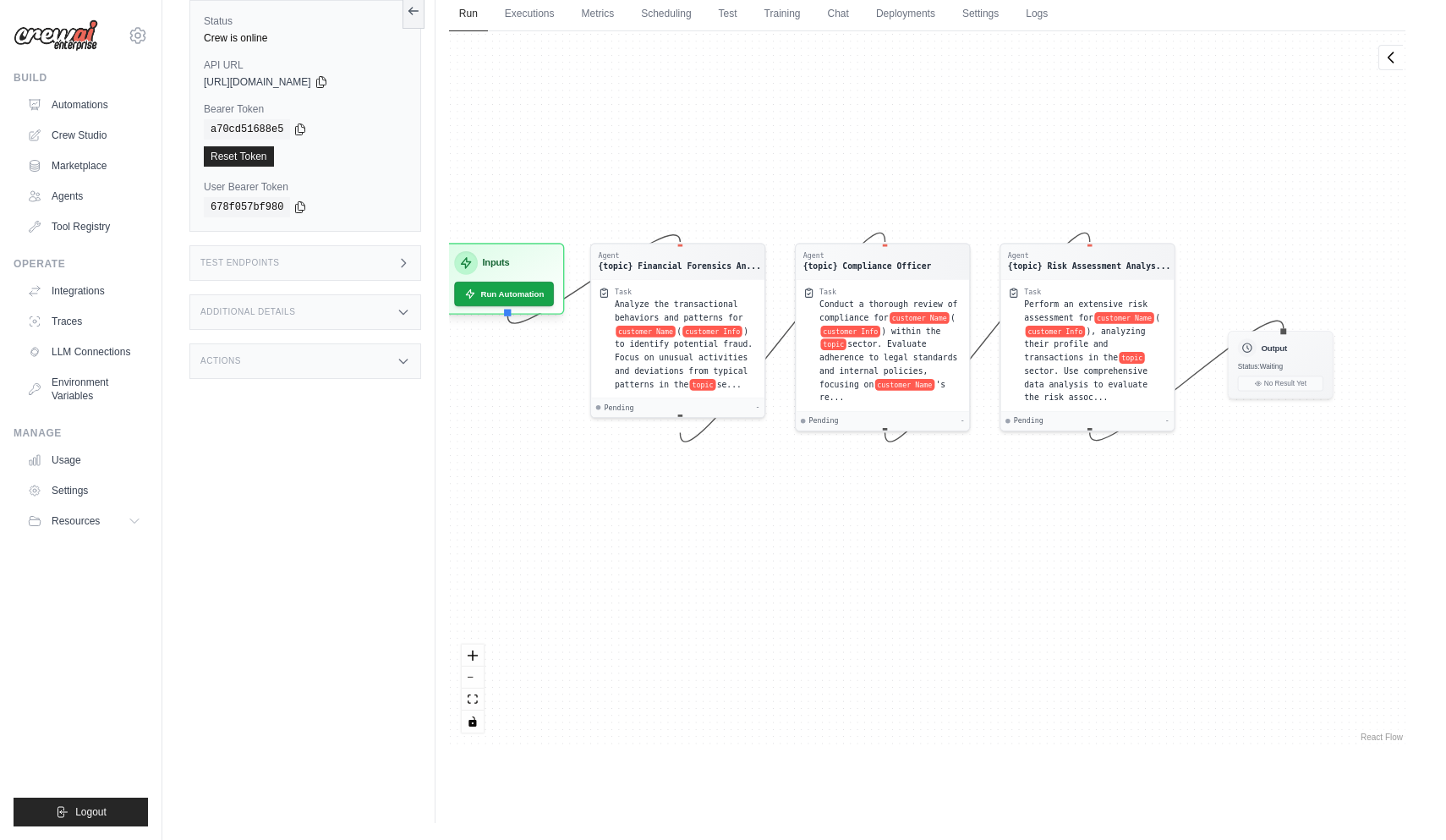
drag, startPoint x: 854, startPoint y: 234, endPoint x: 872, endPoint y: 113, distance: 122.3
click at [872, 113] on div "Agent {topic} Financial Forensics An... Task Analyze the transactional behavior…" at bounding box center [927, 388] width 957 height 714
click at [534, 20] on link "Executions" at bounding box center [529, 14] width 70 height 35
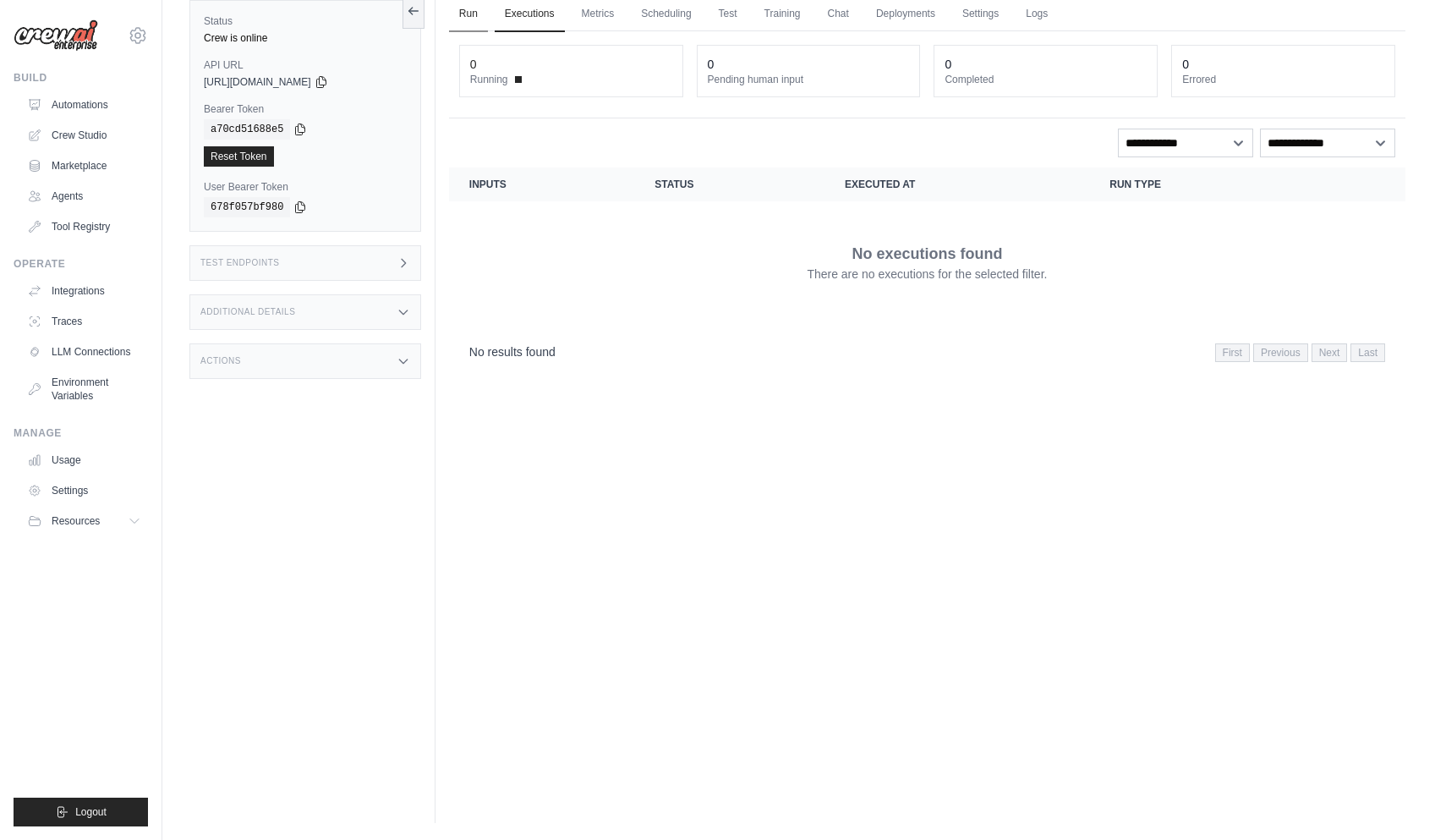
click at [451, 20] on link "Run" at bounding box center [468, 14] width 39 height 35
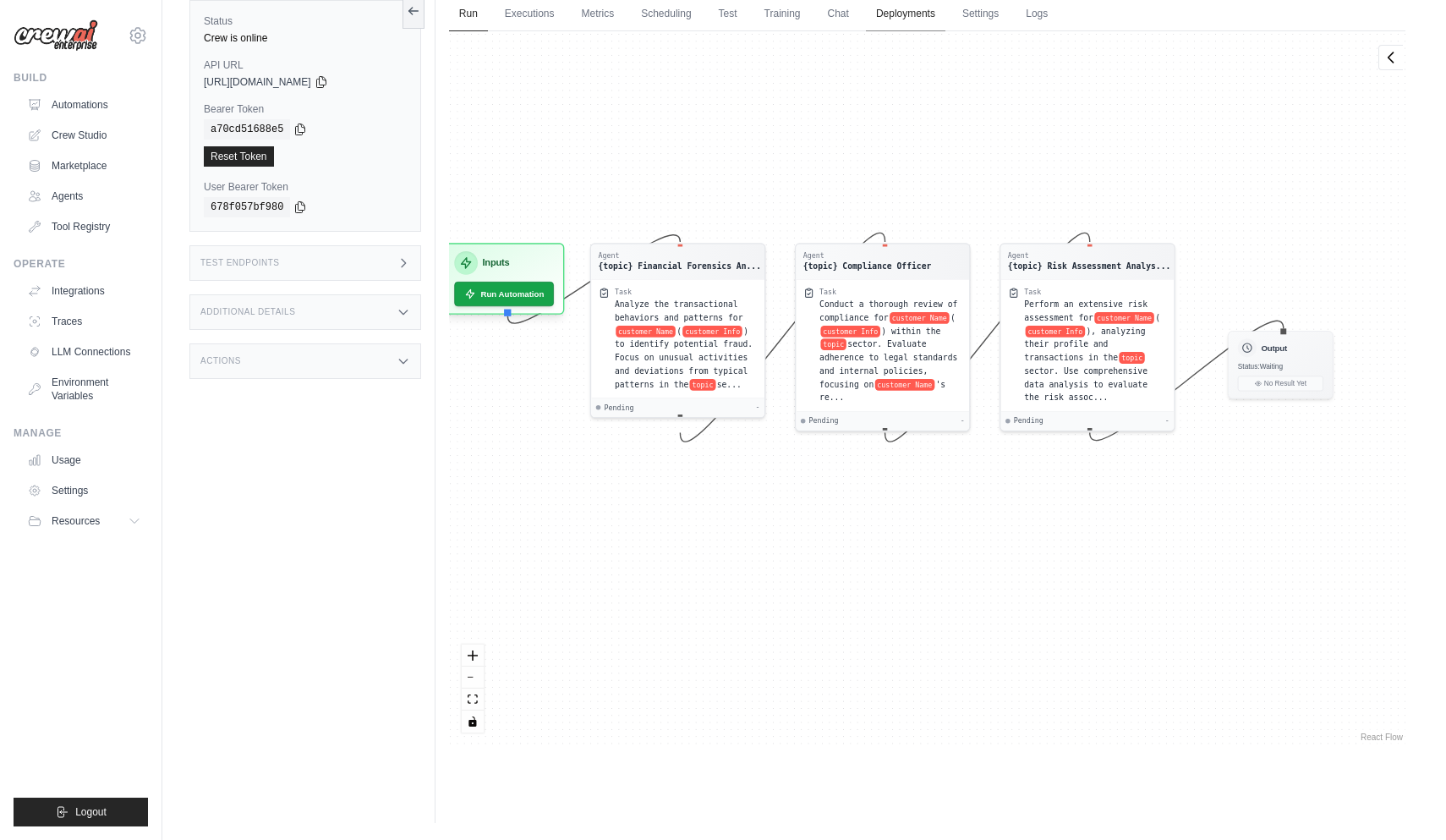
click at [918, 23] on link "Deployments" at bounding box center [906, 14] width 79 height 35
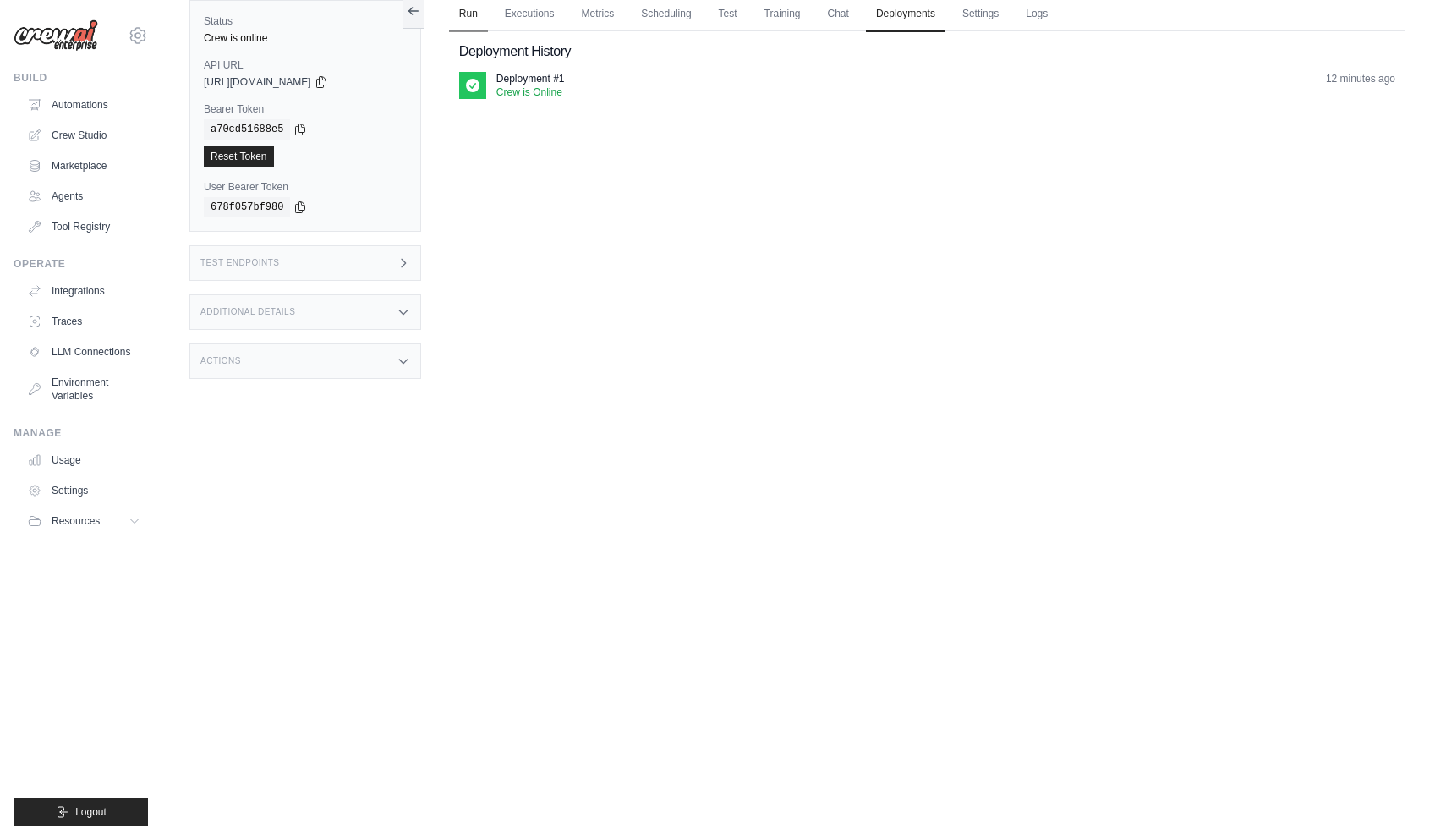
click at [477, 20] on link "Run" at bounding box center [468, 14] width 39 height 35
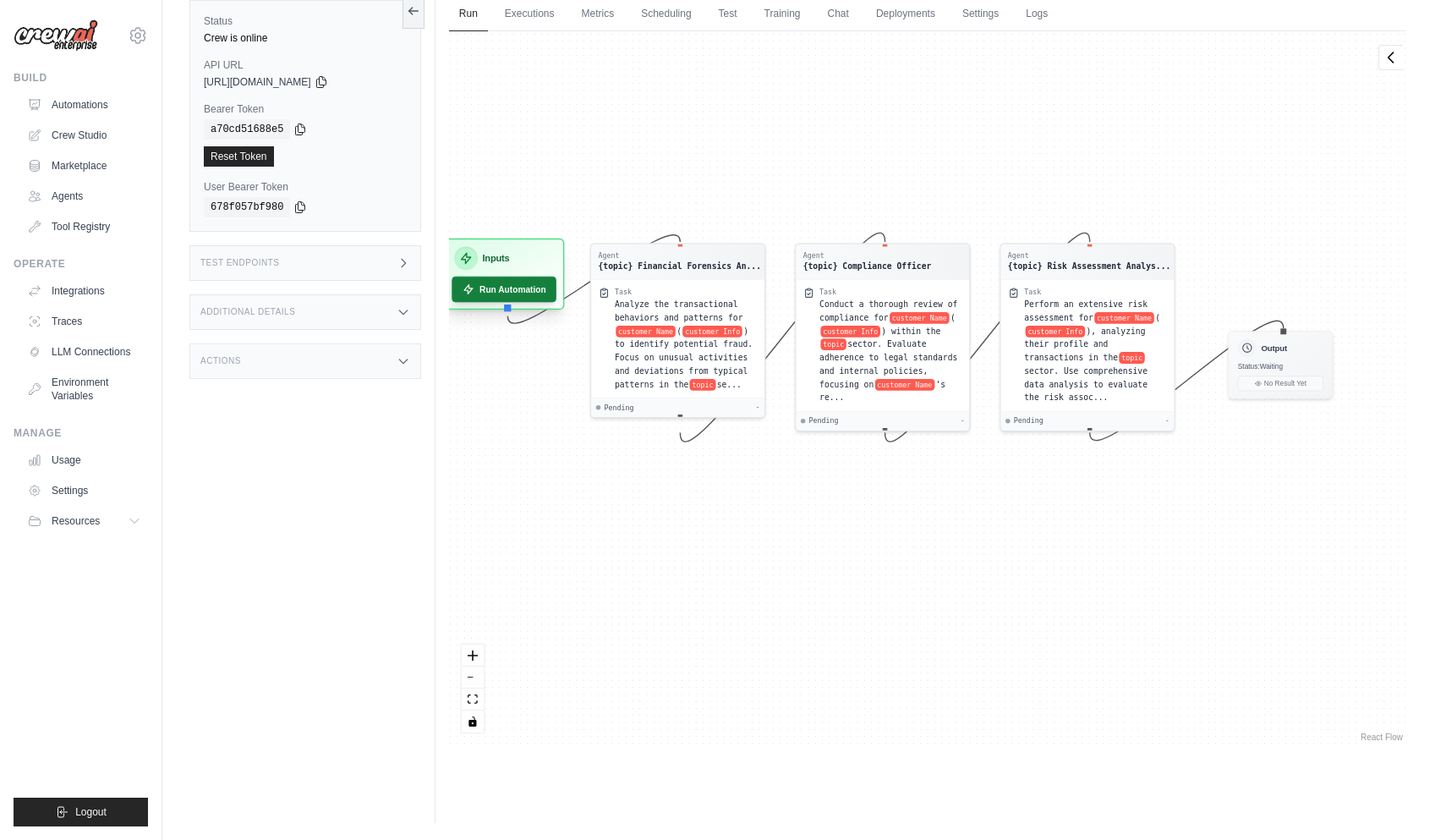
click at [514, 298] on button "Run Automation" at bounding box center [503, 289] width 104 height 26
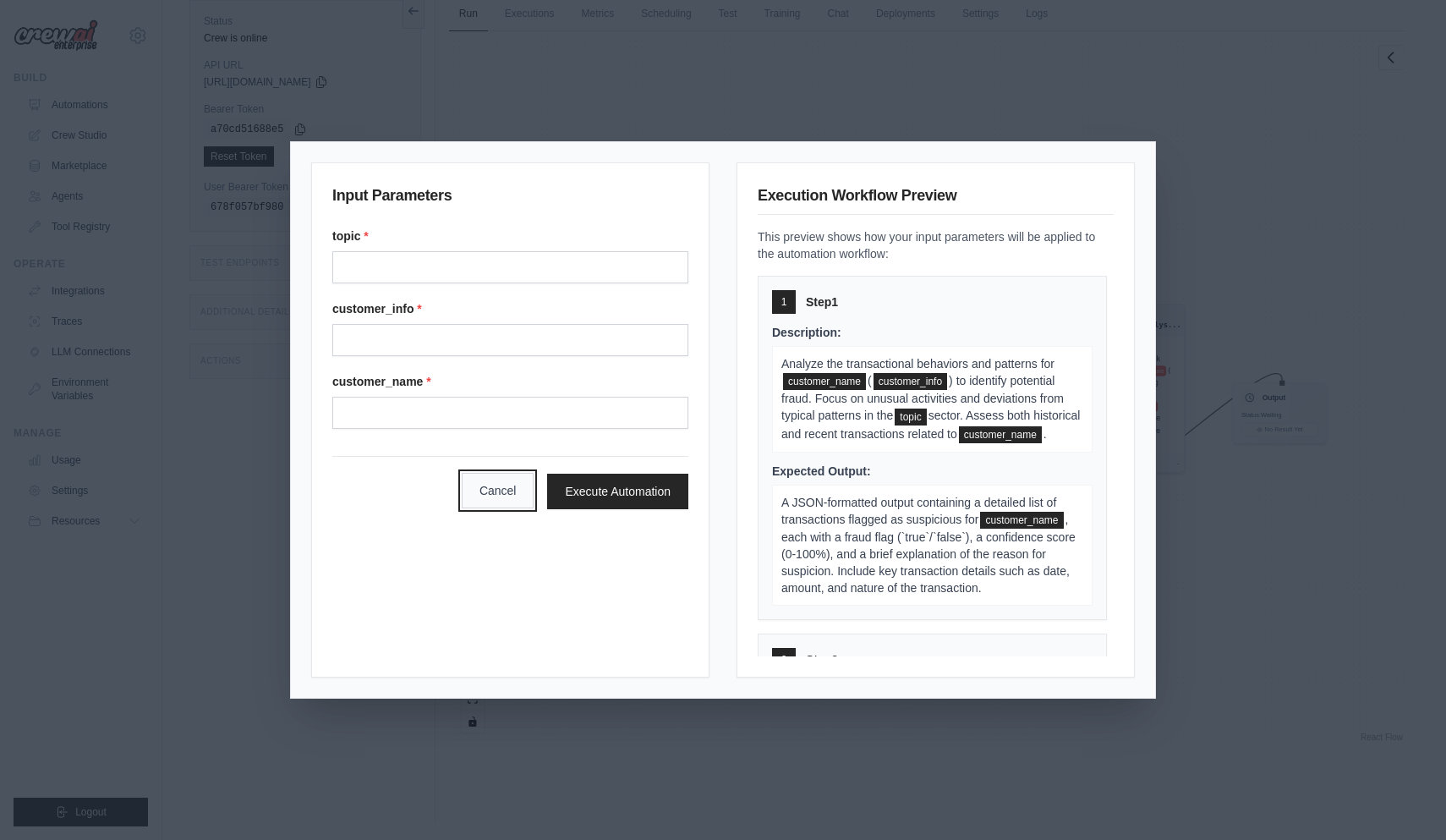
click at [515, 494] on button "Cancel" at bounding box center [498, 489] width 73 height 35
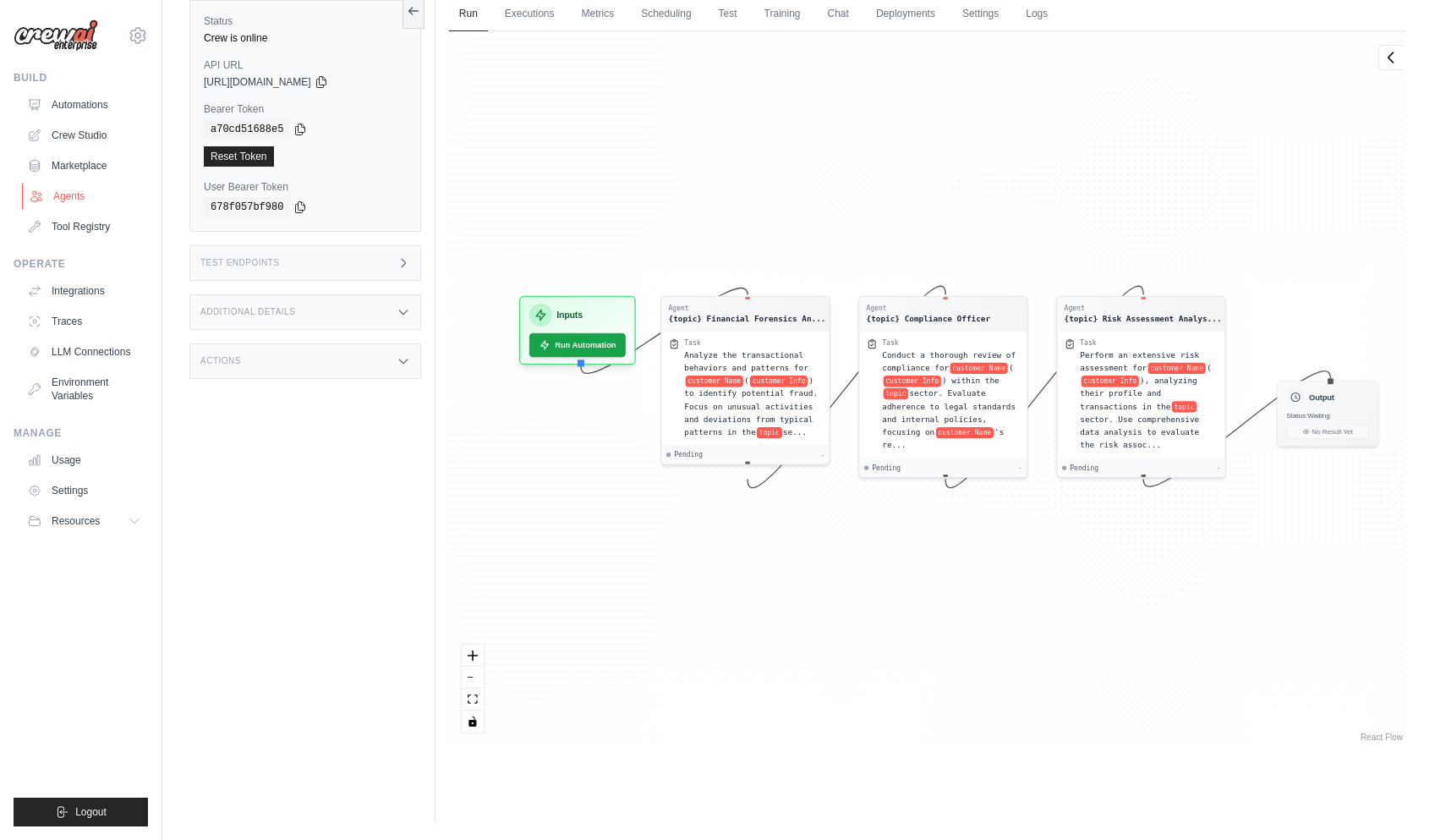
click at [76, 193] on link "Agents" at bounding box center [85, 196] width 128 height 27
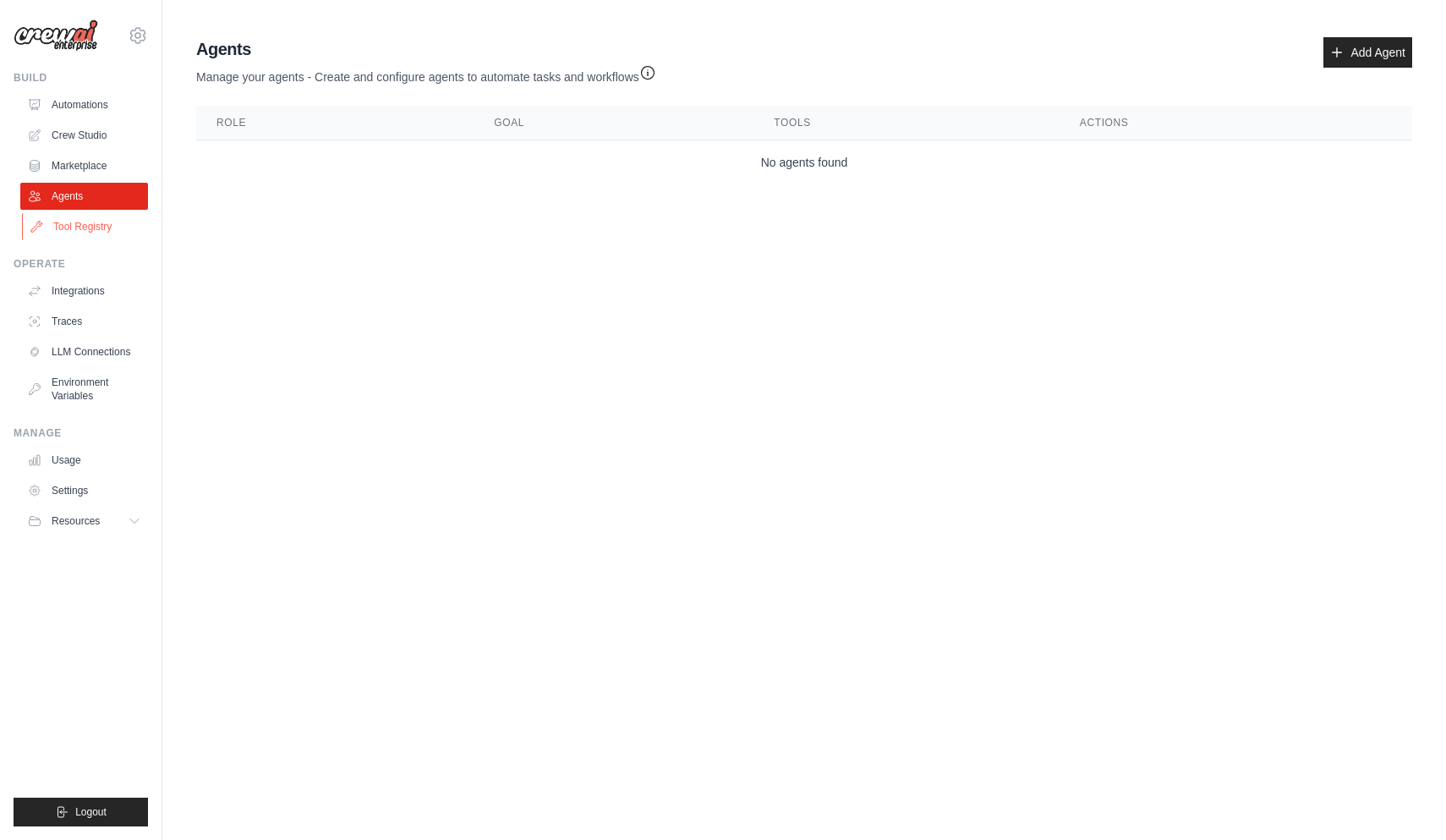
click at [98, 227] on link "Tool Registry" at bounding box center [85, 226] width 128 height 27
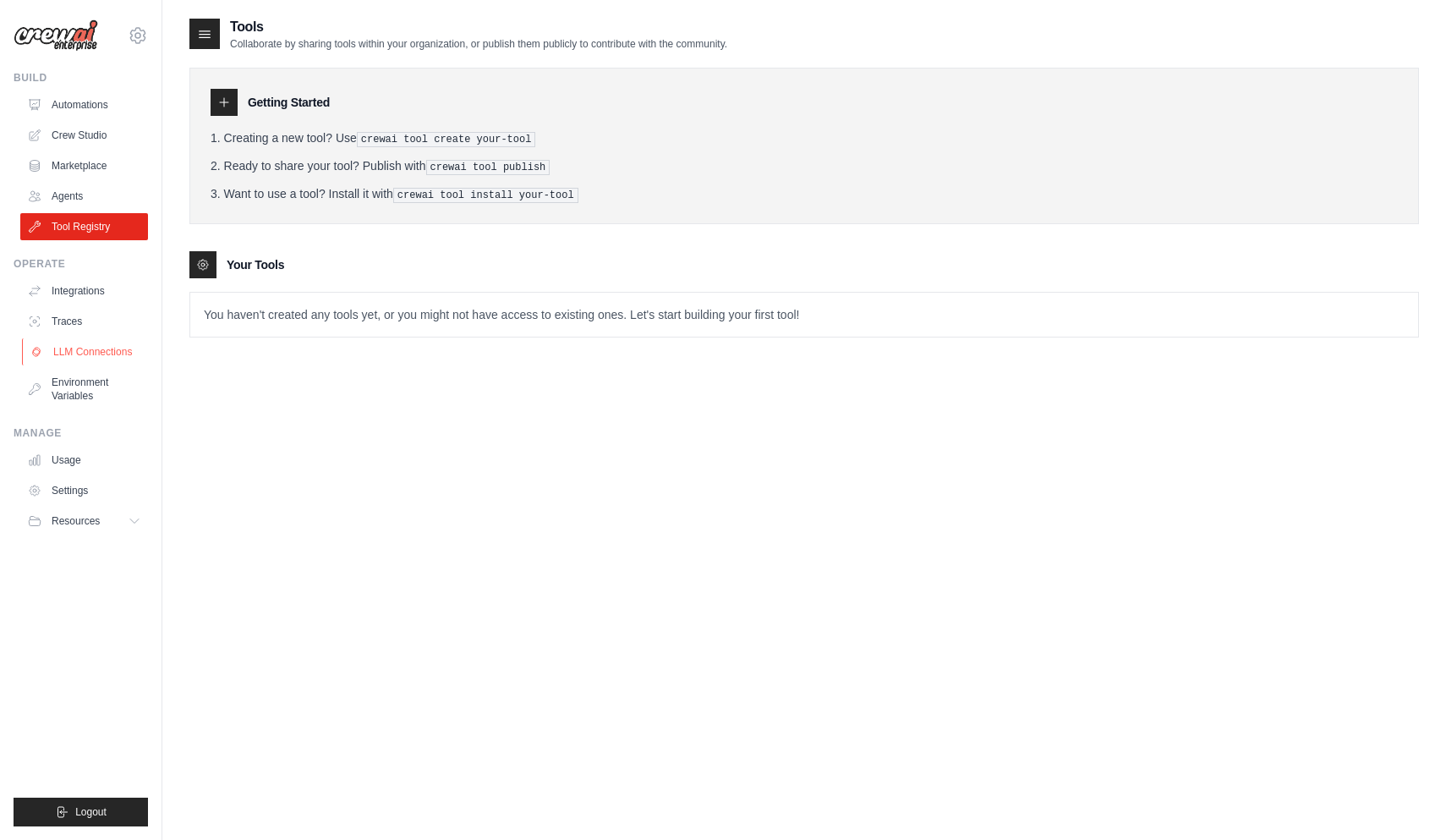
click at [108, 359] on link "LLM Connections" at bounding box center [85, 351] width 128 height 27
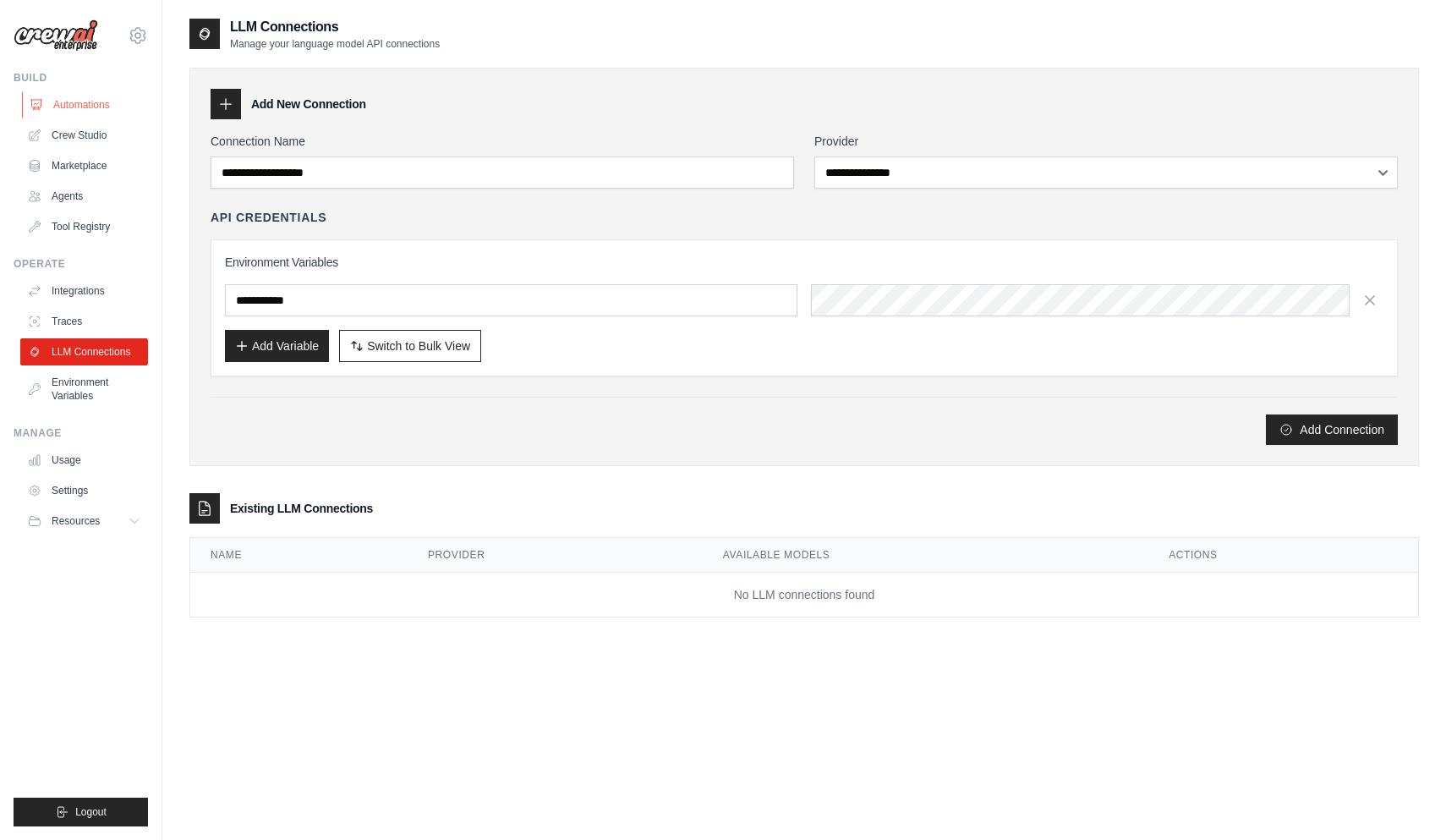
click at [73, 101] on link "Automations" at bounding box center [85, 104] width 128 height 27
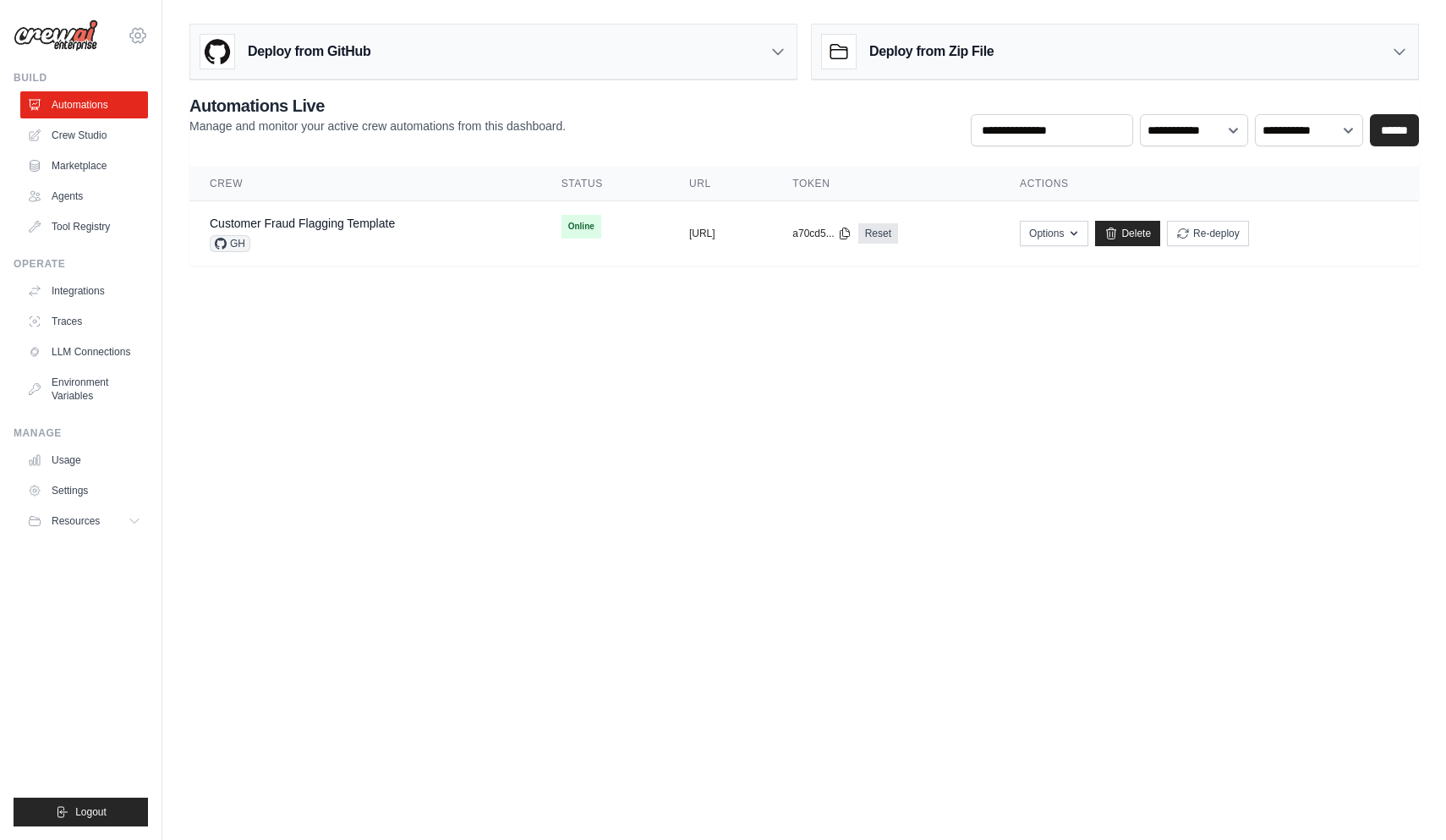
click at [134, 33] on icon at bounding box center [138, 35] width 21 height 21
click at [496, 360] on body "sergey.alenkin@gmail.com Settings Build Automations Crew Studio" at bounding box center [723, 420] width 1446 height 840
click at [141, 32] on icon at bounding box center [138, 35] width 21 height 21
click at [128, 78] on div "[PERSON_NAME][EMAIL_ADDRESS][PERSON_NAME][DOMAIN_NAME]" at bounding box center [137, 73] width 122 height 17
click at [102, 117] on link "Settings" at bounding box center [137, 114] width 148 height 30
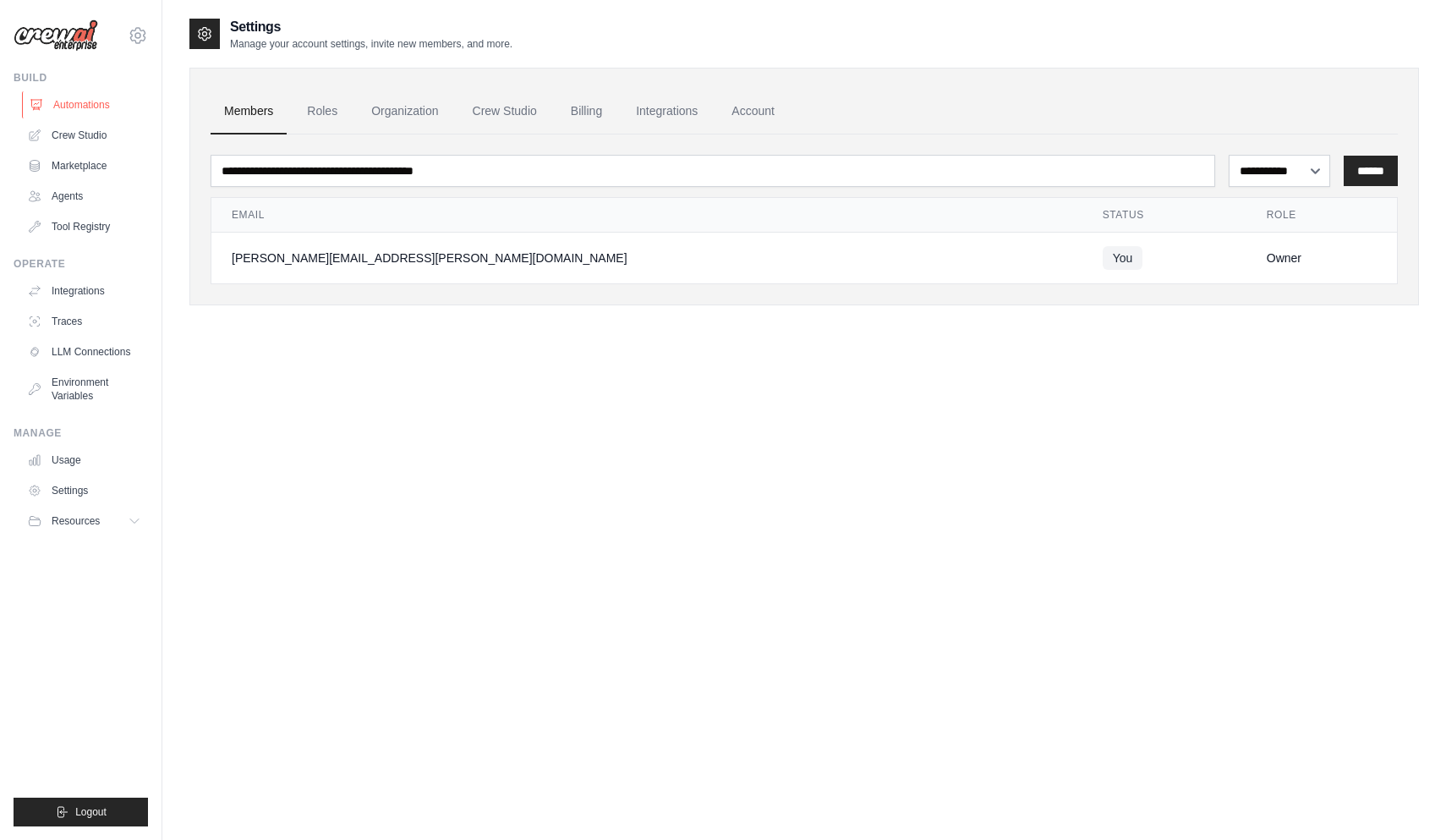
click at [94, 104] on link "Automations" at bounding box center [85, 104] width 128 height 27
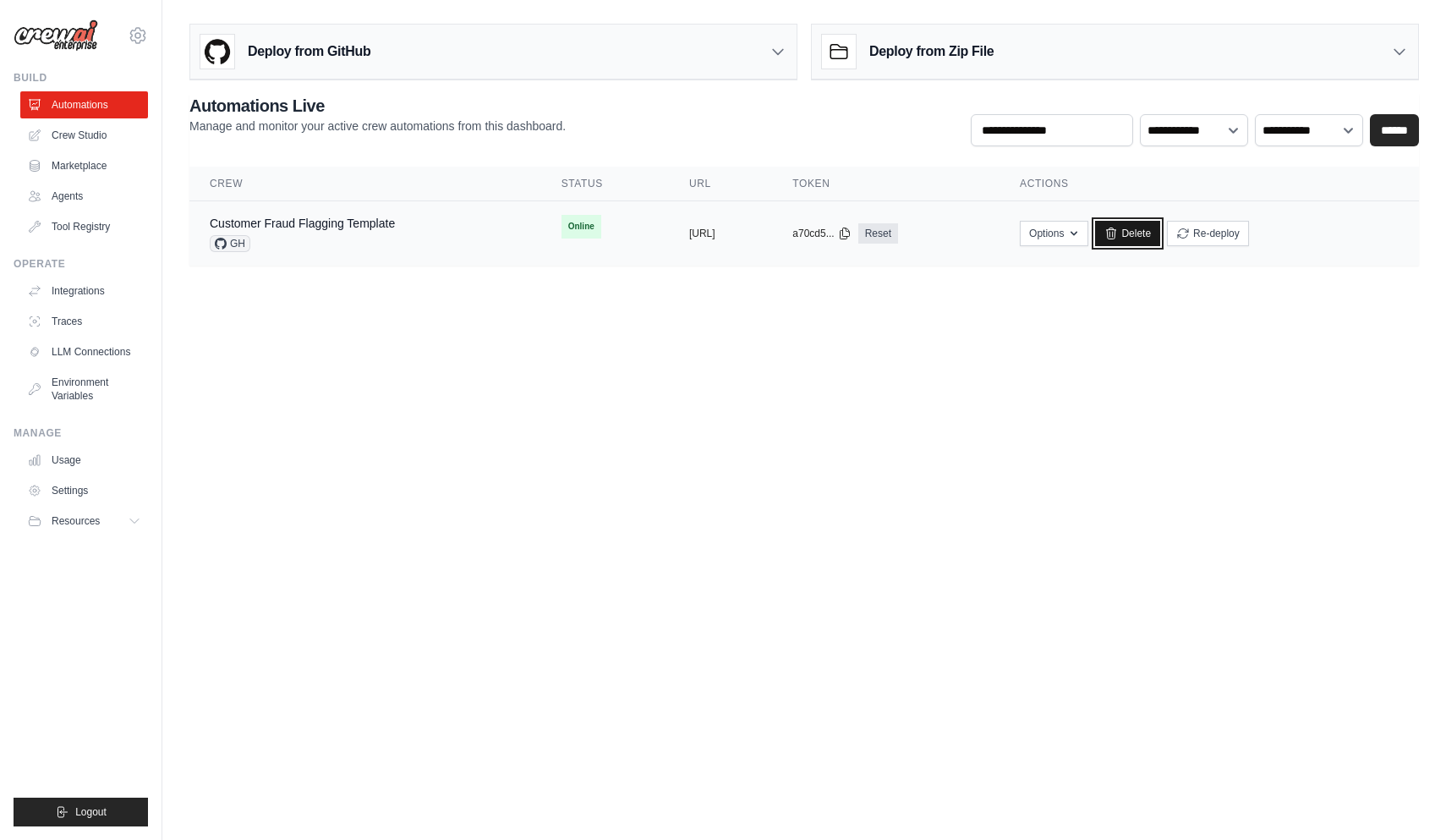
click at [1160, 226] on link "Delete" at bounding box center [1127, 233] width 65 height 25
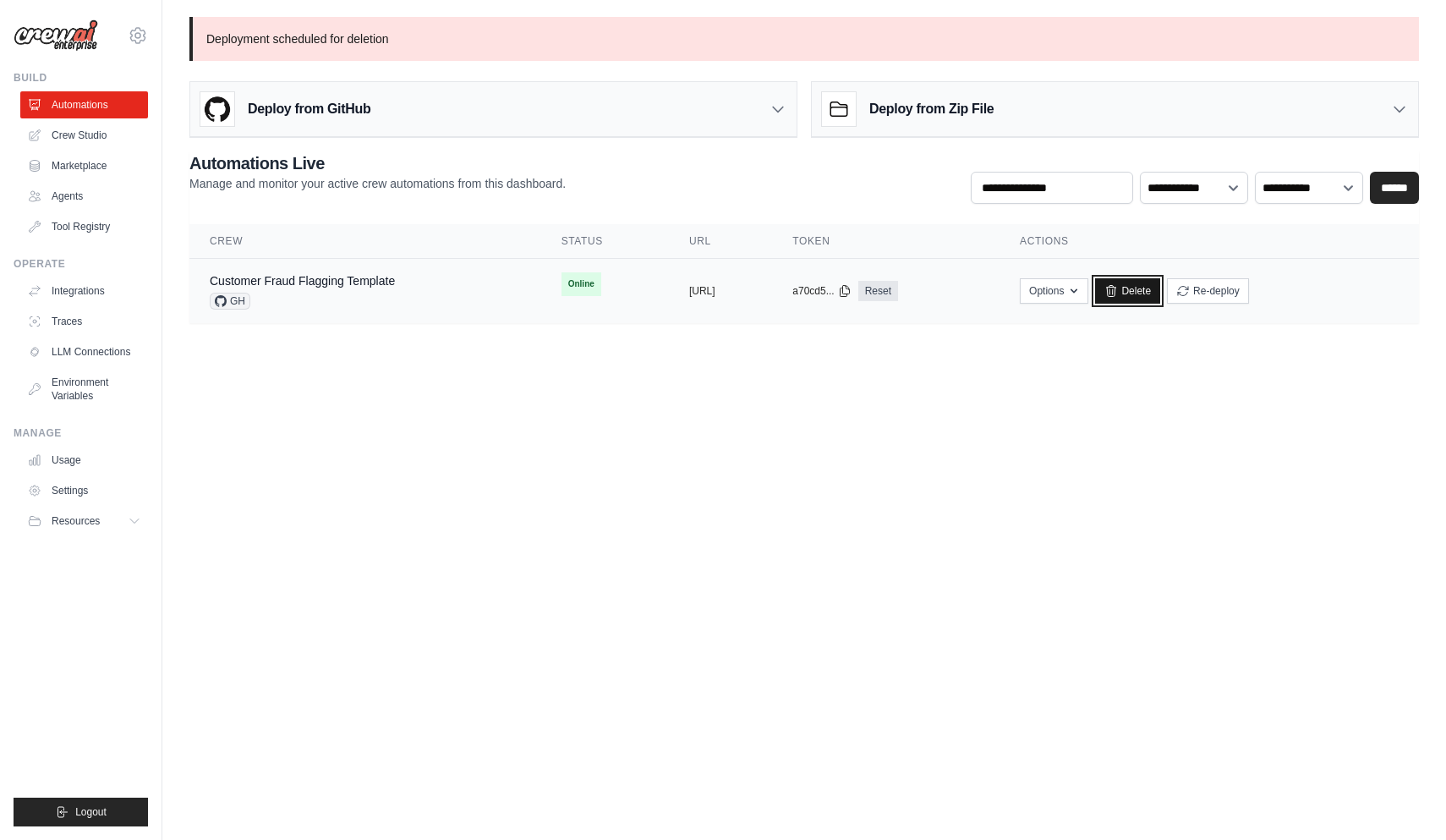
click at [1160, 290] on link "Delete" at bounding box center [1127, 290] width 65 height 25
click at [1099, 288] on button "Options" at bounding box center [1065, 289] width 68 height 25
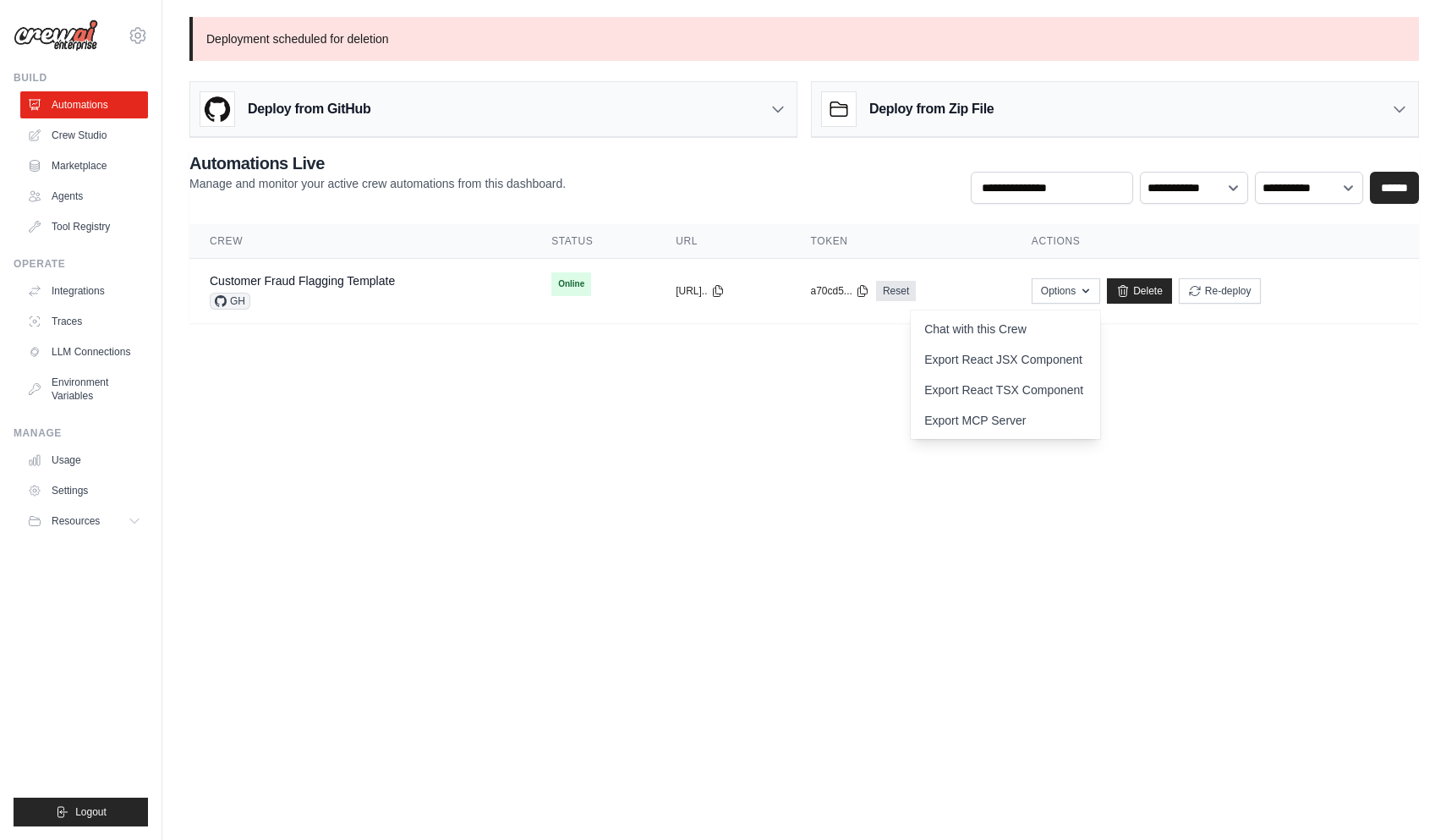
click at [1333, 483] on body "sergey.alenkin@gmail.com Settings Build Automations Crew Studio" at bounding box center [723, 420] width 1446 height 840
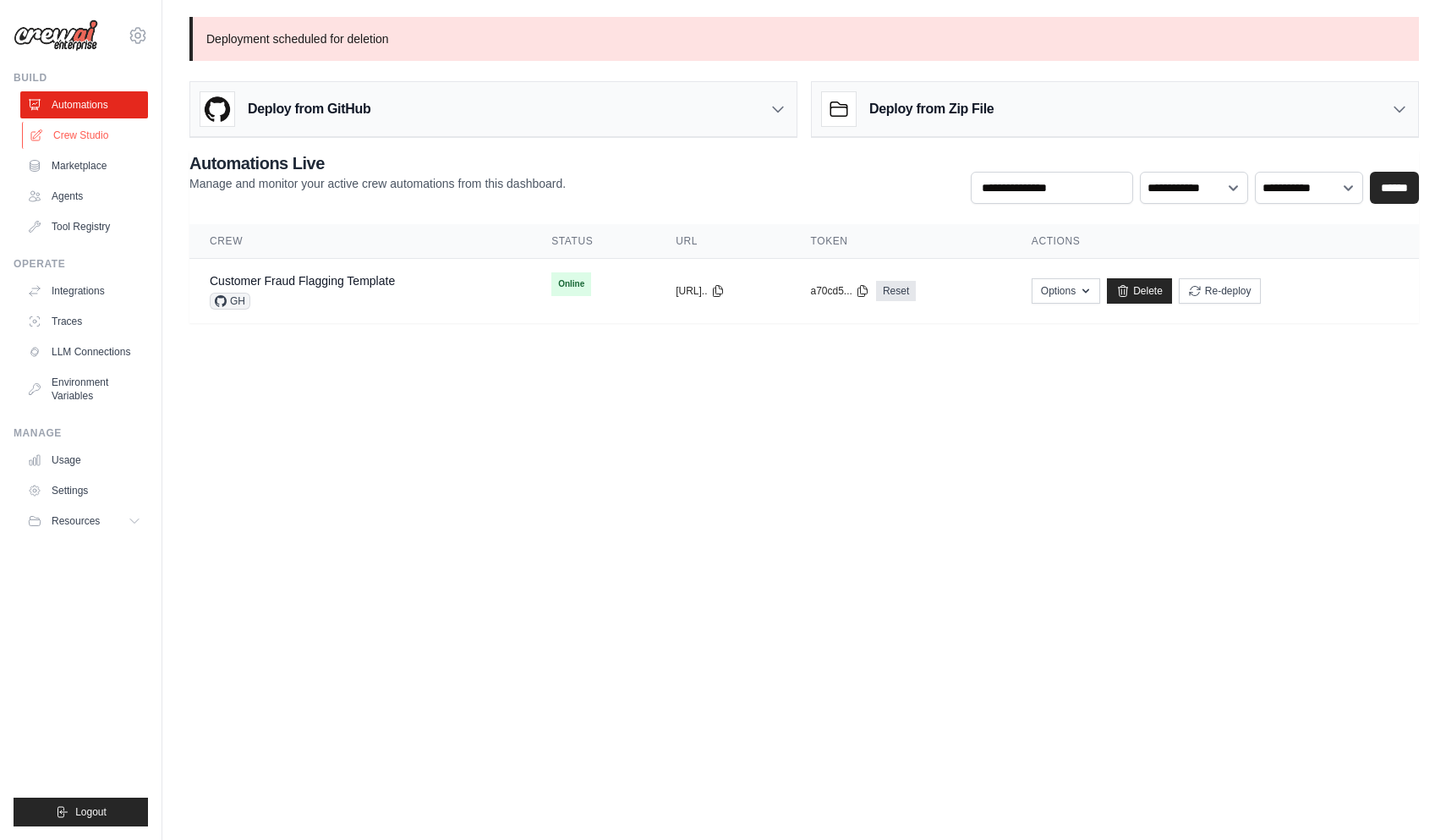
click at [84, 138] on link "Crew Studio" at bounding box center [85, 135] width 128 height 27
